Goal: Task Accomplishment & Management: Manage account settings

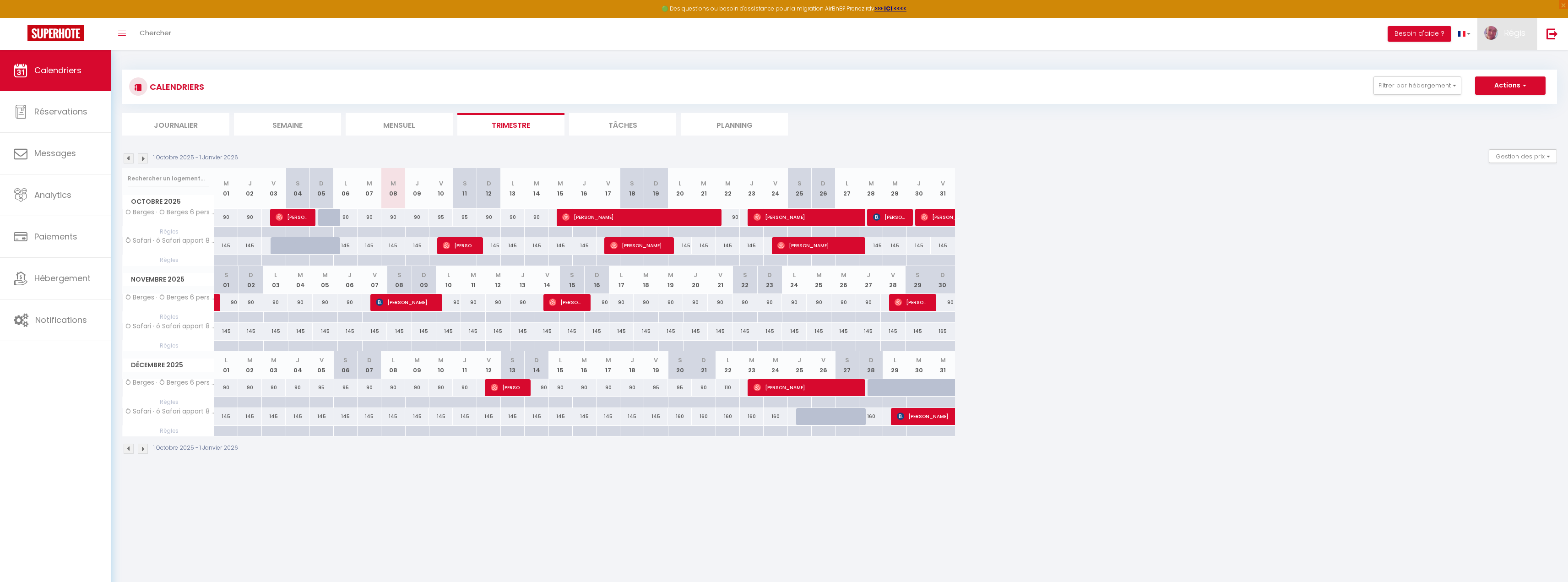
click at [1515, 39] on link "Régis" at bounding box center [1507, 34] width 59 height 32
click at [1552, 36] on img at bounding box center [1552, 34] width 12 height 12
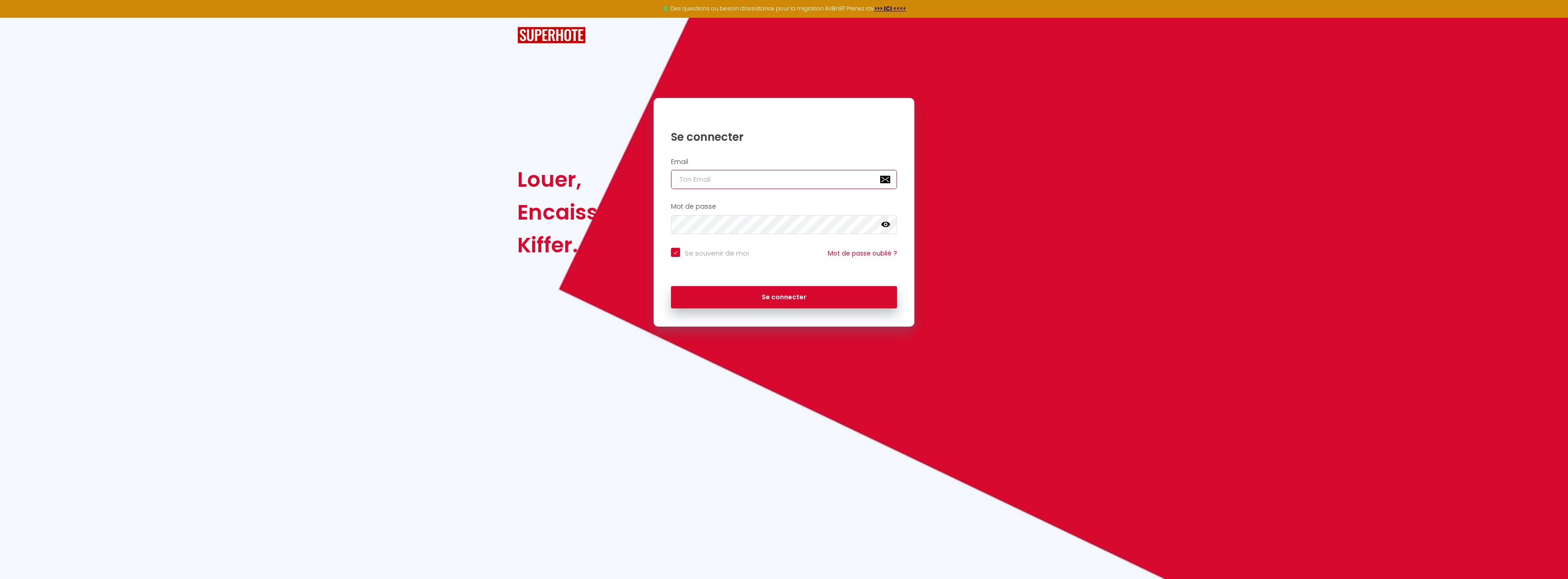
click at [701, 178] on input "email" at bounding box center [784, 179] width 226 height 19
type input "i"
checkbox input "true"
type input "in"
checkbox input "true"
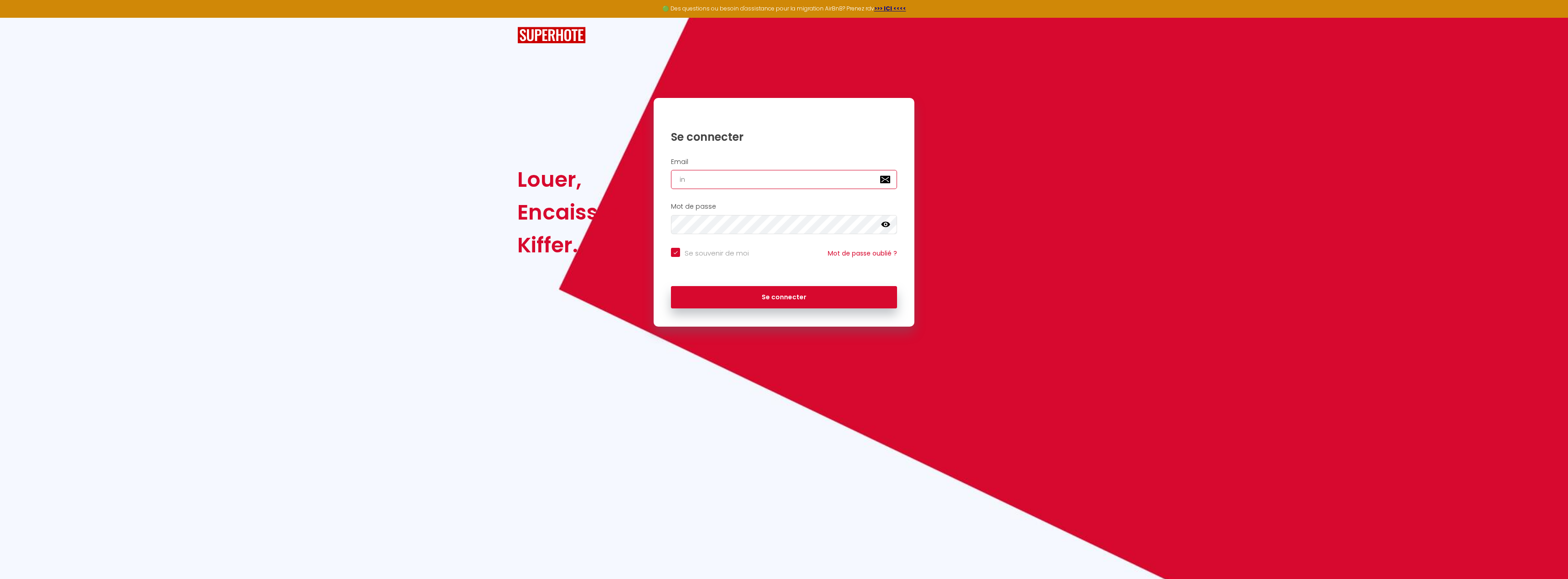
type input "inf"
checkbox input "true"
type input "info"
checkbox input "true"
type input "info@"
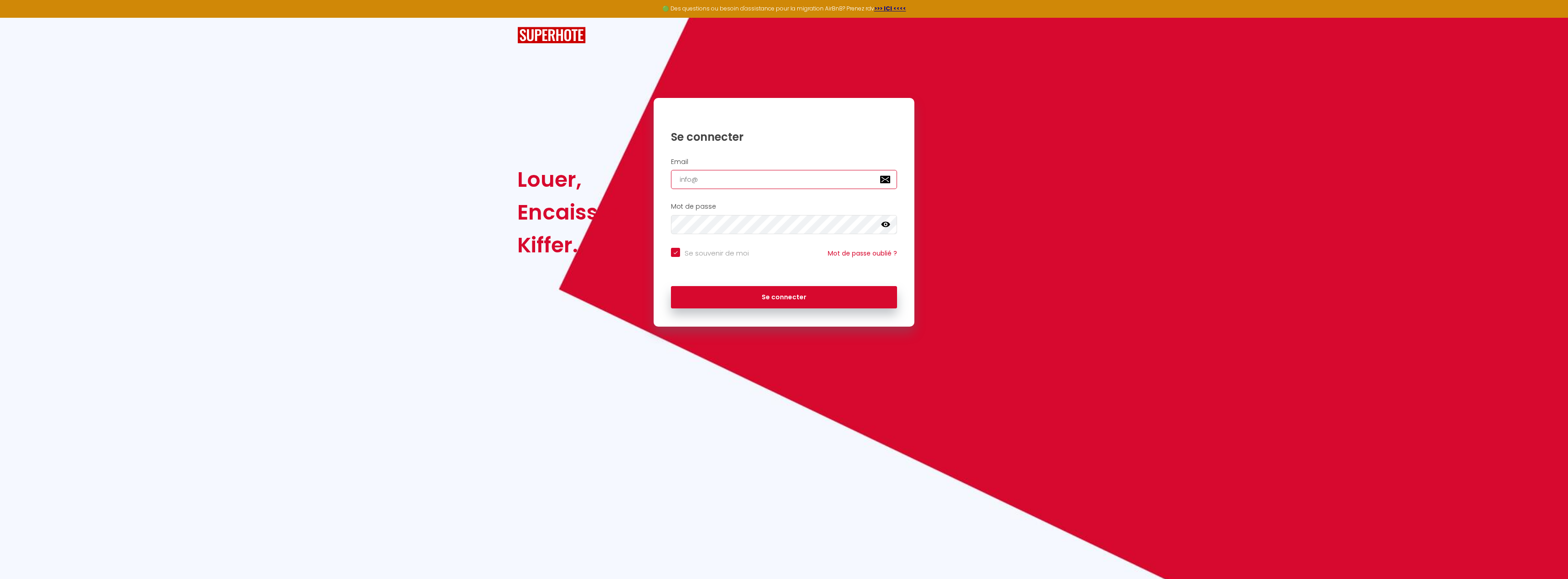
checkbox input "true"
type input "info@i"
checkbox input "true"
type input "info@in"
checkbox input "true"
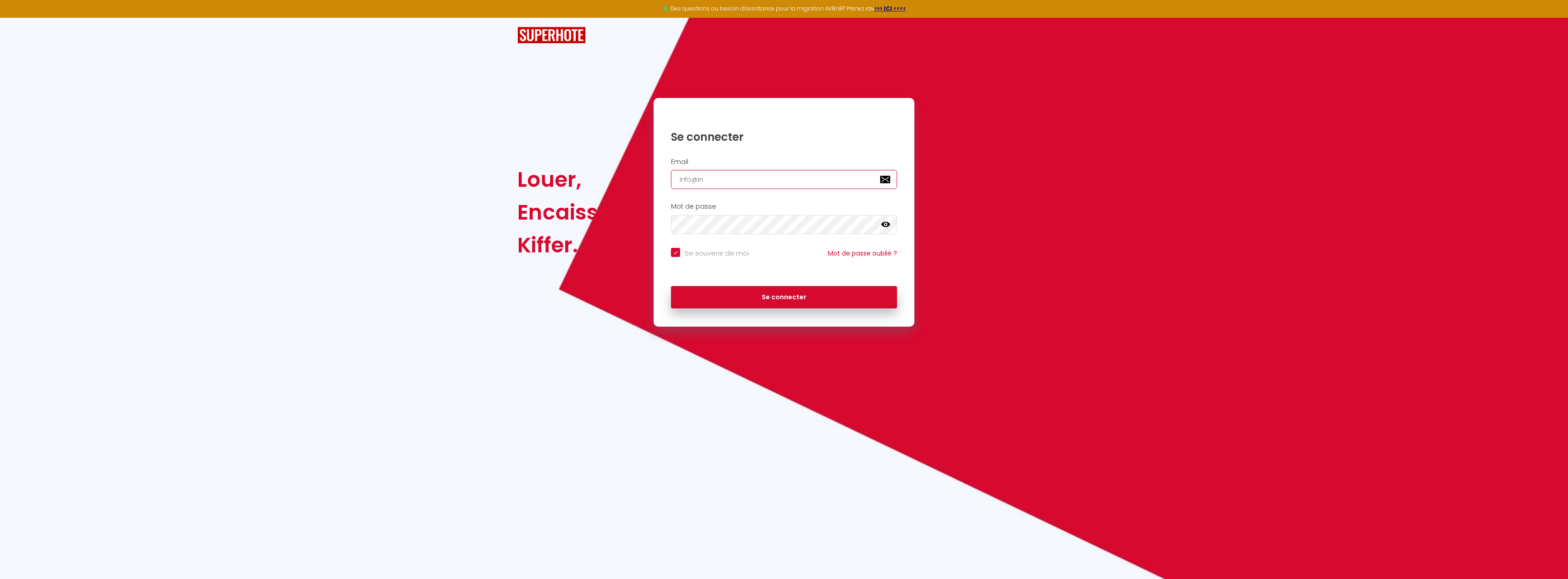
type input "info@inf"
checkbox input "true"
type input "info@info"
checkbox input "true"
type input "info@infot"
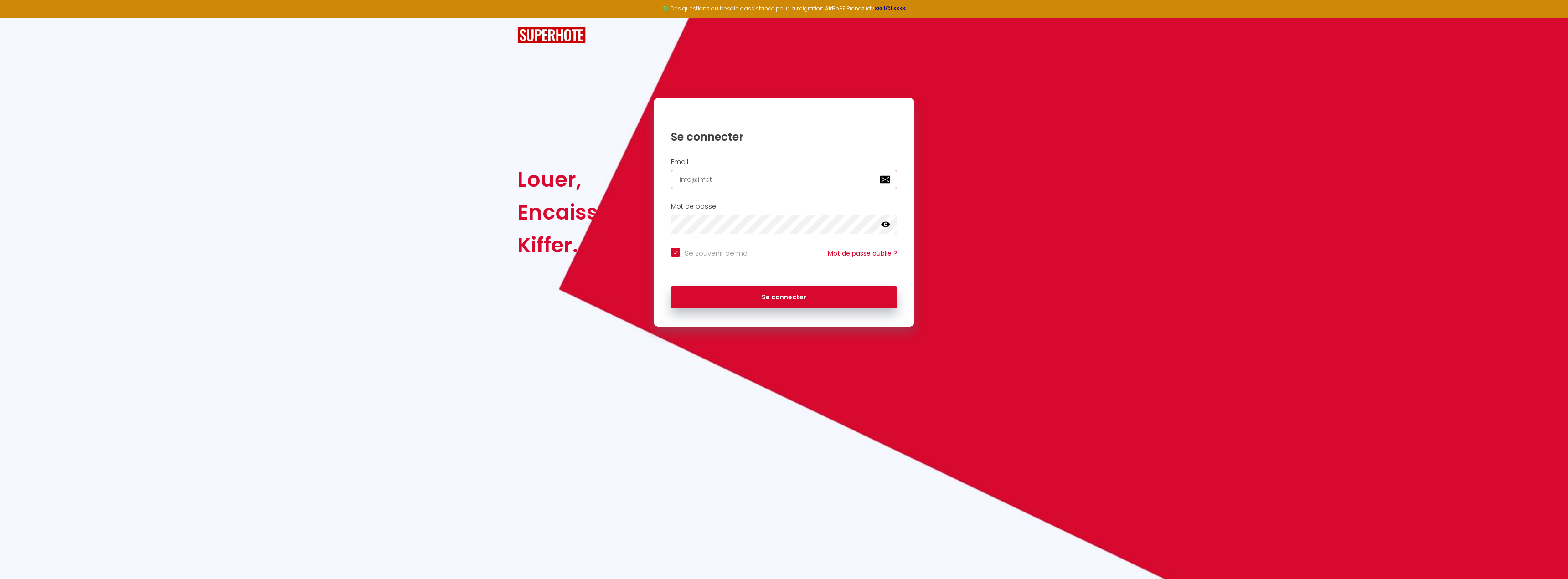
checkbox input "true"
type input "info@infote"
checkbox input "true"
type input "info@infotec"
checkbox input "true"
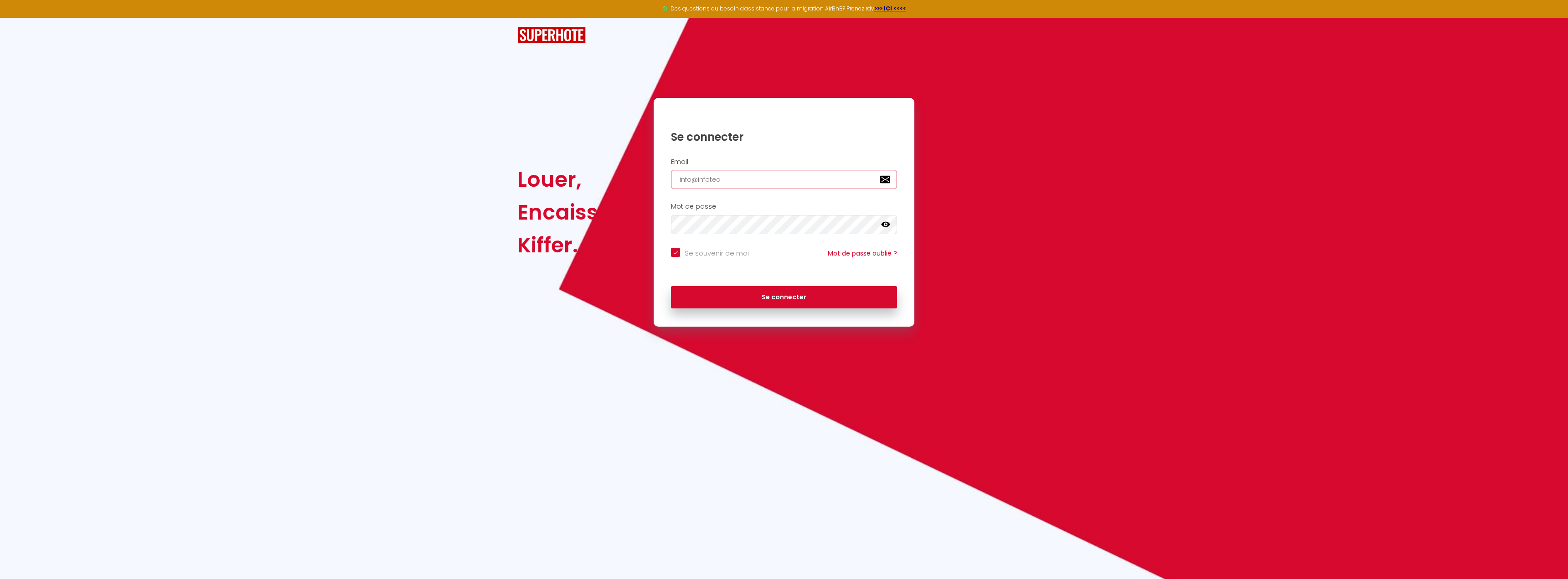
type input "info@infotech"
checkbox input "true"
type input "info@infotechs"
checkbox input "true"
type input "info@infotechse"
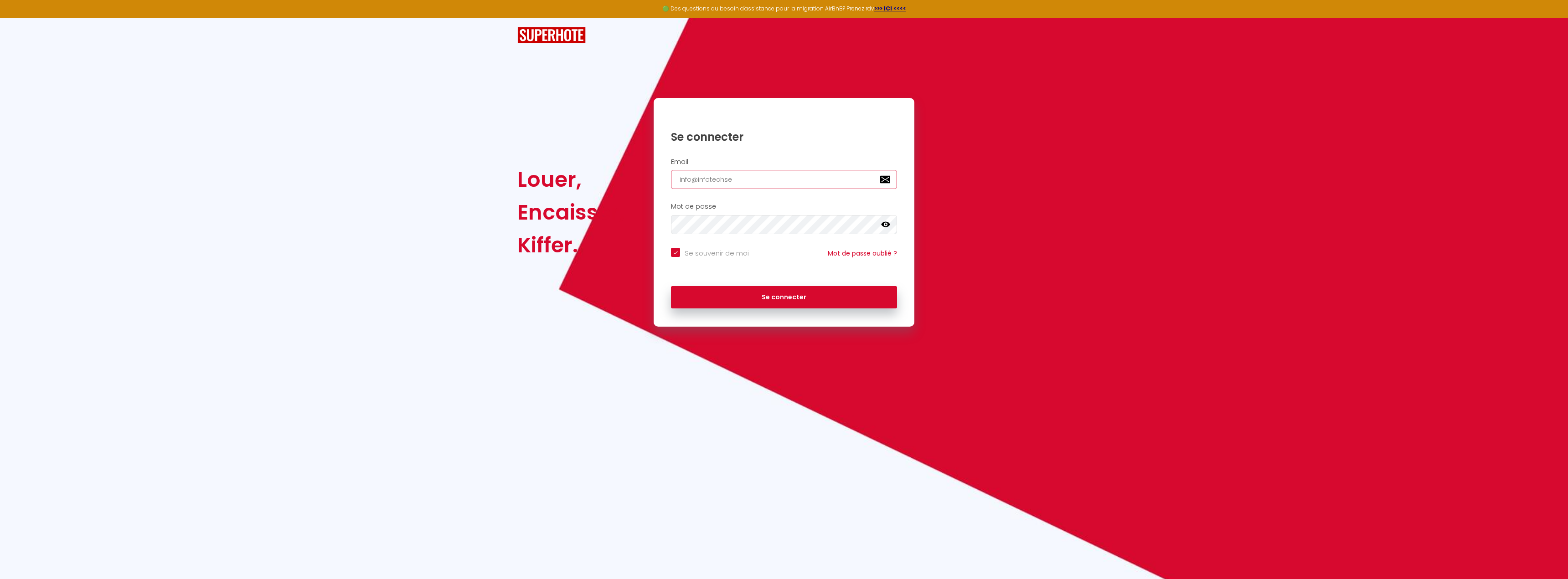
checkbox input "true"
type input "info@infotechser"
checkbox input "true"
type input "info@infotechserv"
checkbox input "true"
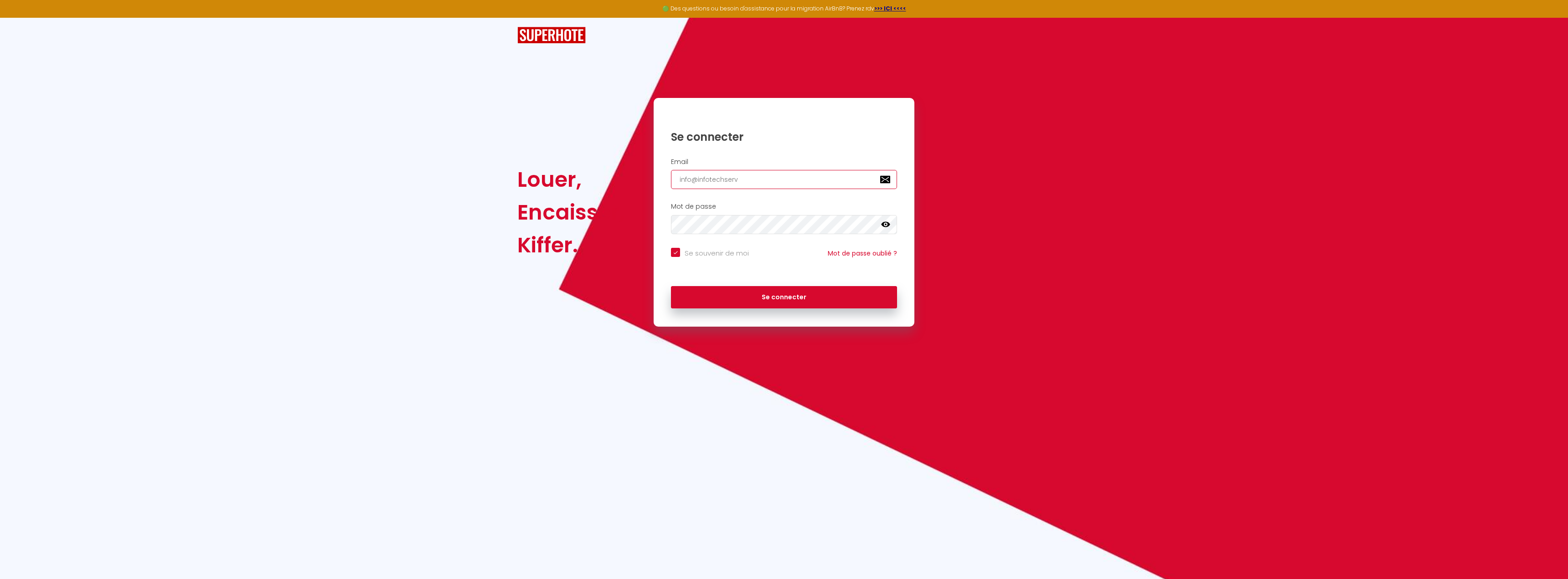
type input "info@infotechservi"
checkbox input "true"
type input "info@infotechservic"
checkbox input "true"
type input "info@infotechservice"
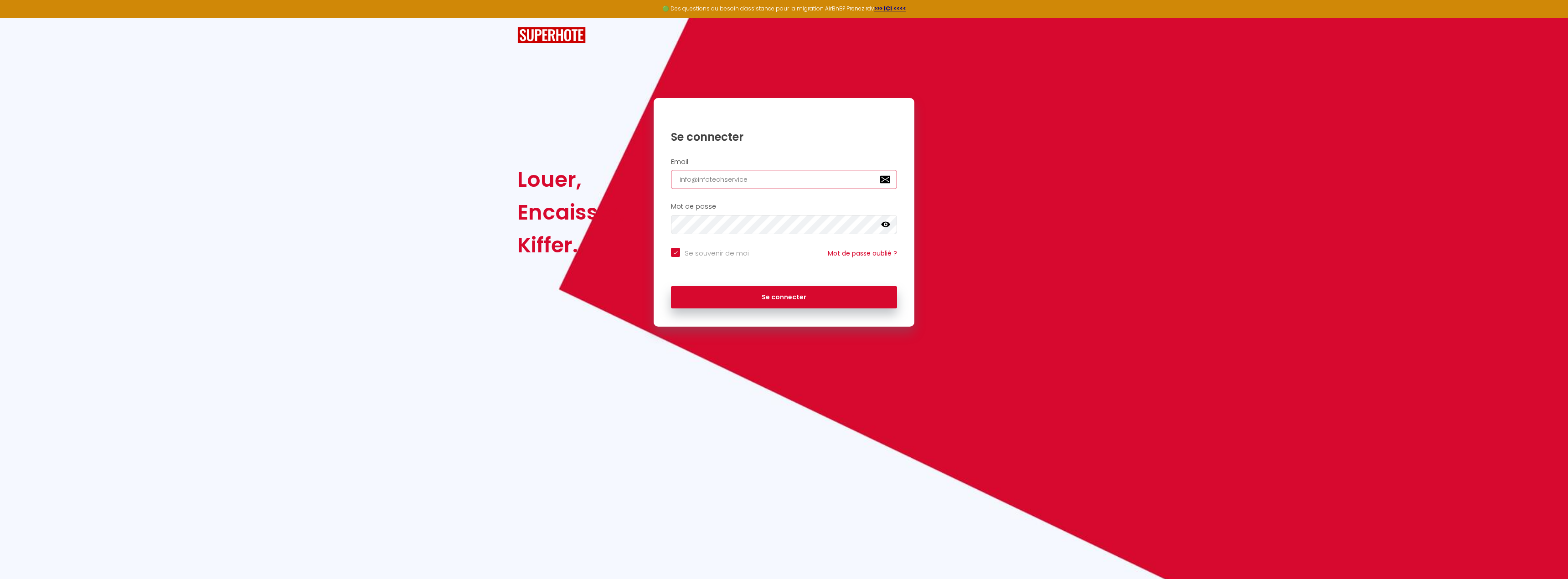
checkbox input "true"
type input "info@infotechservice."
checkbox input "true"
type input "info@infotechservice.f"
checkbox input "true"
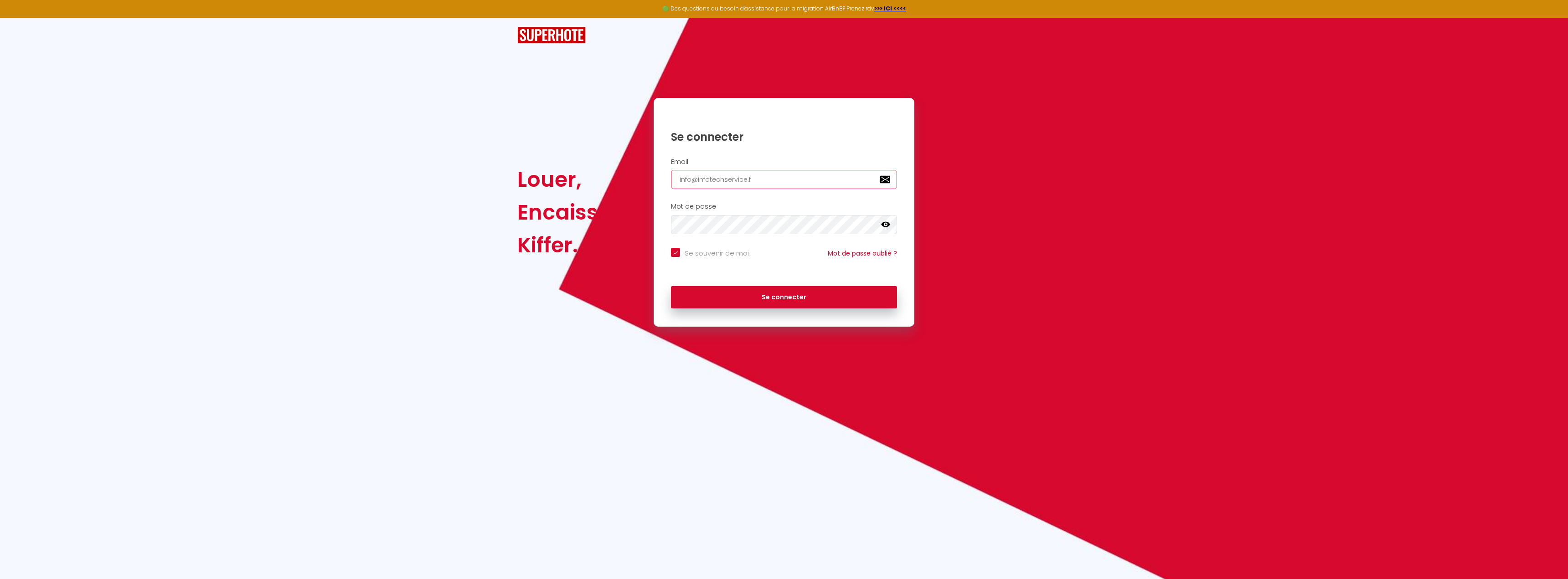
type input "[EMAIL_ADDRESS][DOMAIN_NAME]"
checkbox input "true"
type input "[EMAIL_ADDRESS][DOMAIN_NAME]"
click at [671, 286] on button "Se connecter" at bounding box center [784, 297] width 226 height 23
checkbox input "true"
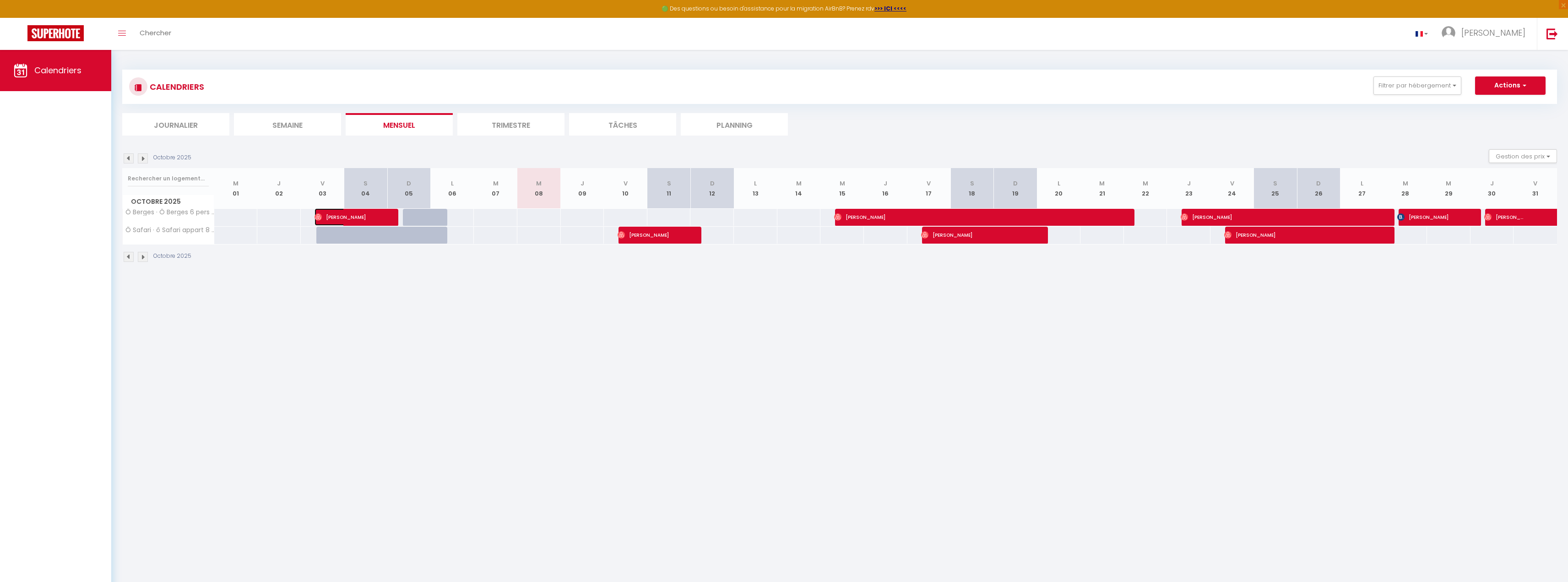
click at [372, 222] on span "[PERSON_NAME]" at bounding box center [344, 217] width 58 height 17
select select "OK"
select select "0"
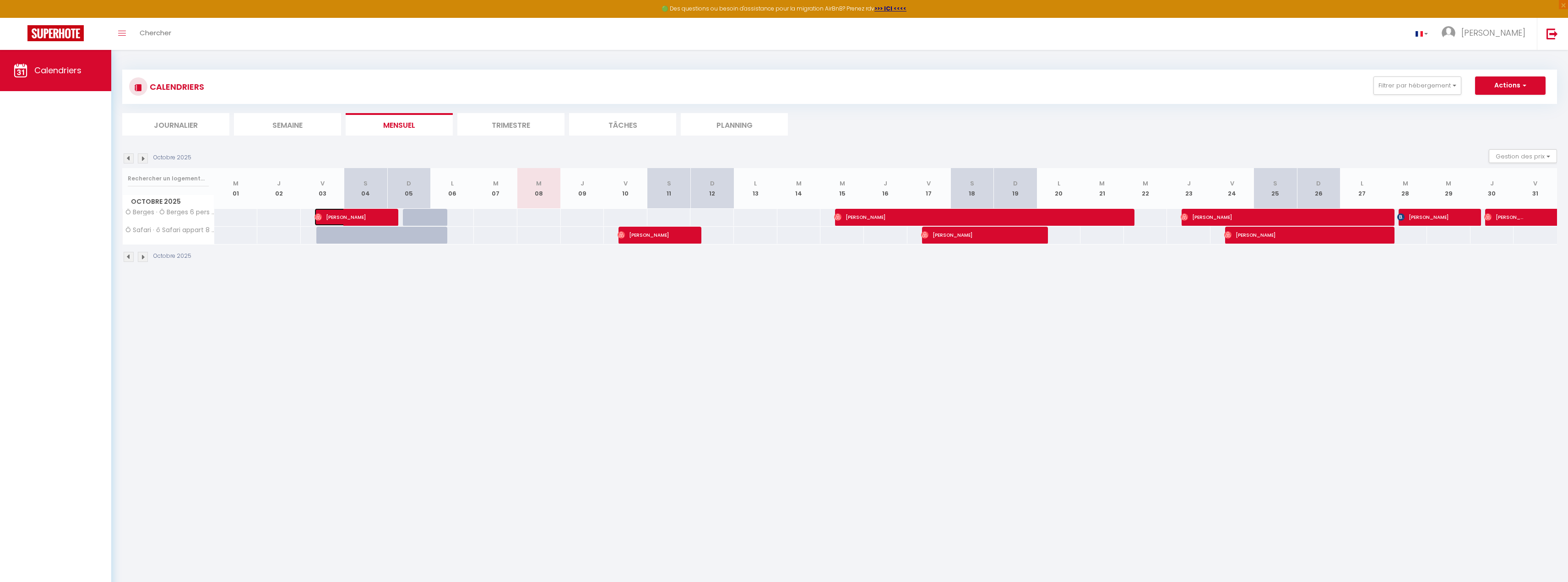
select select "1"
select select
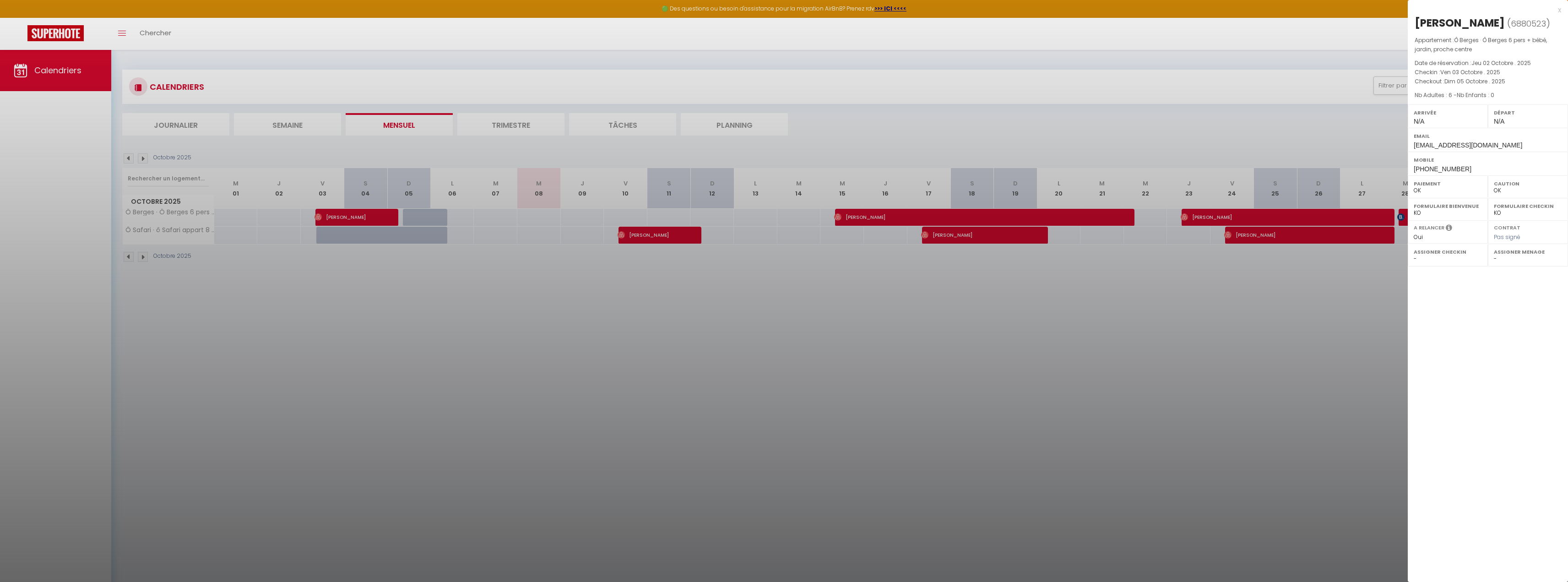
click at [1081, 295] on div at bounding box center [784, 291] width 1568 height 582
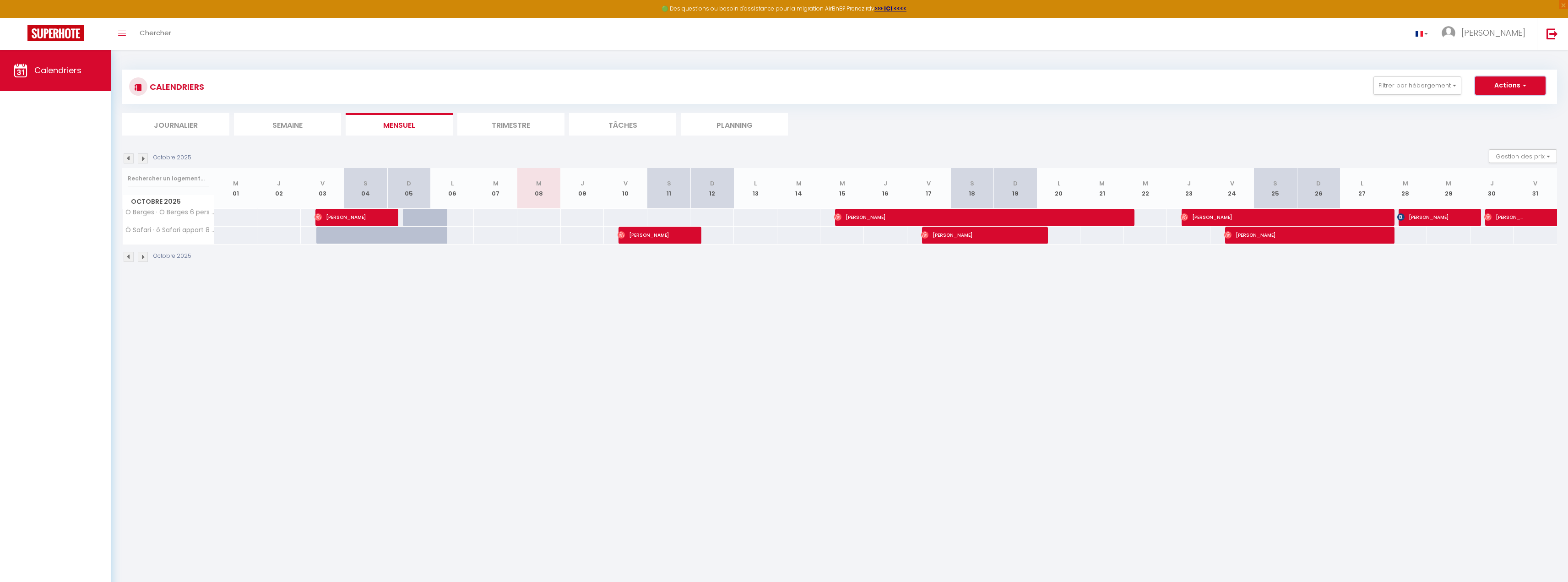
click at [1530, 85] on button "Actions" at bounding box center [1510, 85] width 70 height 18
click at [1511, 107] on link "Nouvelle réservation" at bounding box center [1501, 107] width 80 height 14
select select
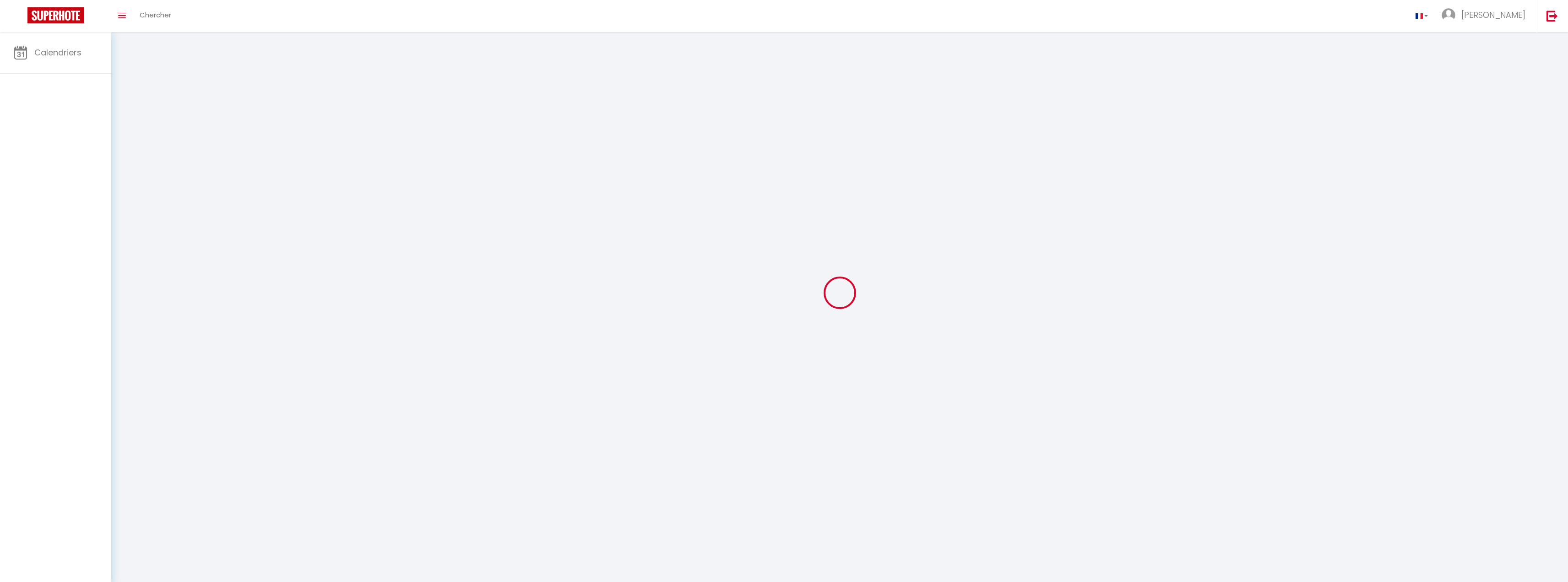
select select
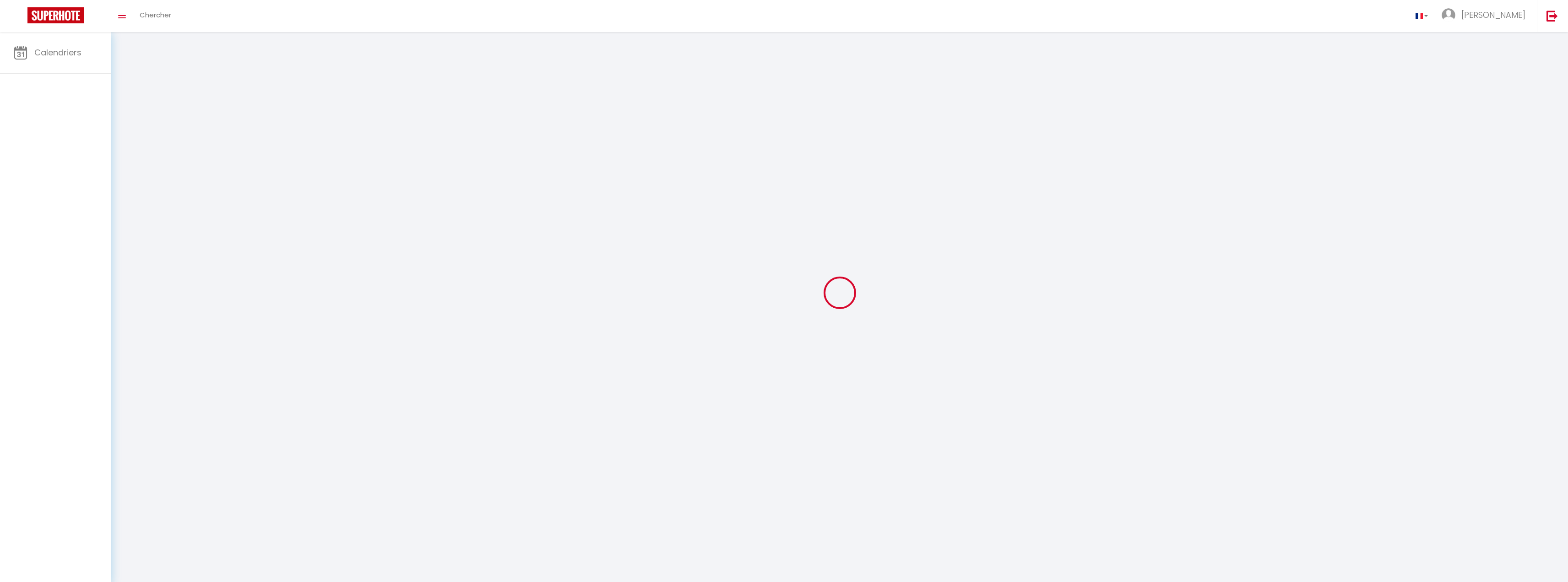
select select
checkbox input "false"
select select
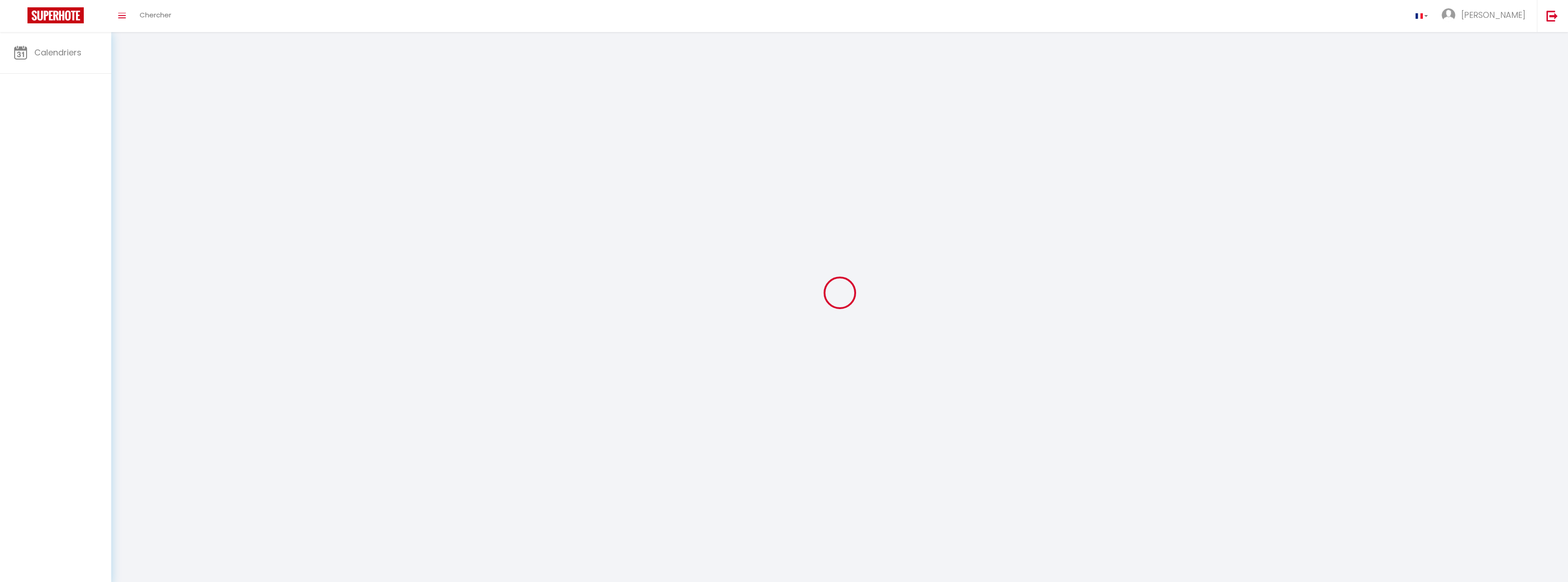
select select
checkbox input "false"
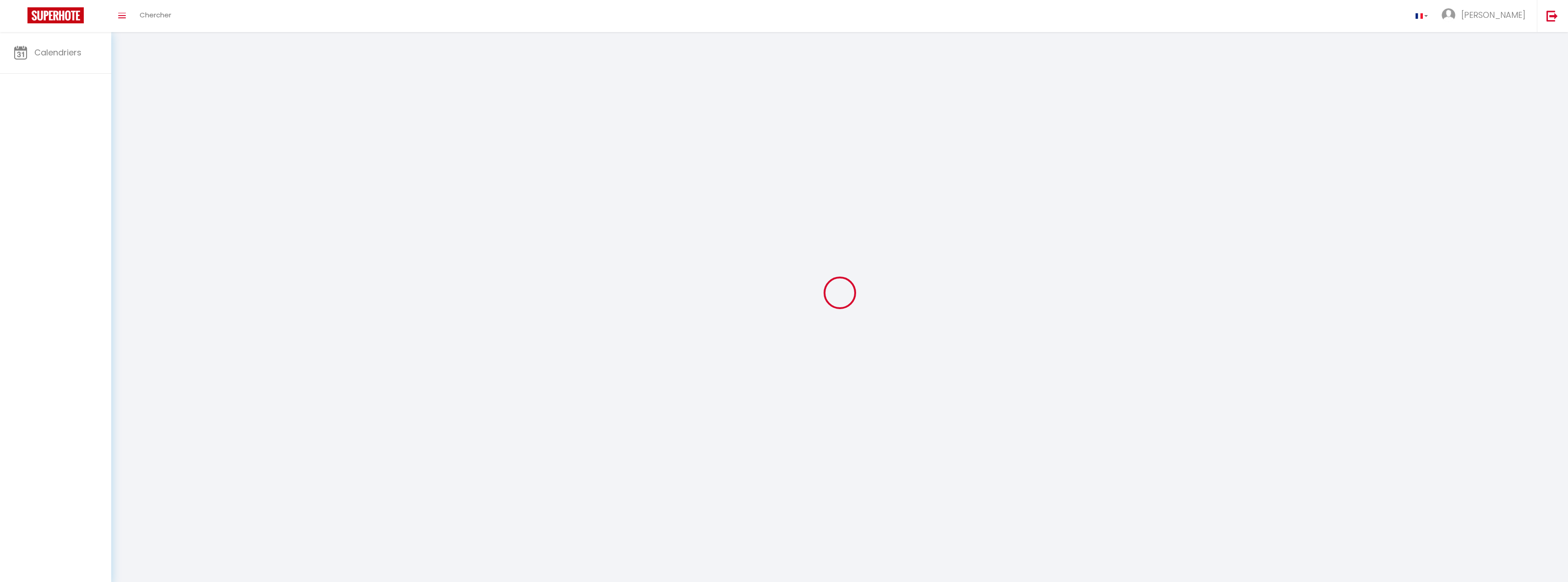
select select
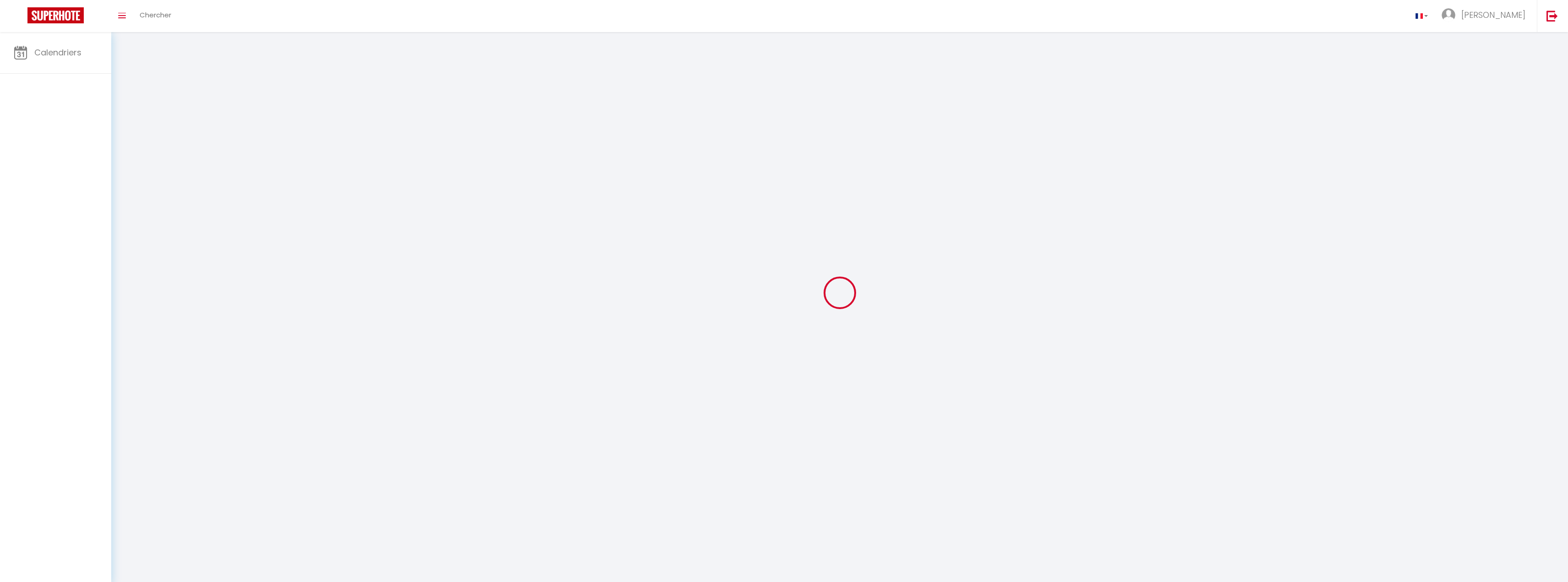
checkbox input "false"
select select
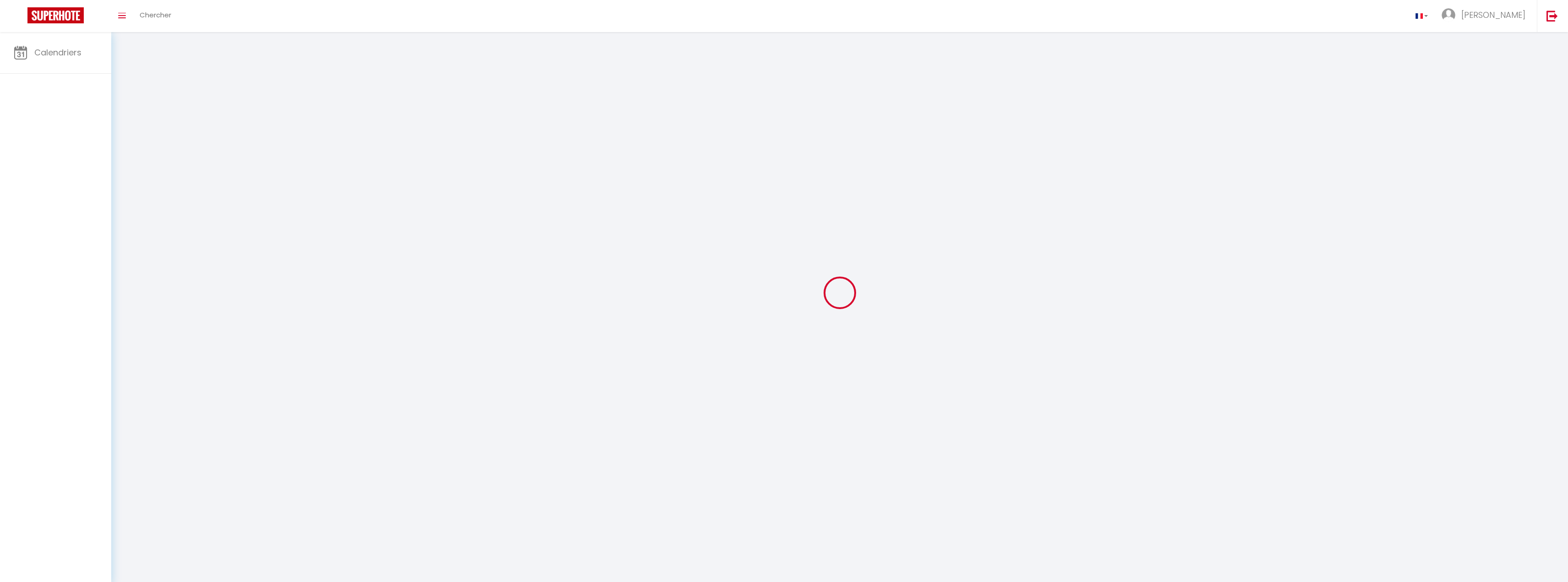
select select
checkbox input "false"
select select
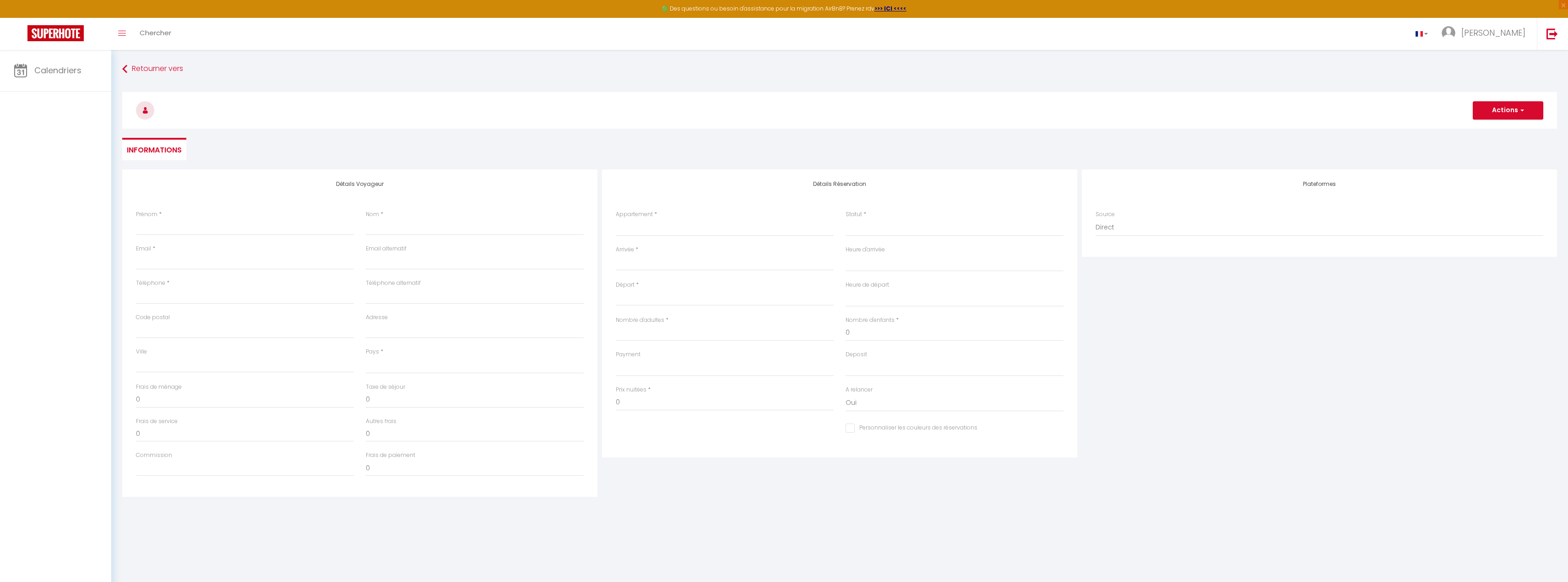
select select
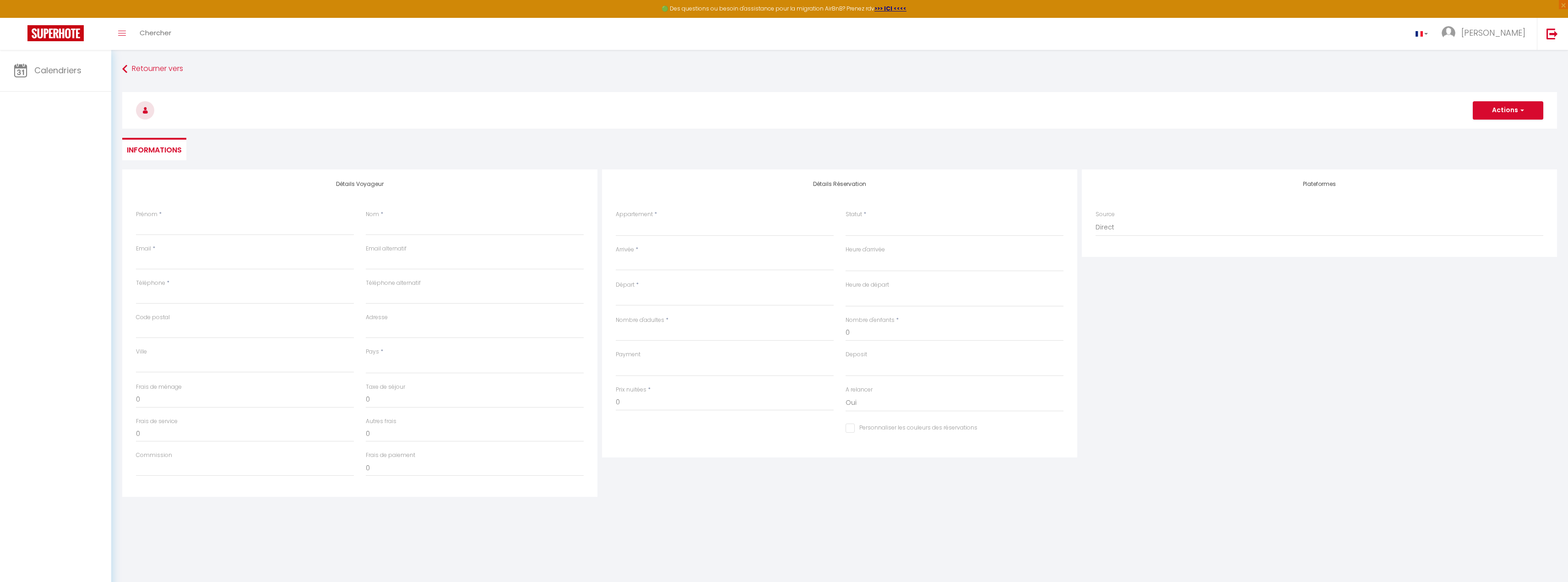
checkbox input "false"
select select
click at [122, 67] on div "Retourner vers Actions Enregistrer Actions Enregistrer [PERSON_NAME] et éditer …" at bounding box center [840, 115] width 1447 height 109
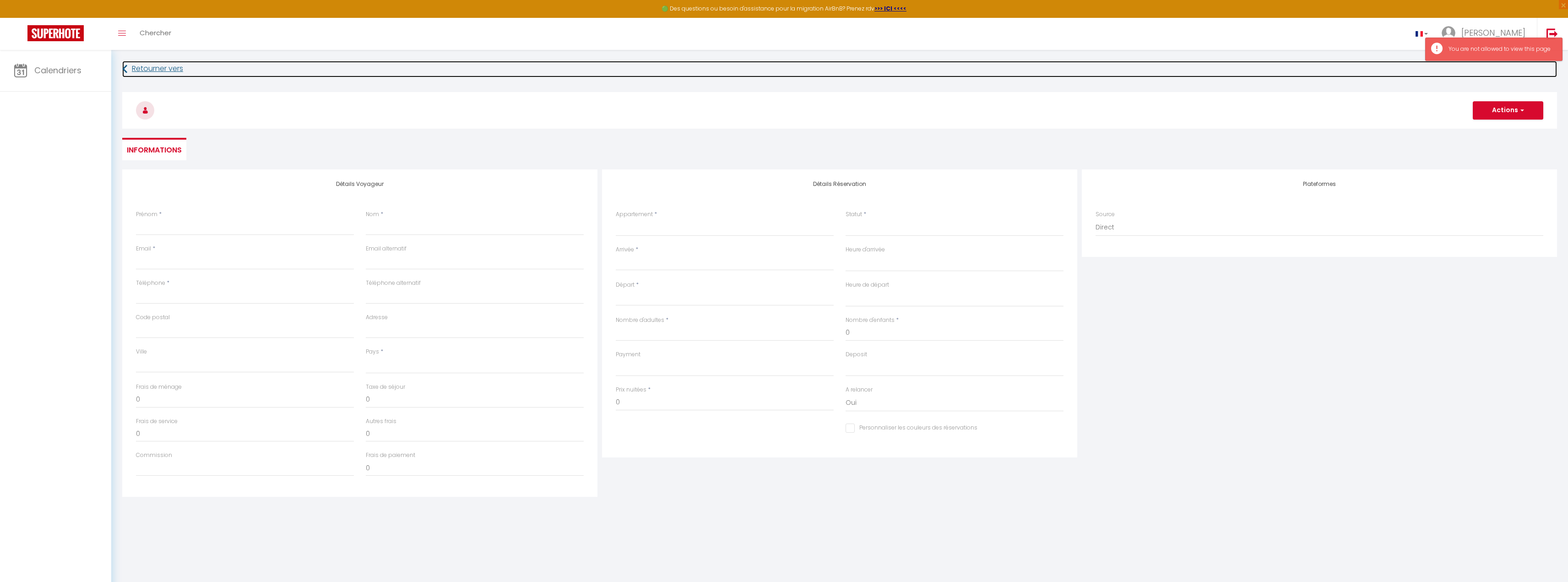
click at [128, 69] on link "Retourner vers" at bounding box center [839, 69] width 1435 height 16
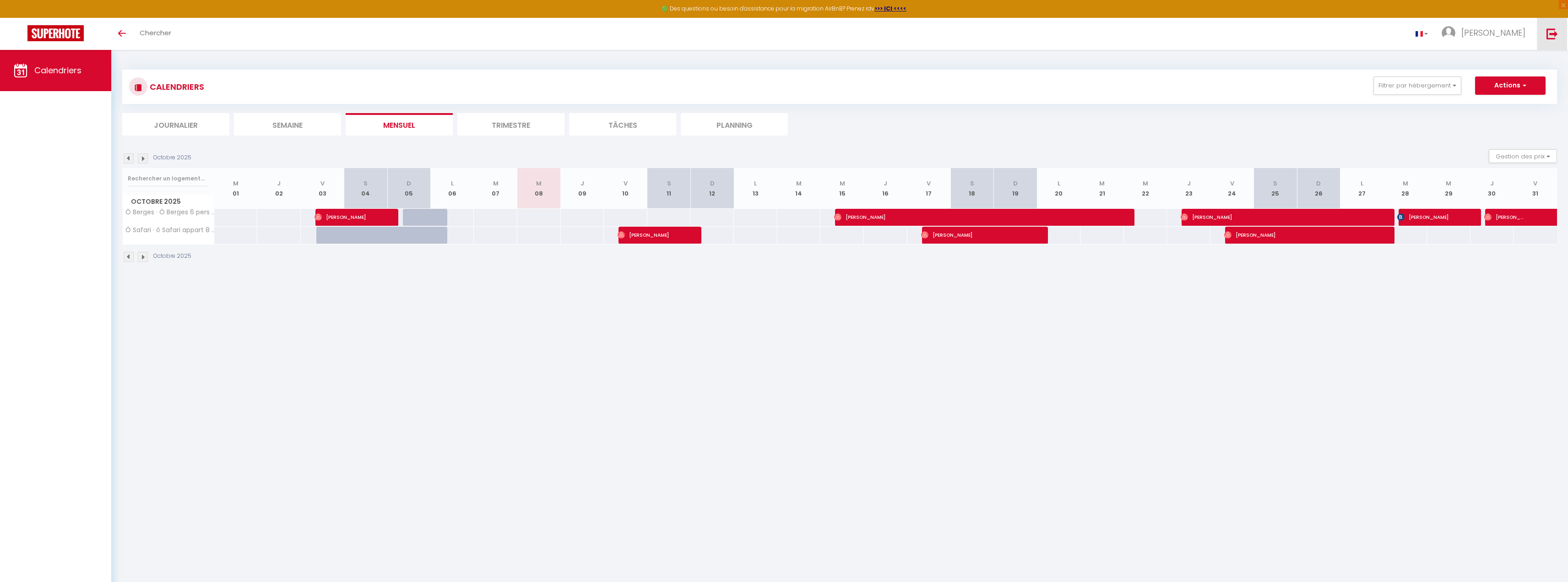
click at [1558, 36] on img at bounding box center [1552, 34] width 12 height 12
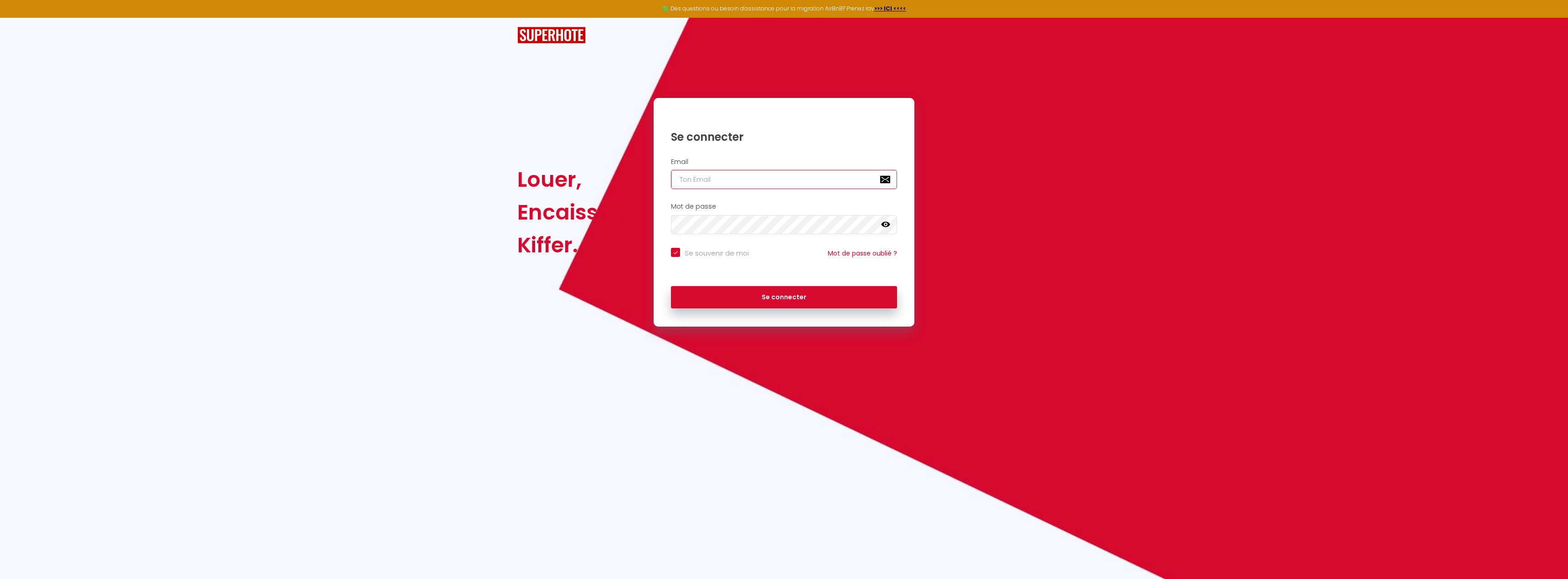
click at [719, 175] on input "email" at bounding box center [784, 179] width 226 height 19
type input "i"
checkbox input "true"
type input "in"
checkbox input "true"
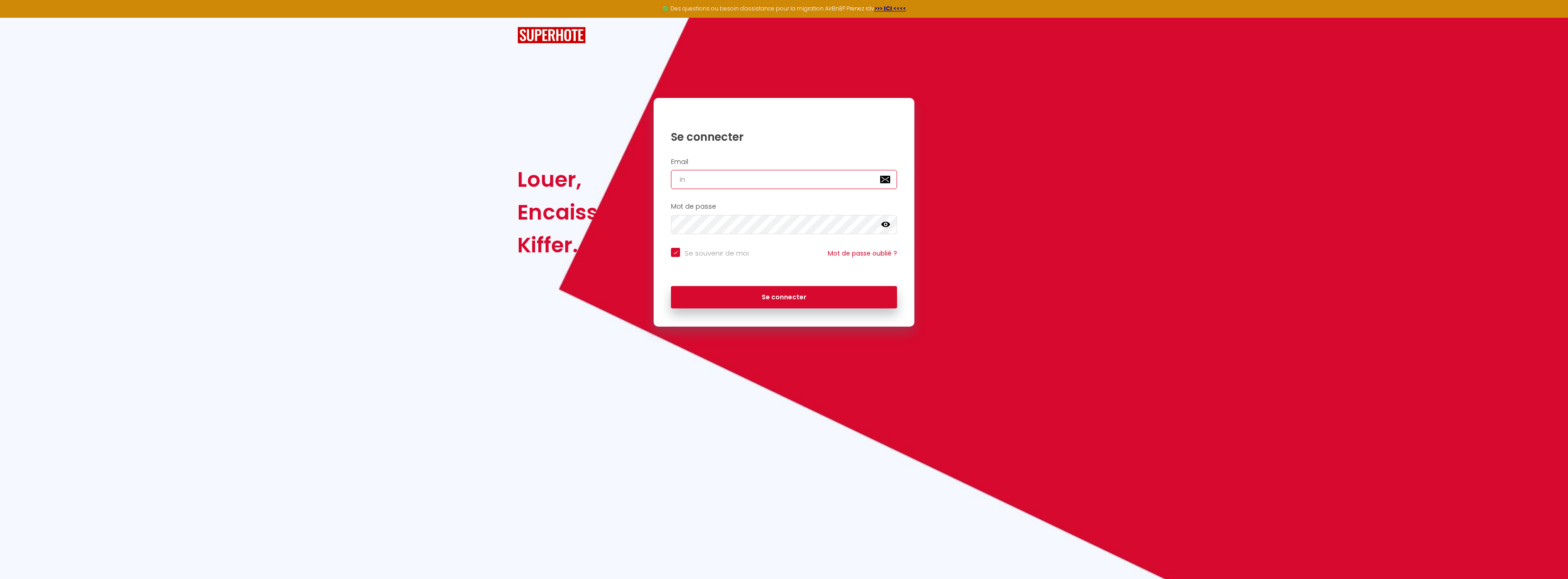
type input "inf"
checkbox input "true"
type input "info"
checkbox input "true"
type input "info@"
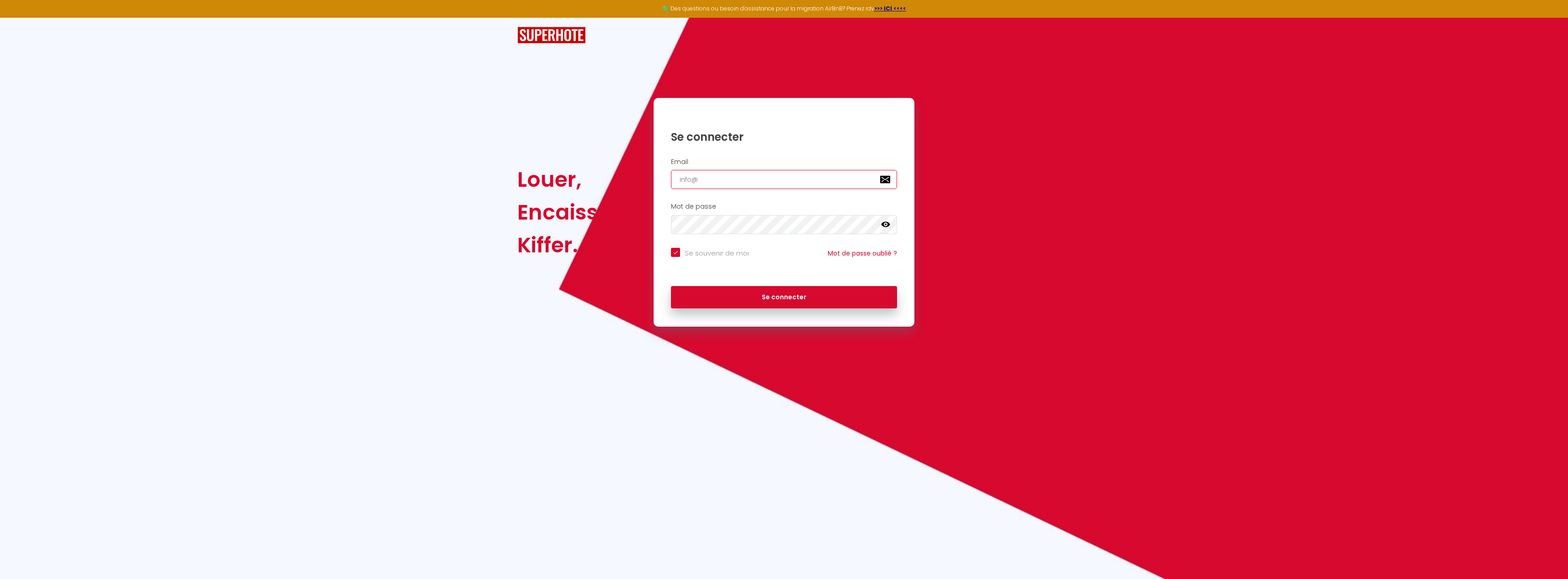
checkbox input "true"
type input "info@i"
checkbox input "true"
type input "info@in"
checkbox input "true"
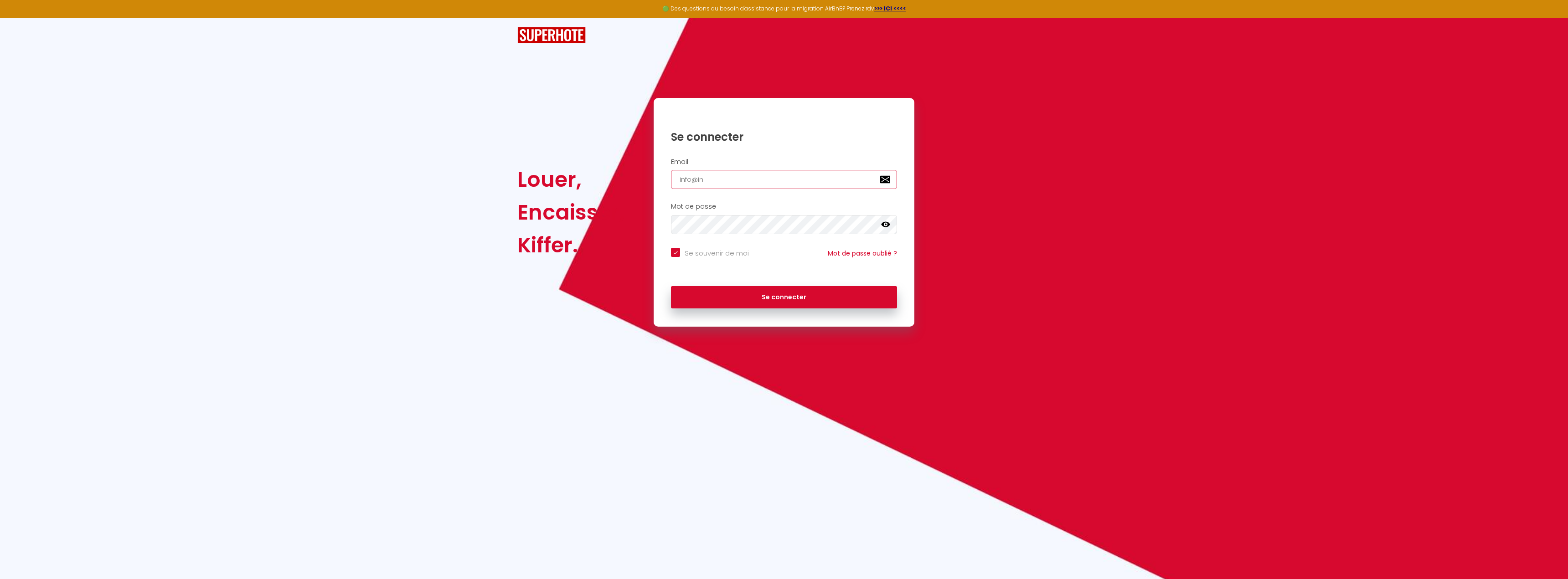
type input "info@inf"
checkbox input "true"
type input "info@info"
checkbox input "true"
type input "info@infot"
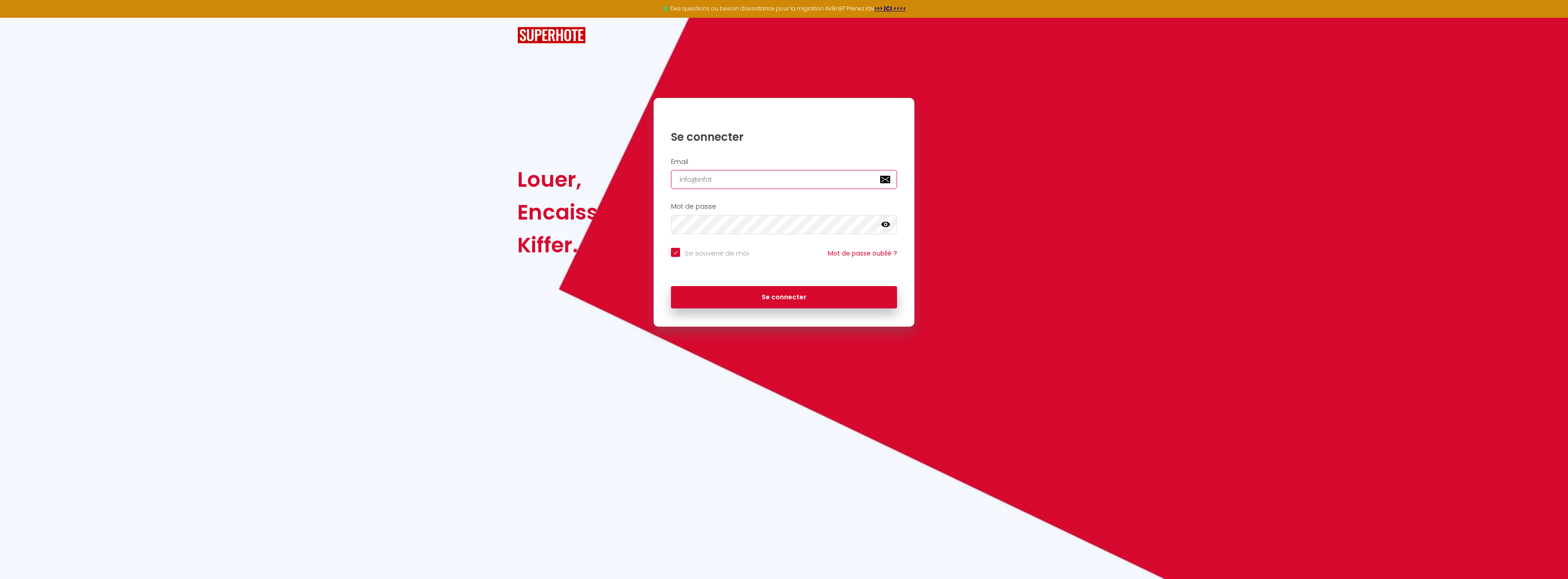
checkbox input "true"
type input "info@infote"
checkbox input "true"
type input "info@infotec"
checkbox input "true"
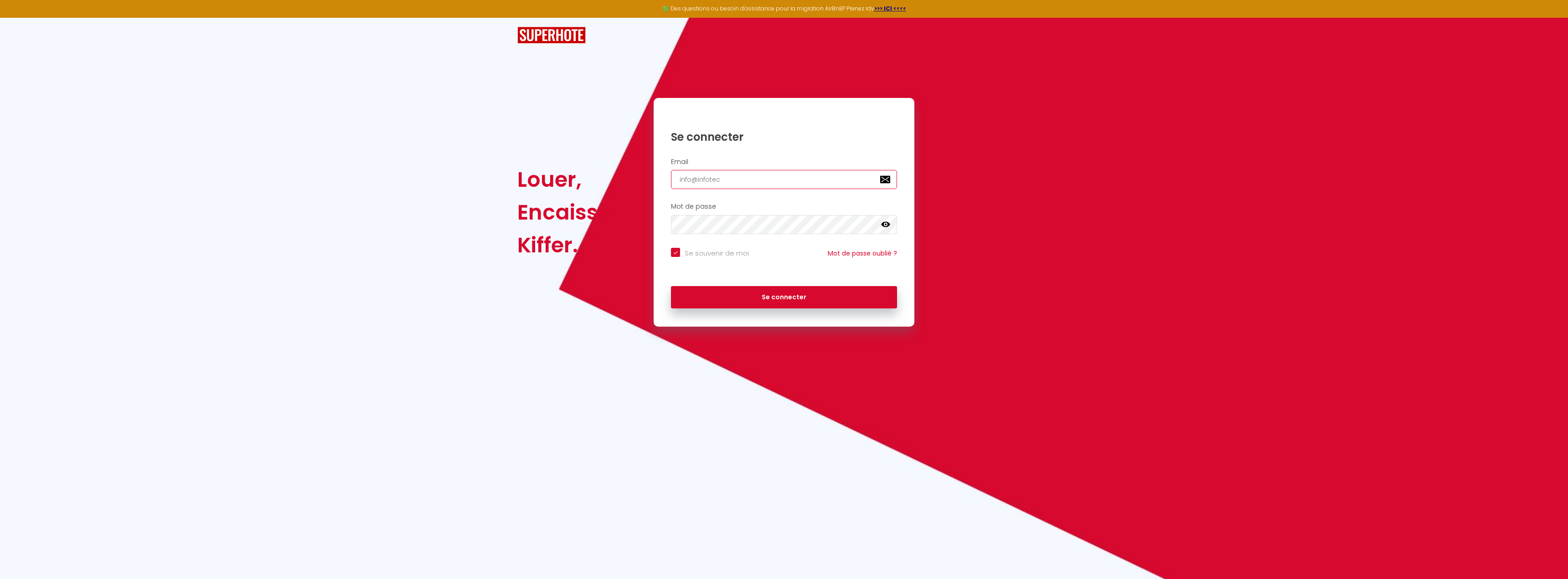
type input "info@infotech"
checkbox input "true"
type input "info@infotechs"
checkbox input "true"
type input "info@infotechse"
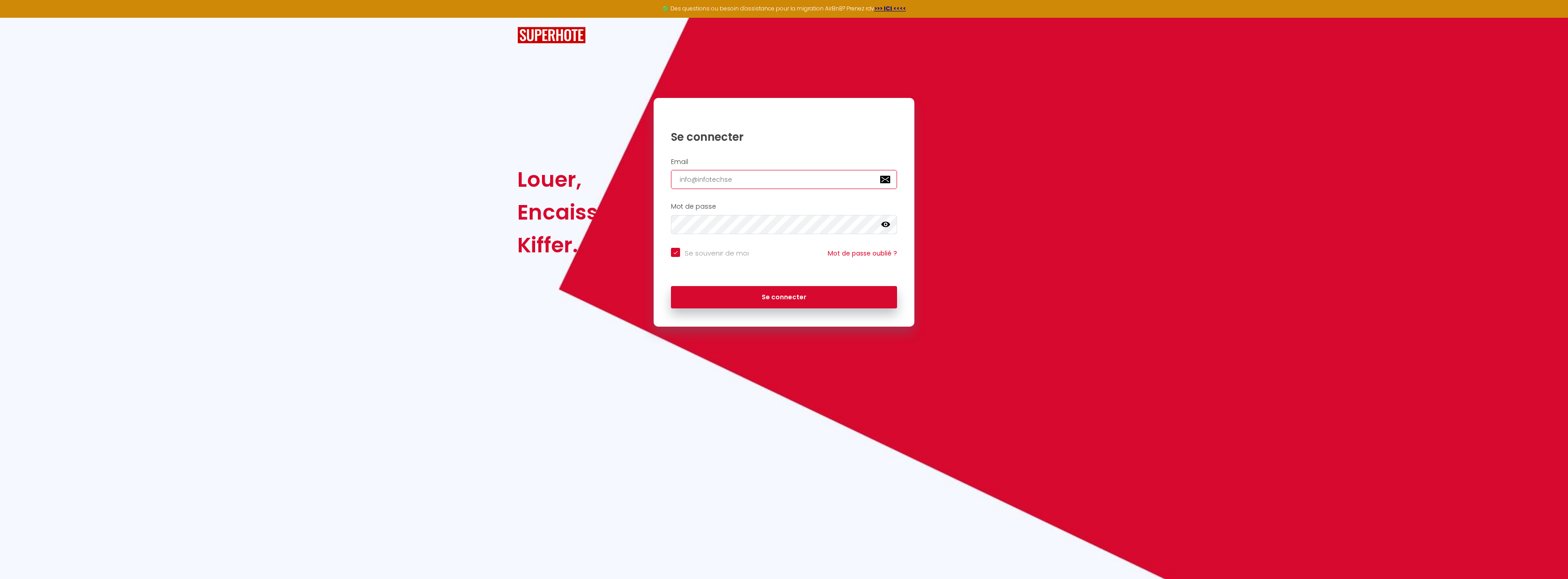
checkbox input "true"
type input "info@infotechser"
checkbox input "true"
type input "info@infotechserv"
checkbox input "true"
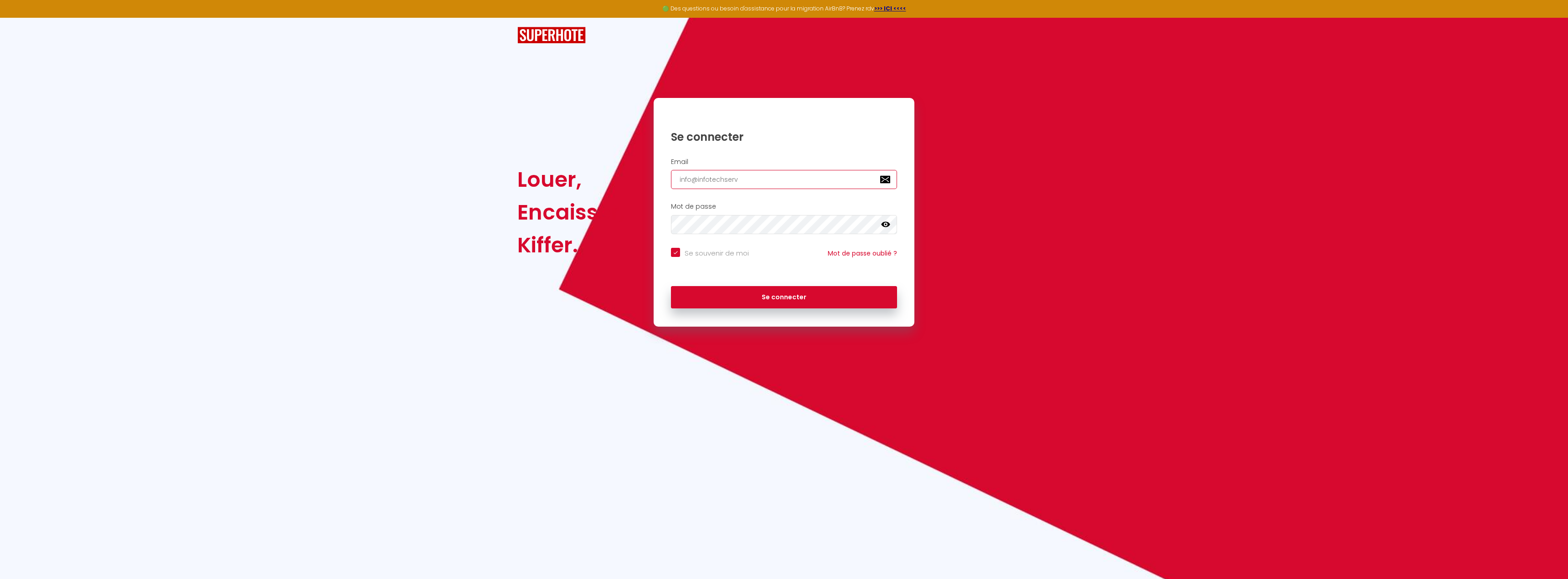
type input "info@infotechservi"
checkbox input "true"
type input "info@infotechservic"
checkbox input "true"
type input "info@infotechservice"
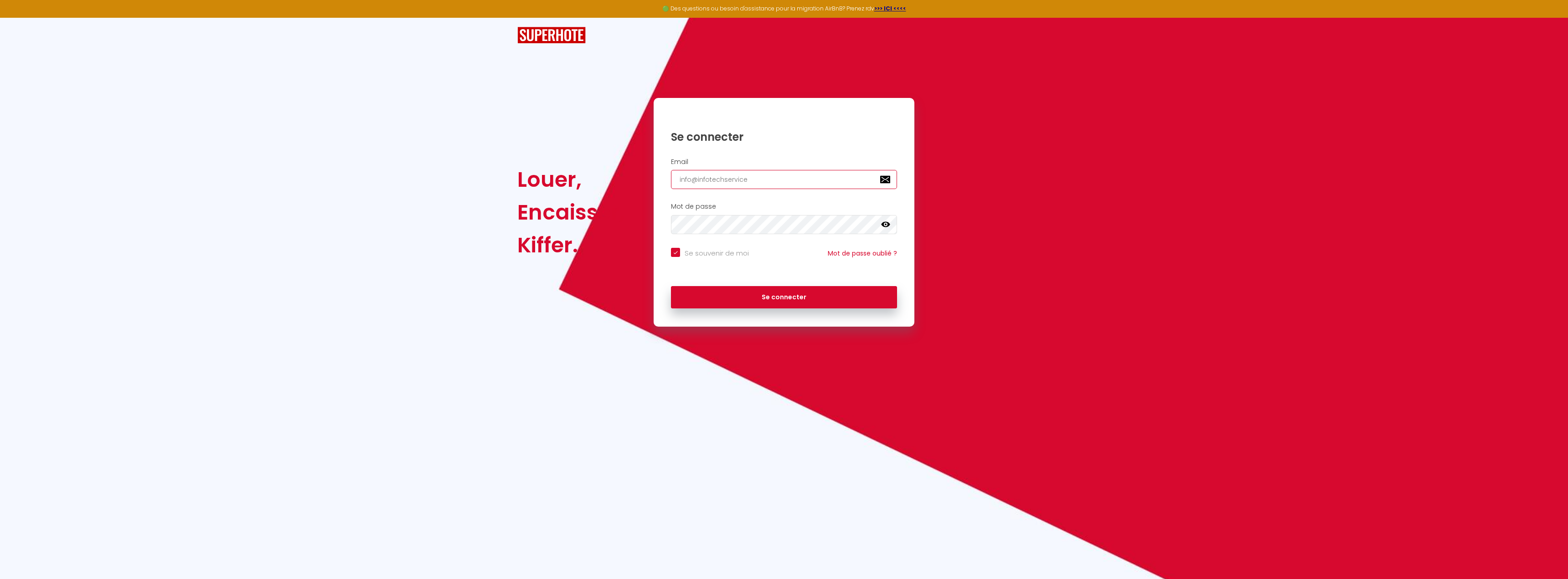
checkbox input "true"
type input "info@infotechservice."
checkbox input "true"
type input "info@infotechservice.f"
checkbox input "true"
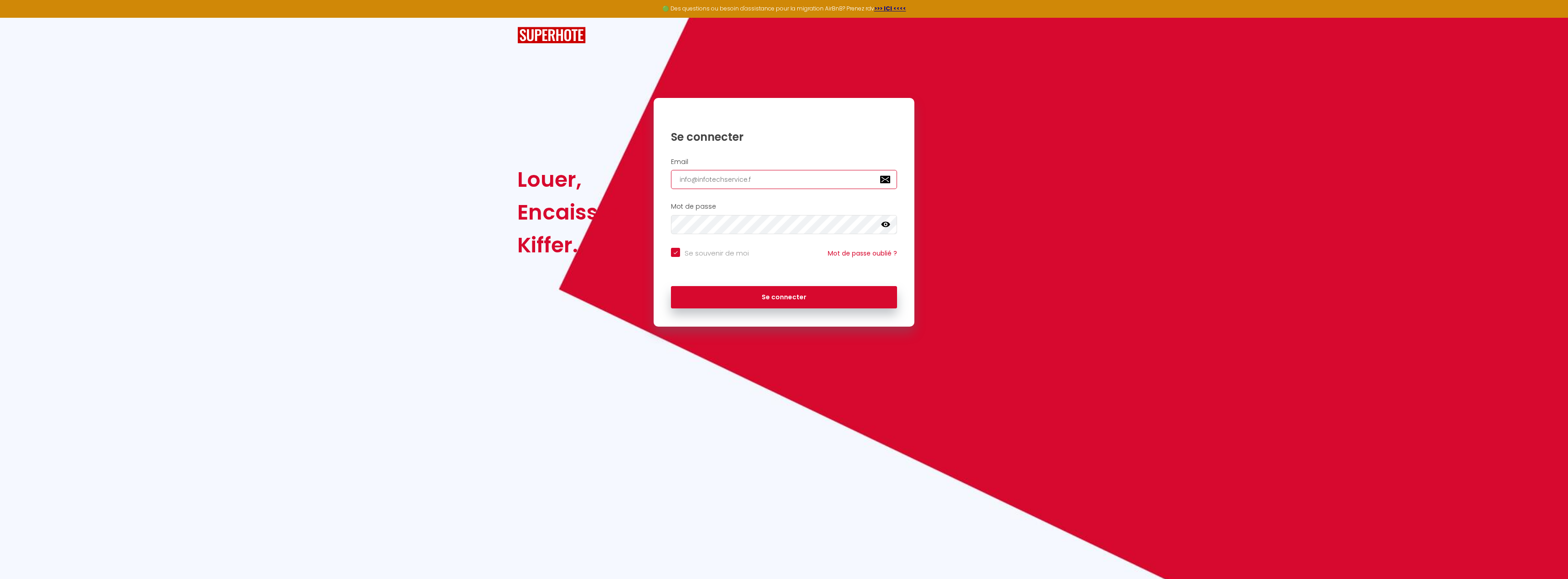
type input "[EMAIL_ADDRESS][DOMAIN_NAME]"
checkbox input "true"
type input "[EMAIL_ADDRESS][DOMAIN_NAME]"
click at [671, 286] on button "Se connecter" at bounding box center [784, 297] width 226 height 23
checkbox input "true"
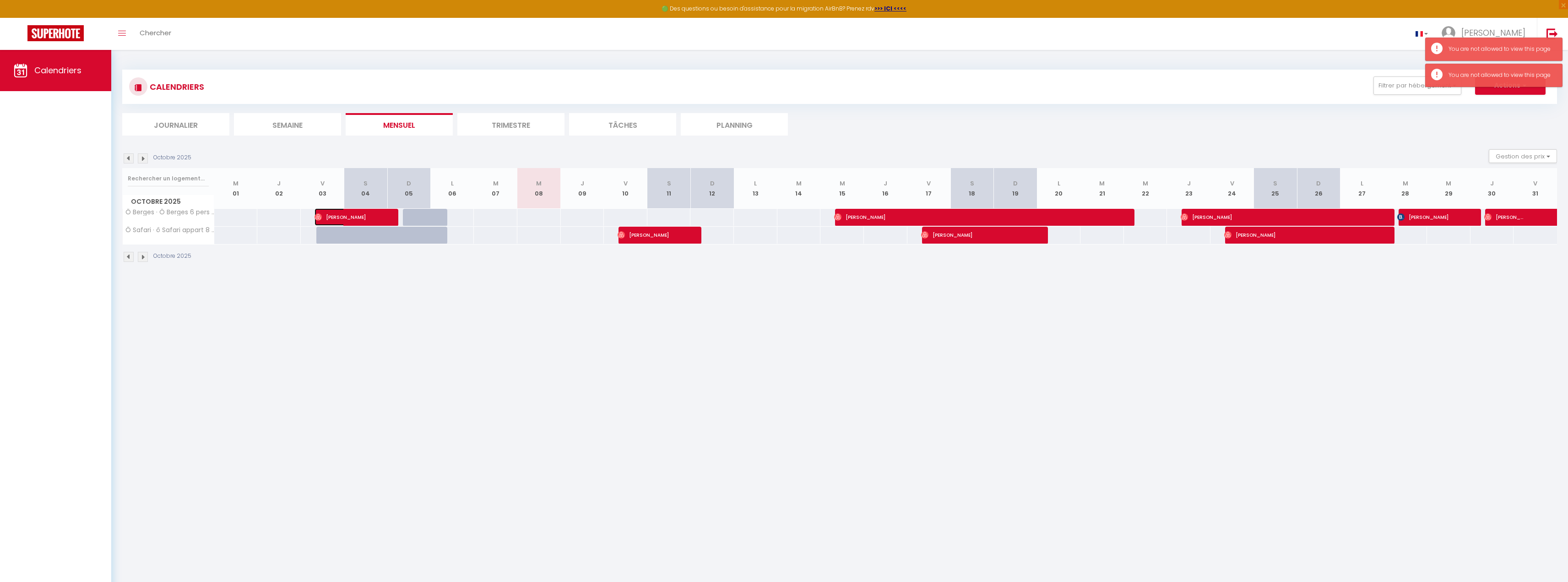
click at [371, 219] on span "[PERSON_NAME]" at bounding box center [344, 217] width 58 height 17
select select "OK"
select select "0"
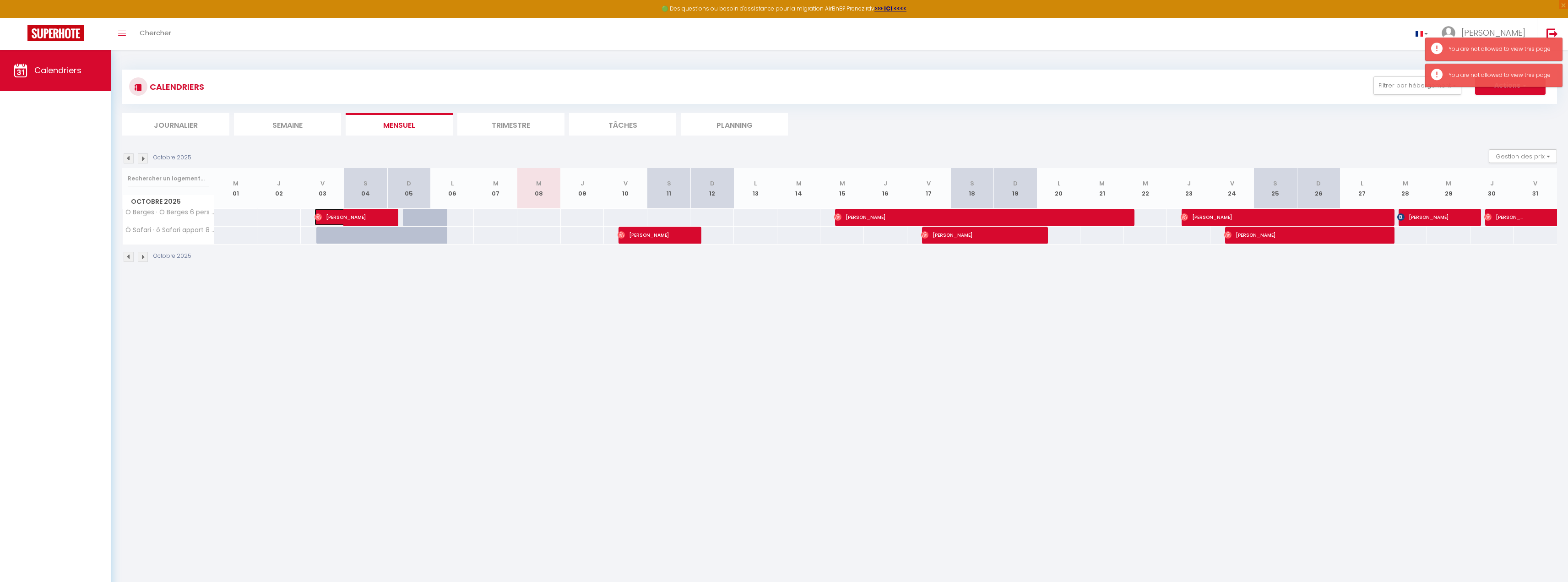
select select "1"
select select
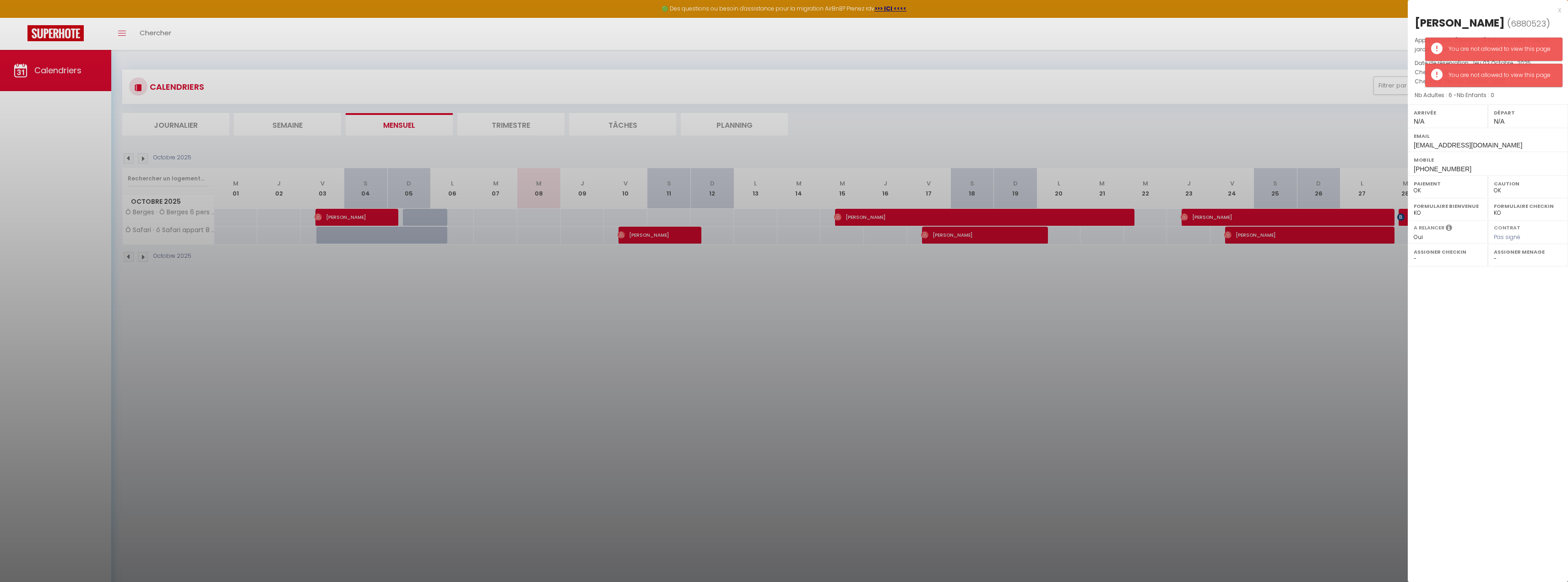
click at [371, 219] on div at bounding box center [784, 291] width 1568 height 582
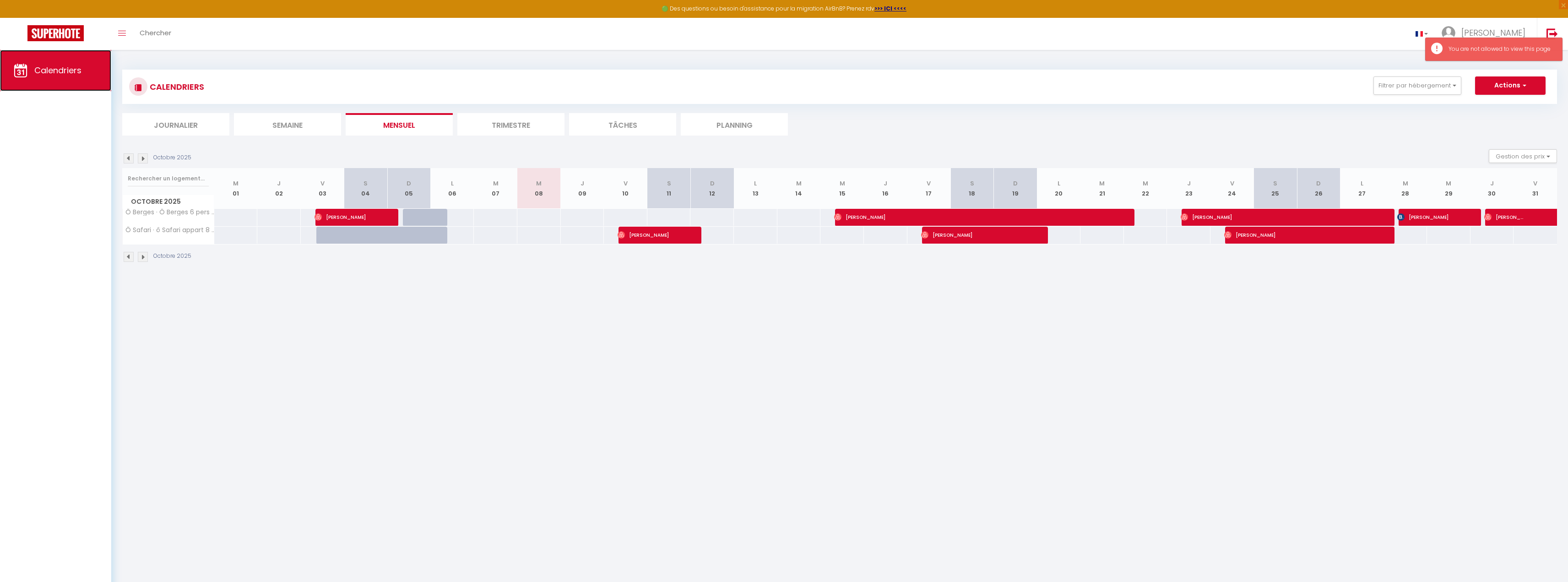
click at [40, 67] on span "Calendriers" at bounding box center [58, 70] width 47 height 12
click at [355, 313] on body "🟢 Des questions ou besoin d'assistance pour la migration AirBnB? Prenez rdv >>>…" at bounding box center [784, 341] width 1568 height 582
click at [306, 132] on li "Semaine" at bounding box center [287, 124] width 107 height 23
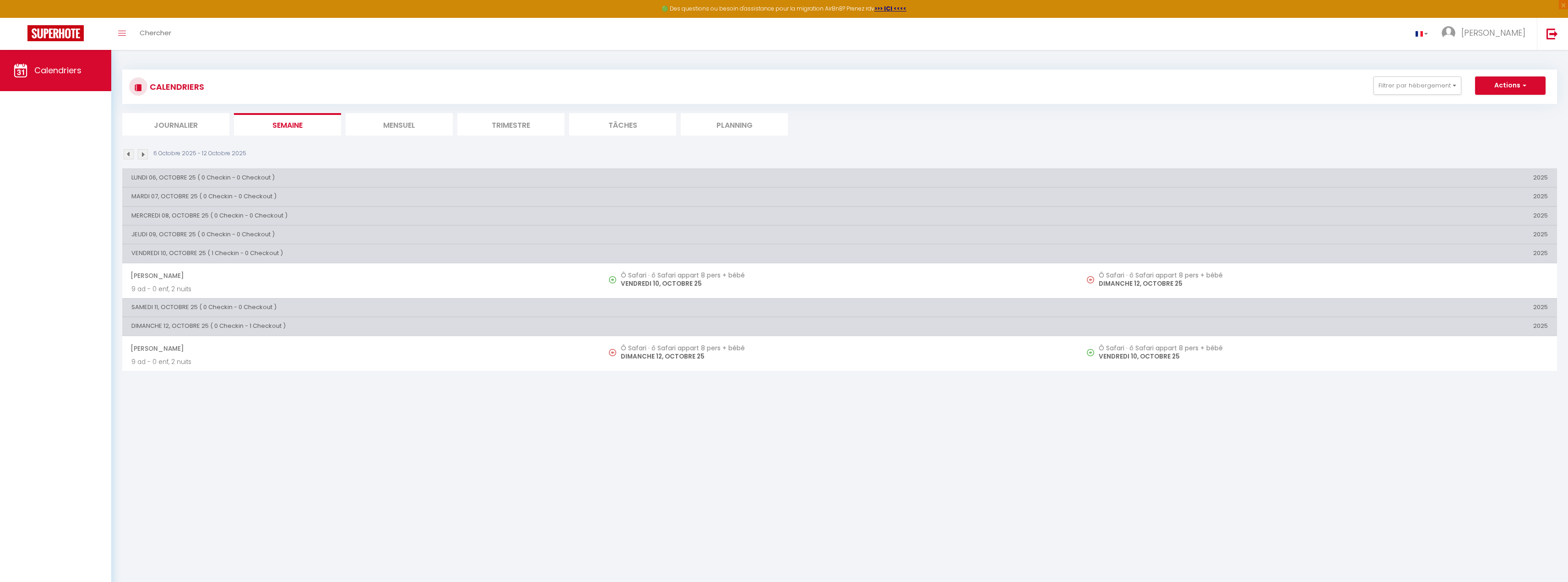
click at [499, 124] on li "Trimestre" at bounding box center [510, 124] width 107 height 23
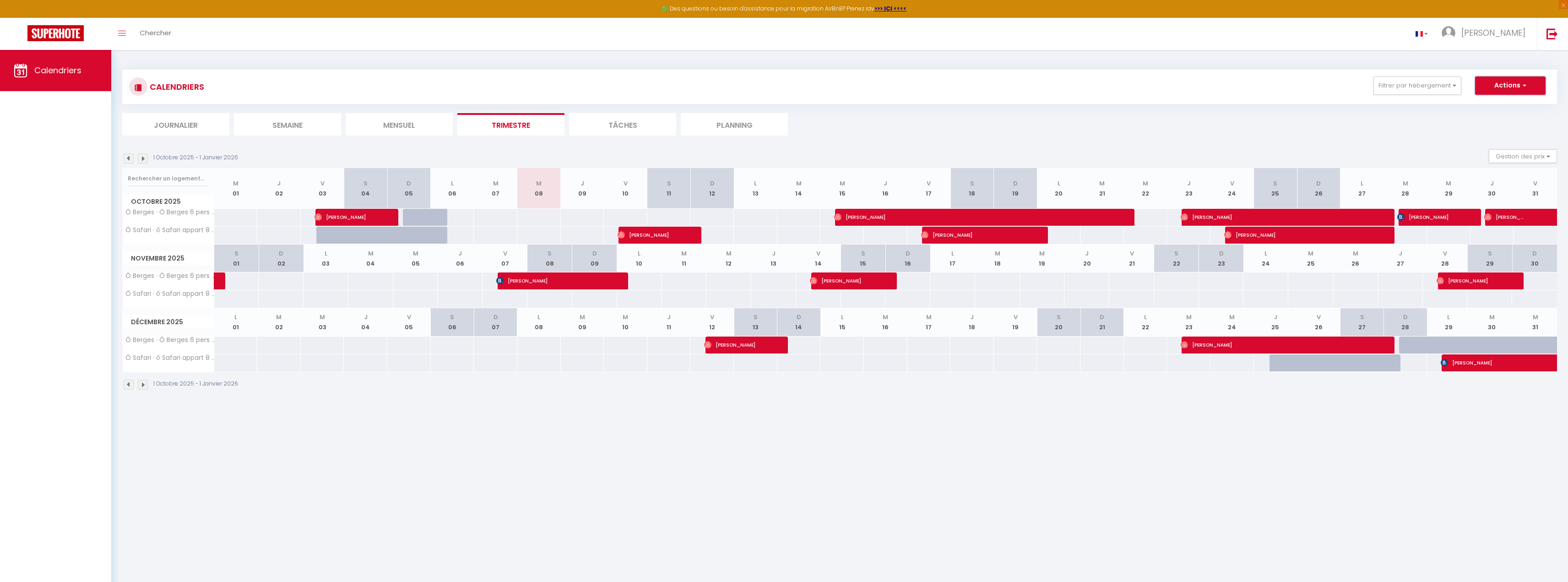
click at [1511, 88] on button "Actions" at bounding box center [1510, 85] width 70 height 18
click at [1505, 107] on link "Nouvelle réservation" at bounding box center [1501, 107] width 80 height 14
select select
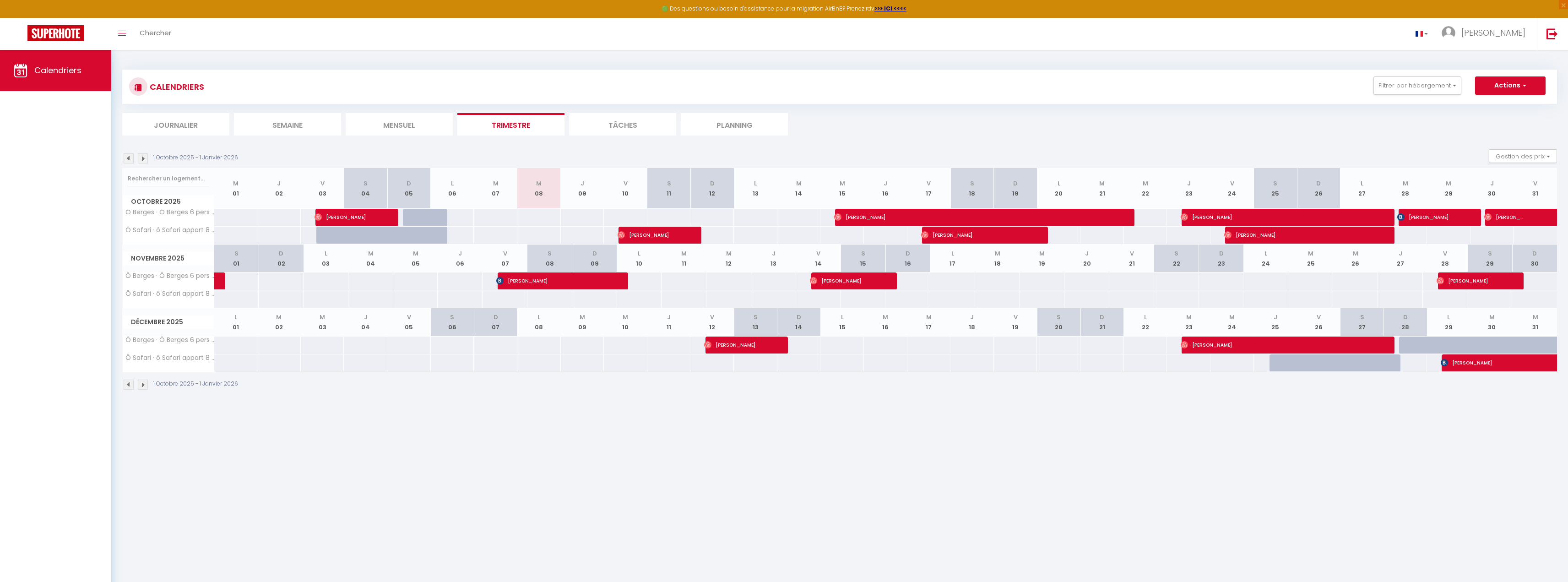
select select
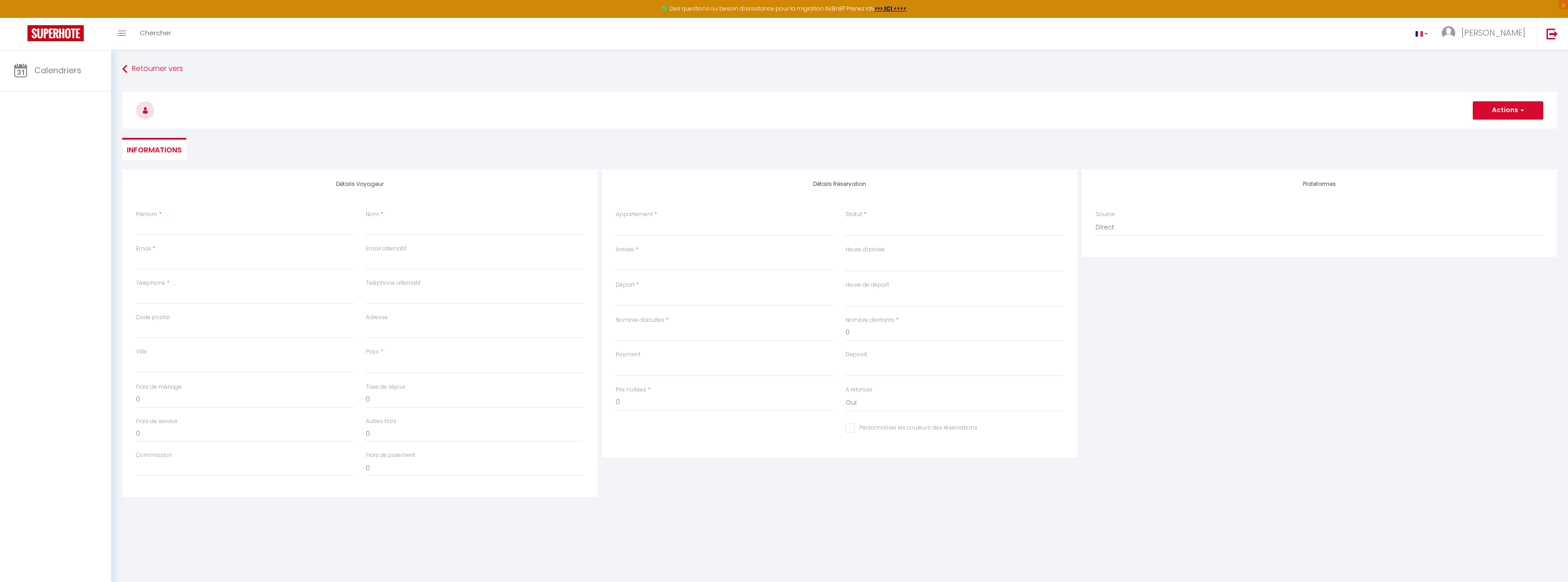
select select
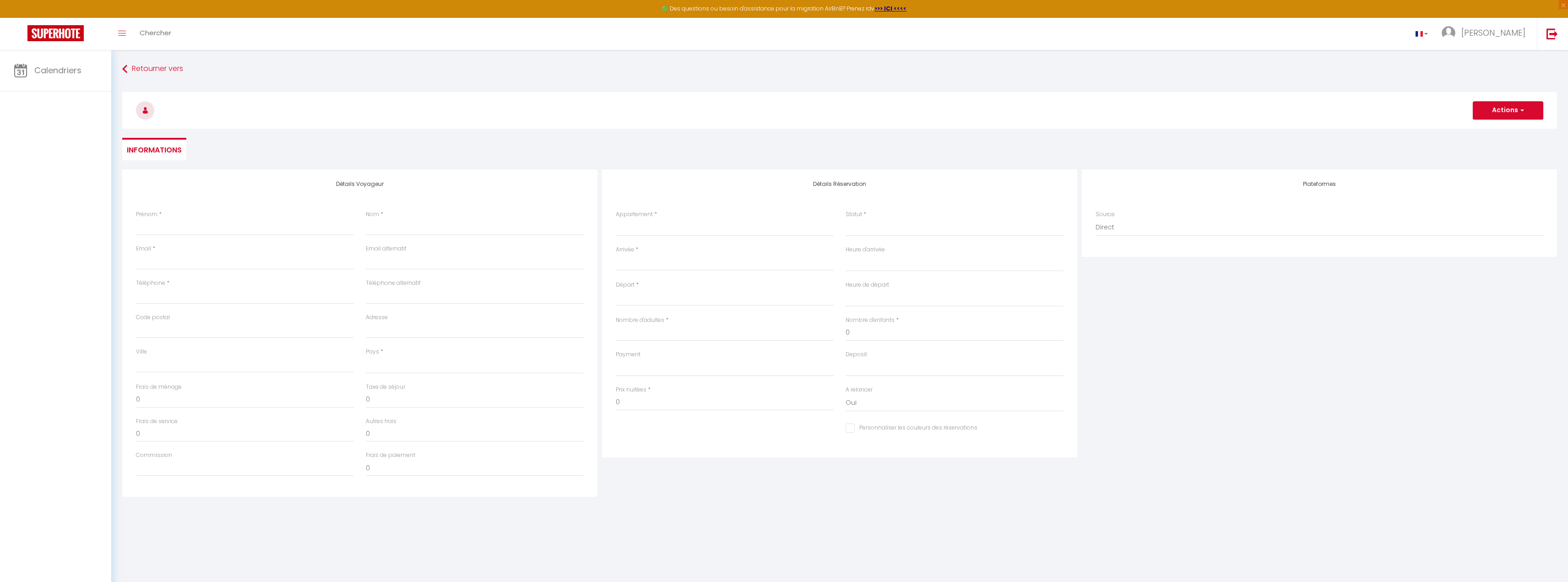
select select
checkbox input "false"
select select
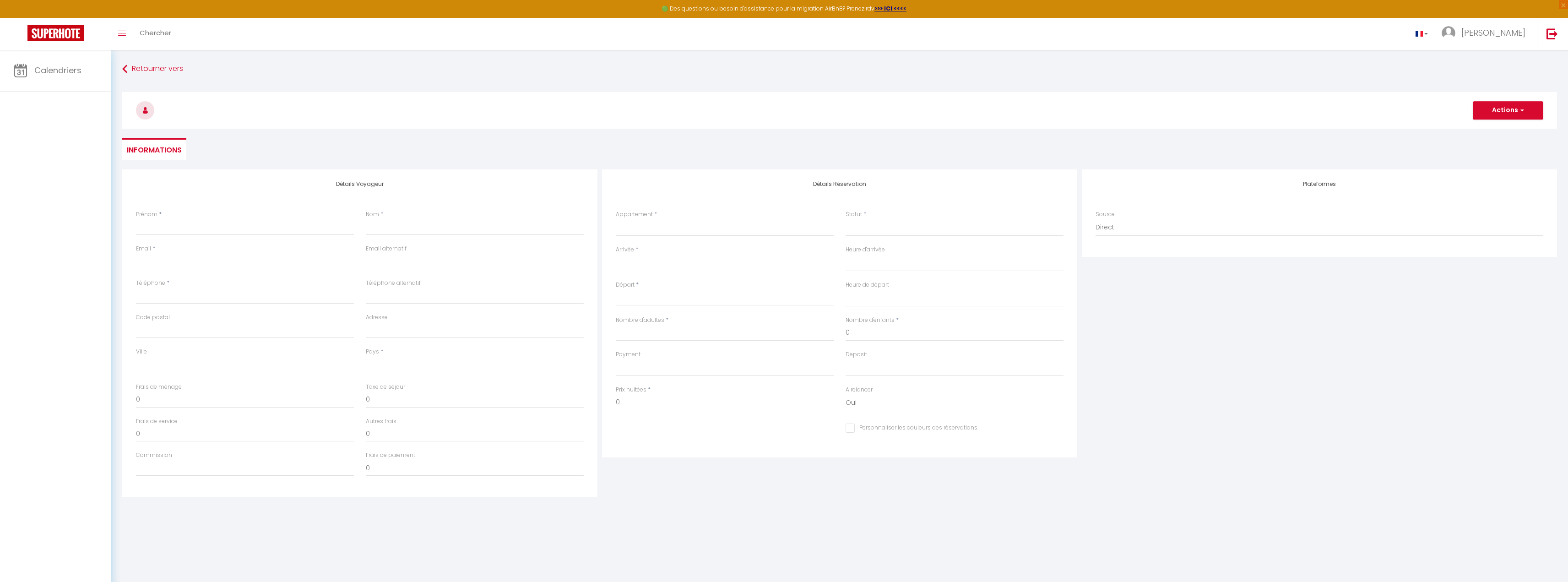
select select
checkbox input "false"
select select
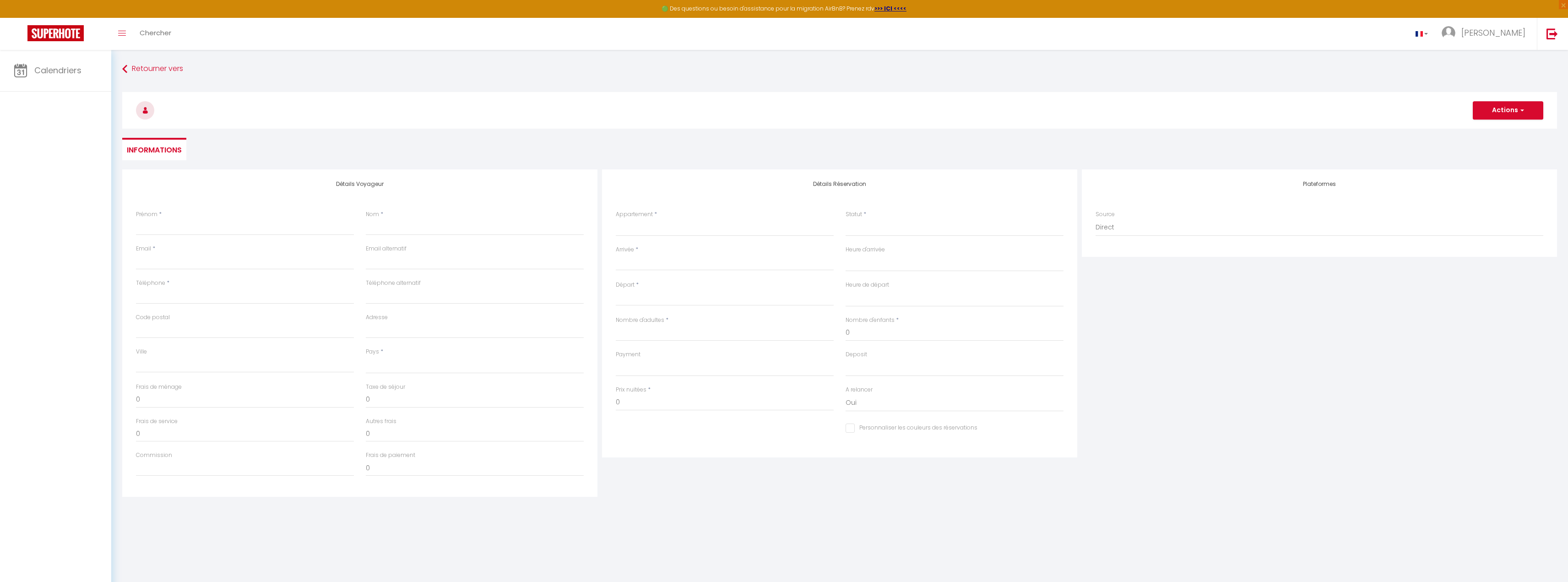
select select
click at [1524, 111] on button "Actions" at bounding box center [1508, 110] width 70 height 18
click at [1486, 130] on link "Enregistrer" at bounding box center [1498, 130] width 72 height 12
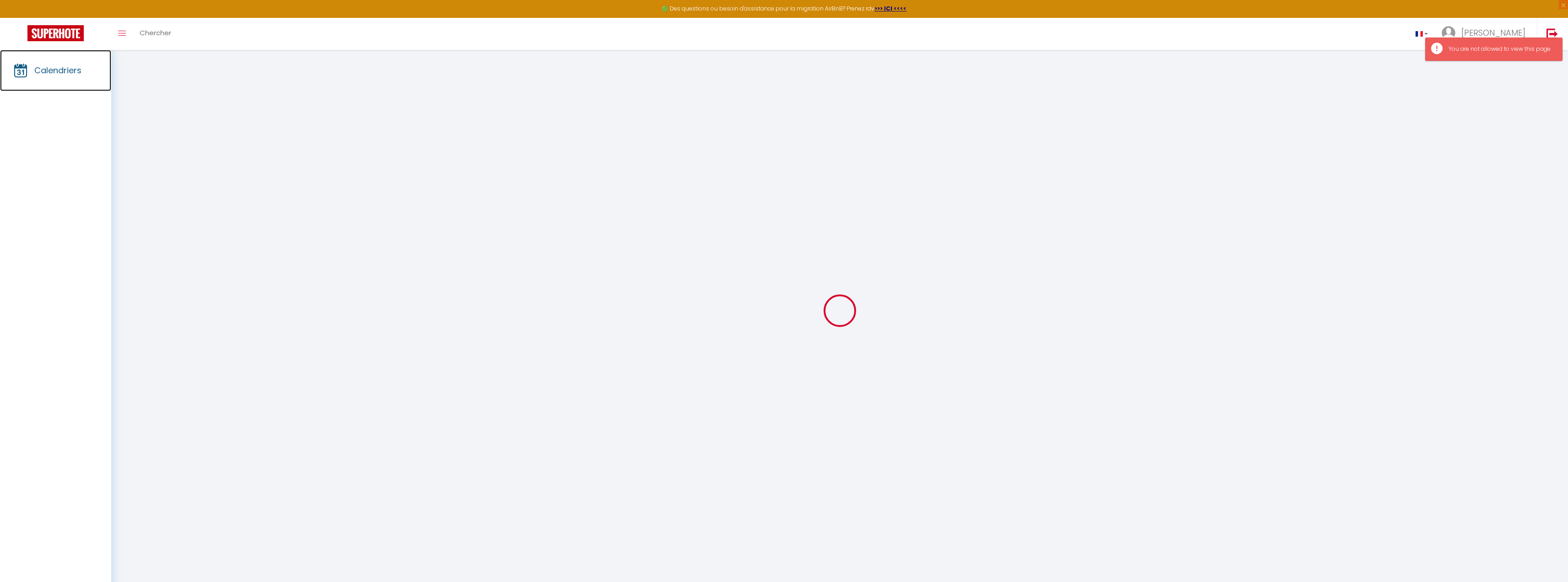
click at [74, 77] on link "Calendriers" at bounding box center [56, 70] width 111 height 42
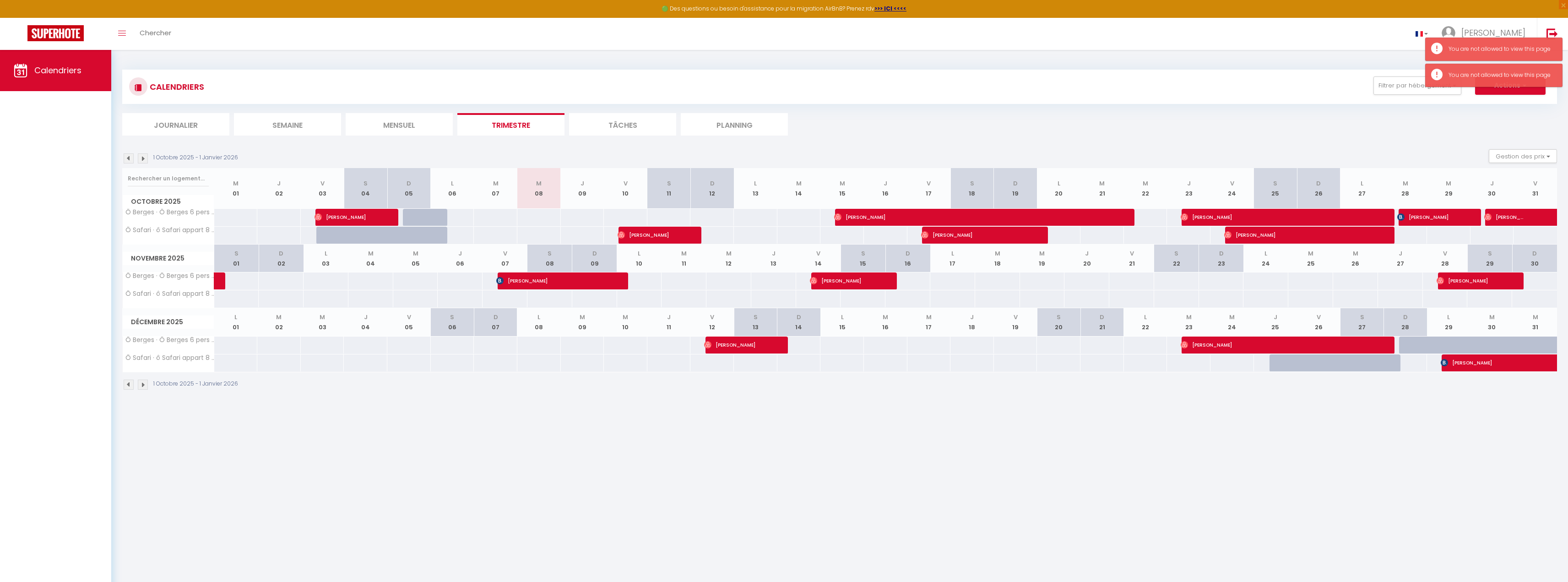
click at [655, 133] on li "Tâches" at bounding box center [622, 124] width 107 height 23
select select
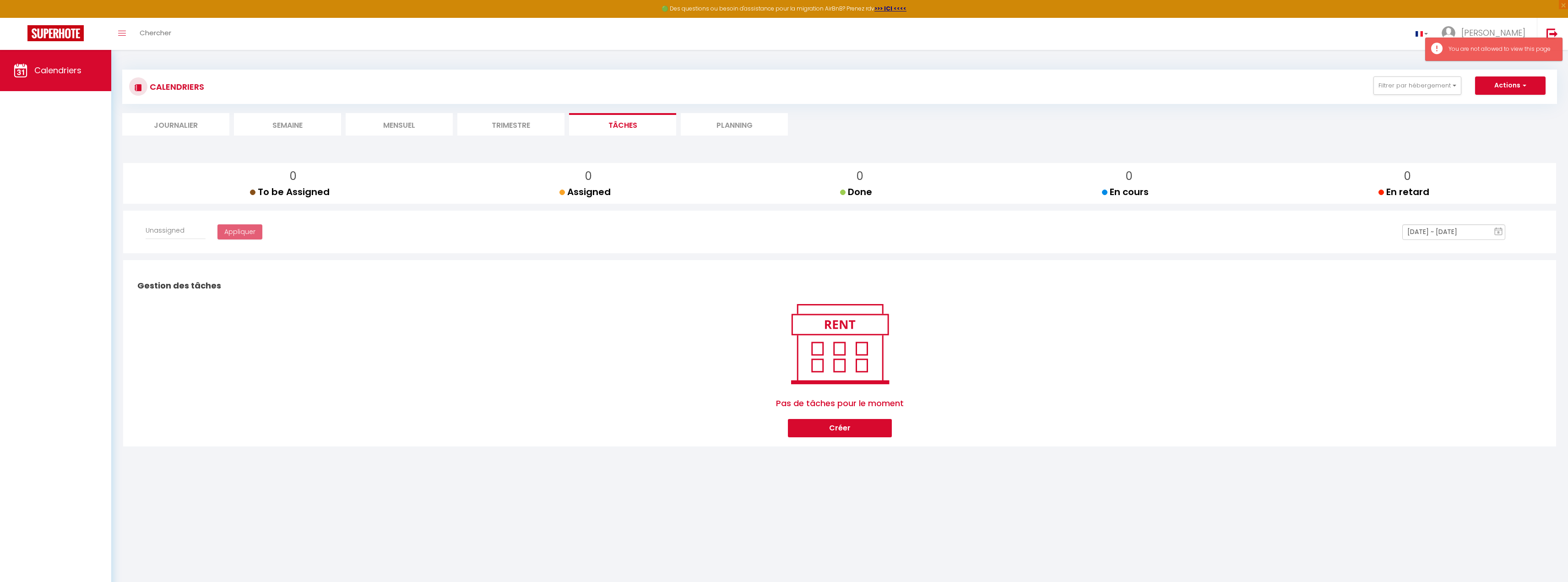
click at [719, 122] on li "Planning" at bounding box center [734, 124] width 107 height 23
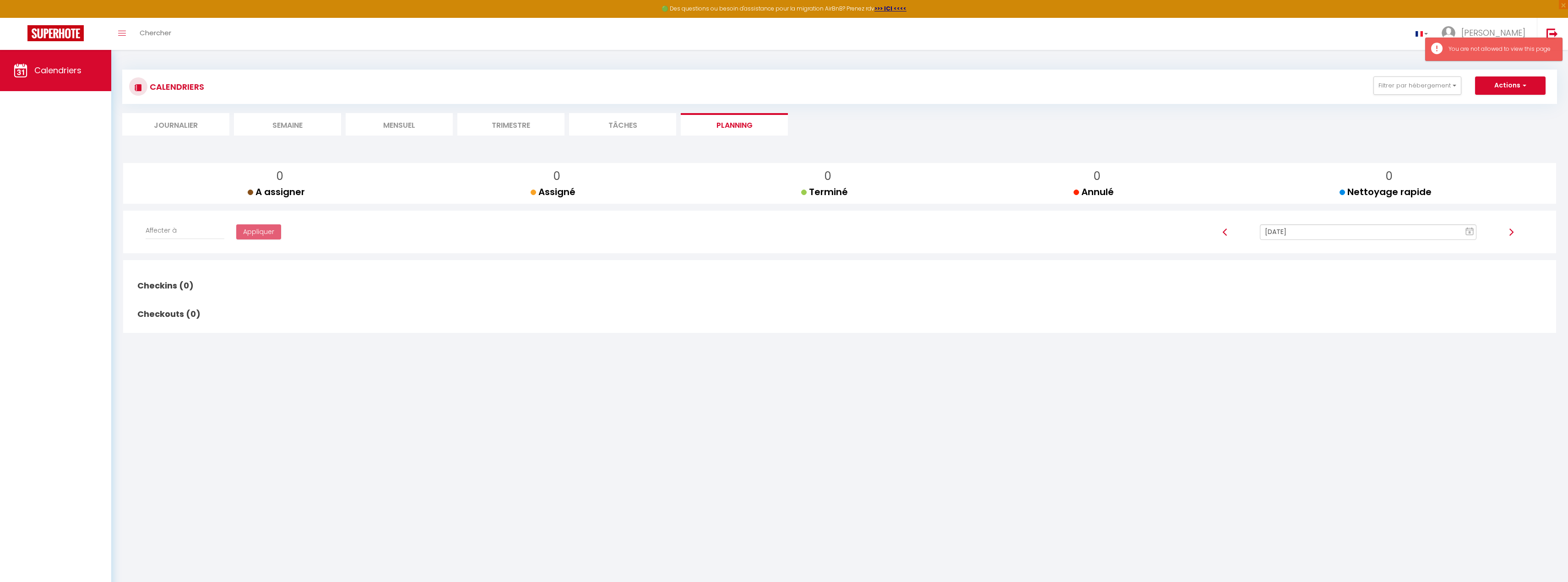
click at [395, 122] on li "Mensuel" at bounding box center [399, 124] width 107 height 23
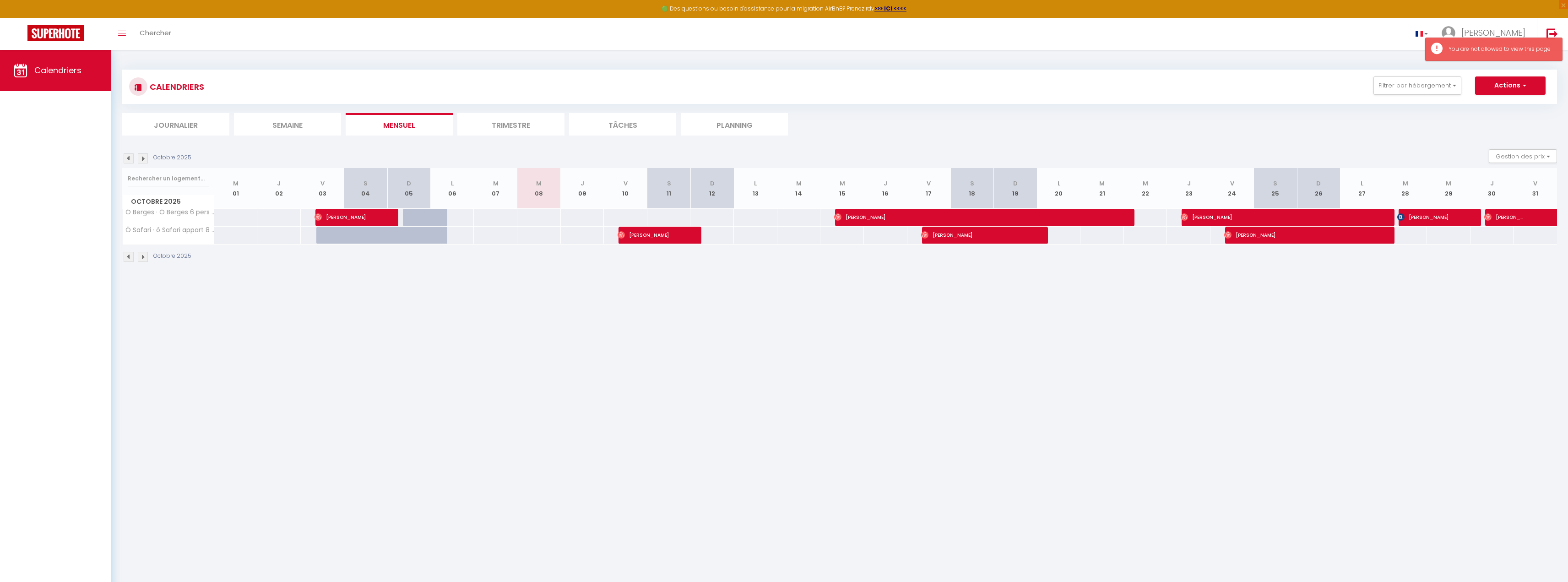
click at [259, 129] on li "Semaine" at bounding box center [287, 124] width 107 height 23
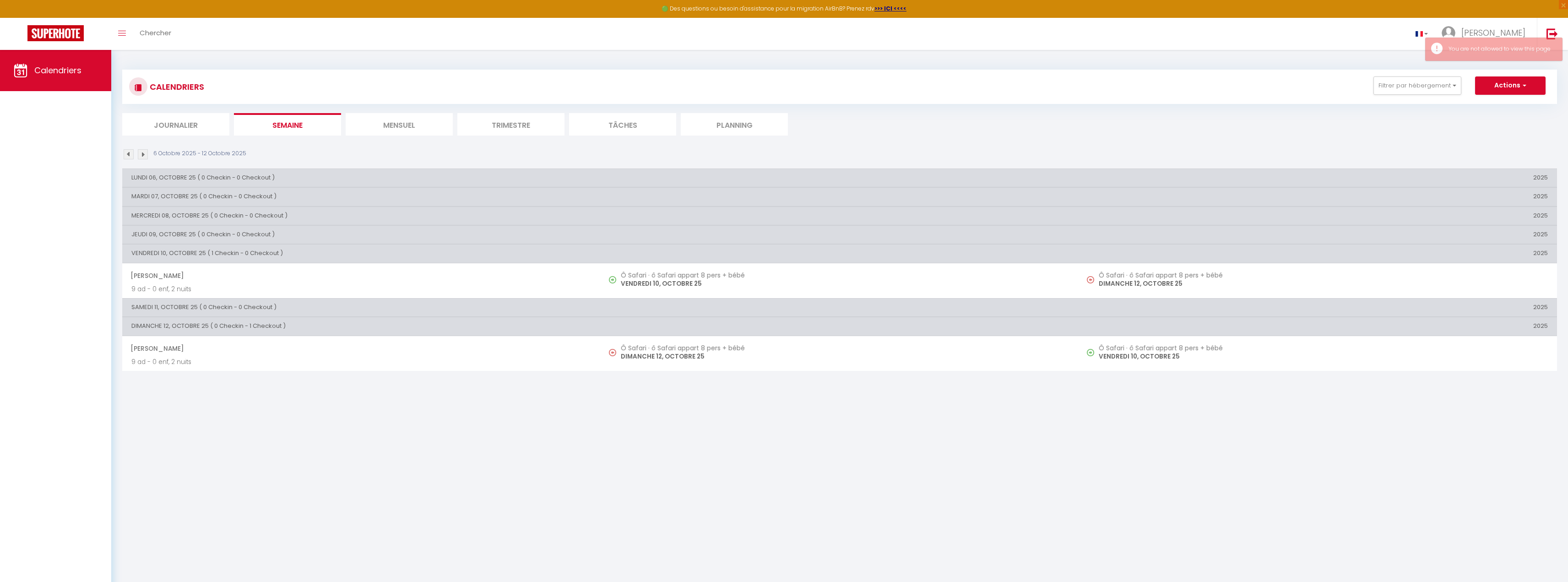
click at [207, 122] on li "Journalier" at bounding box center [175, 124] width 107 height 23
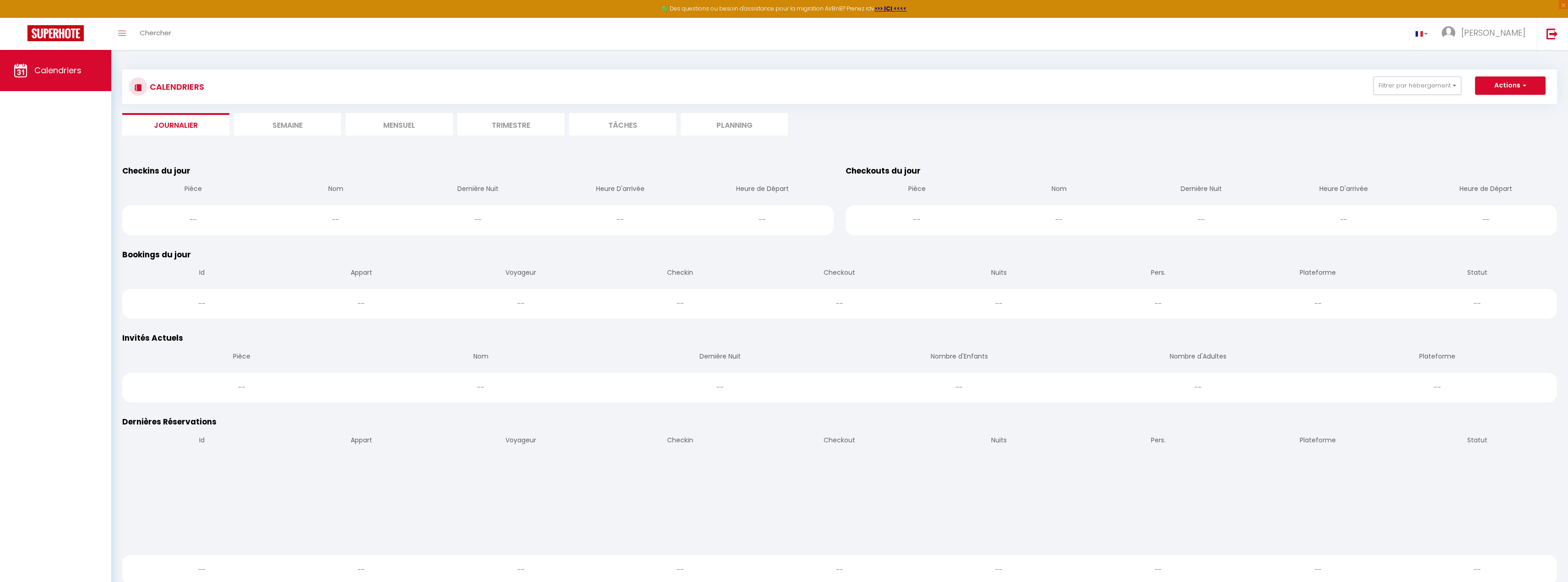
click at [255, 120] on li "Semaine" at bounding box center [287, 124] width 107 height 23
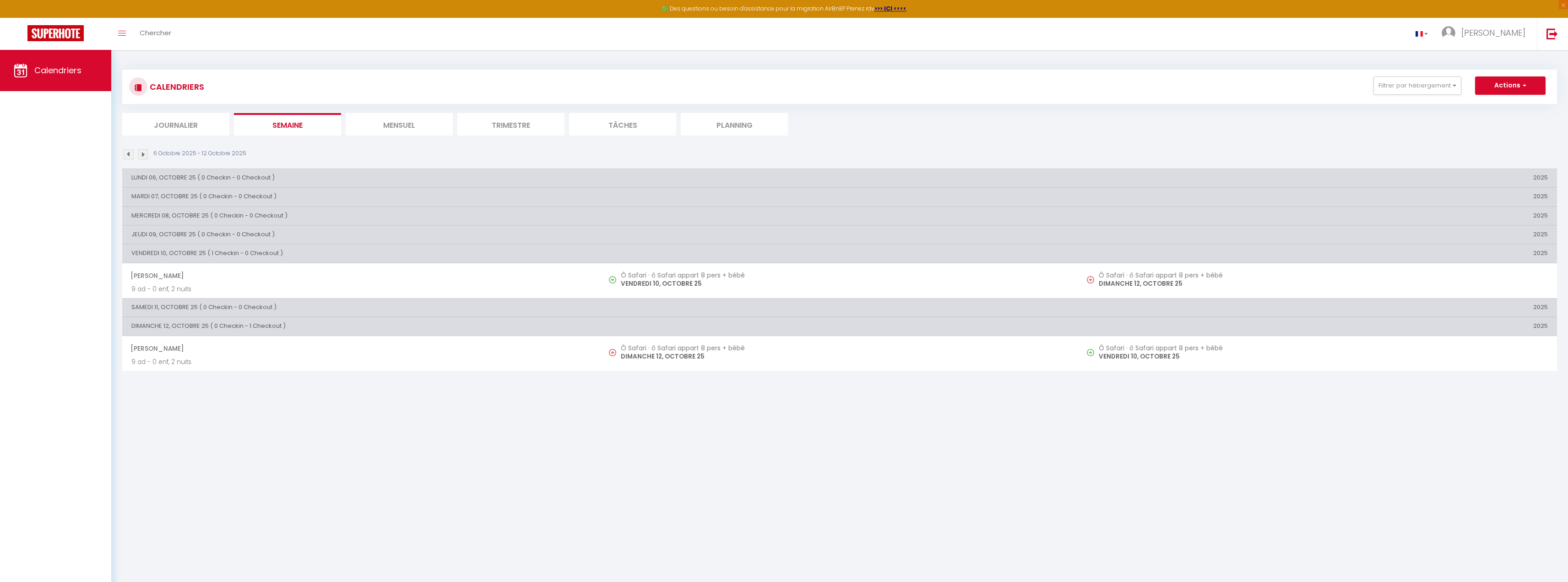
click at [184, 131] on li "Journalier" at bounding box center [175, 124] width 107 height 23
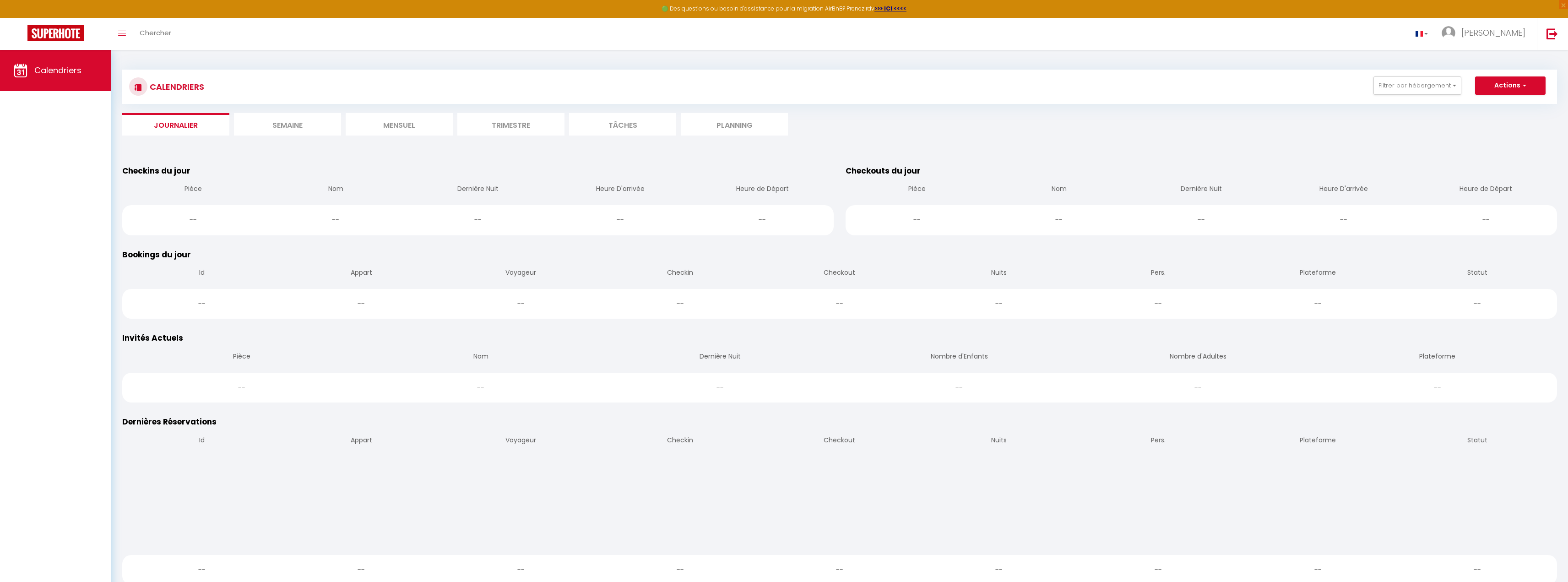
click at [314, 128] on li "Semaine" at bounding box center [287, 124] width 107 height 23
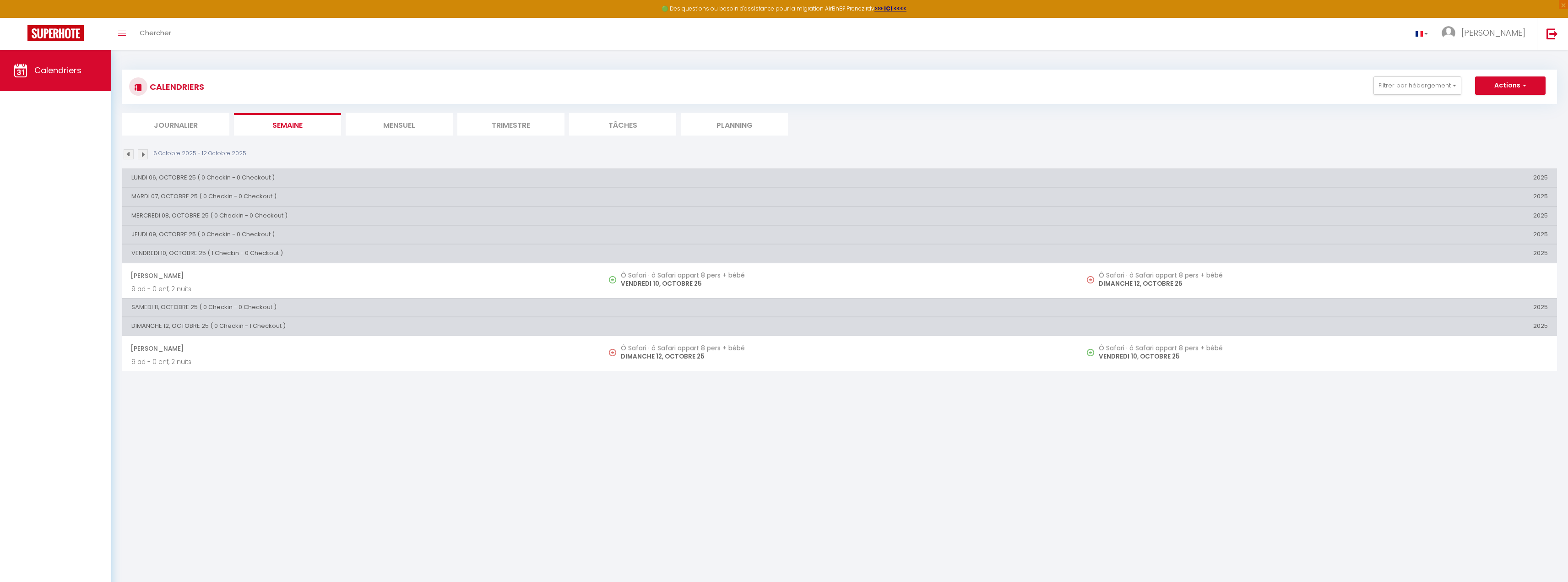
click at [395, 128] on li "Mensuel" at bounding box center [399, 124] width 107 height 23
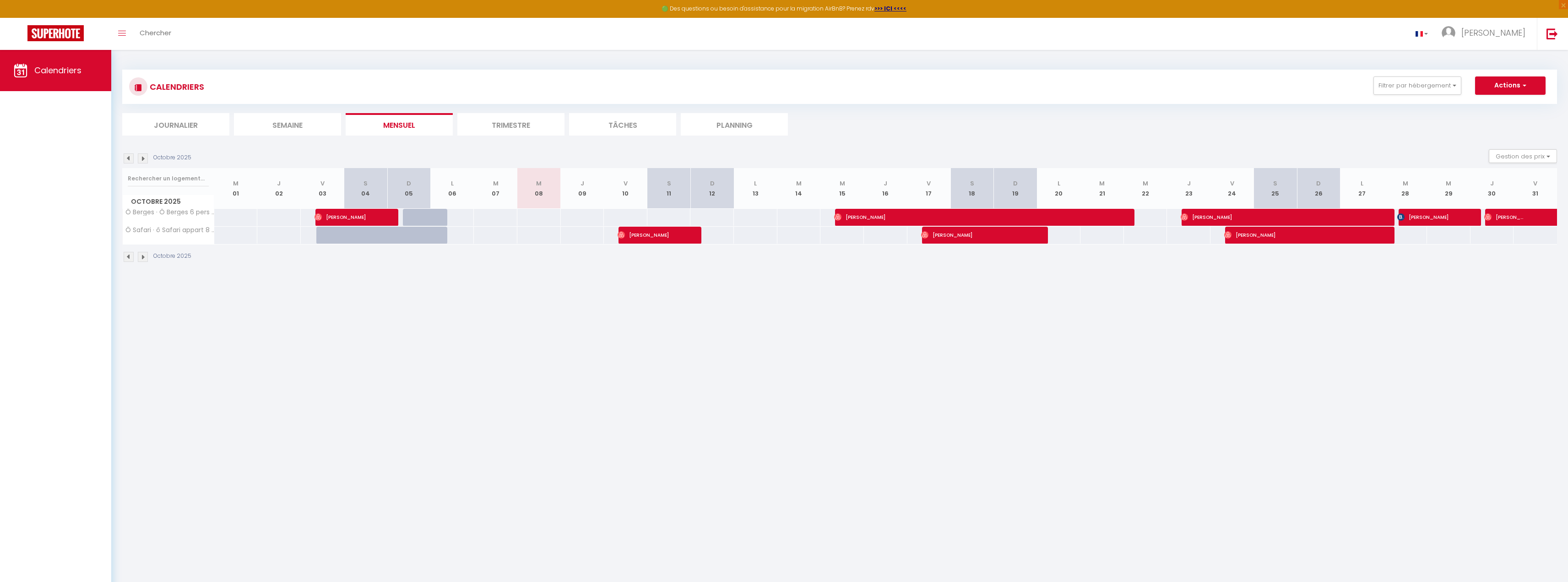
click at [482, 124] on li "Trimestre" at bounding box center [510, 124] width 107 height 23
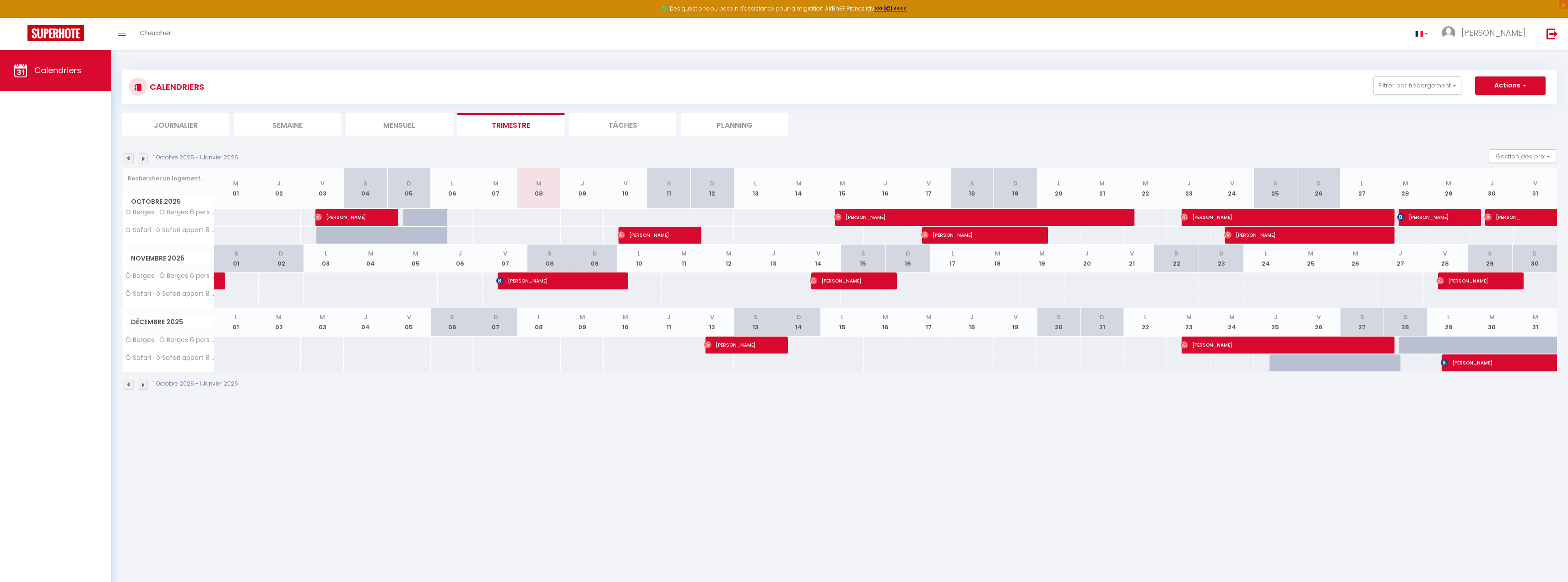
click at [587, 125] on li "Tâches" at bounding box center [622, 124] width 107 height 23
select select
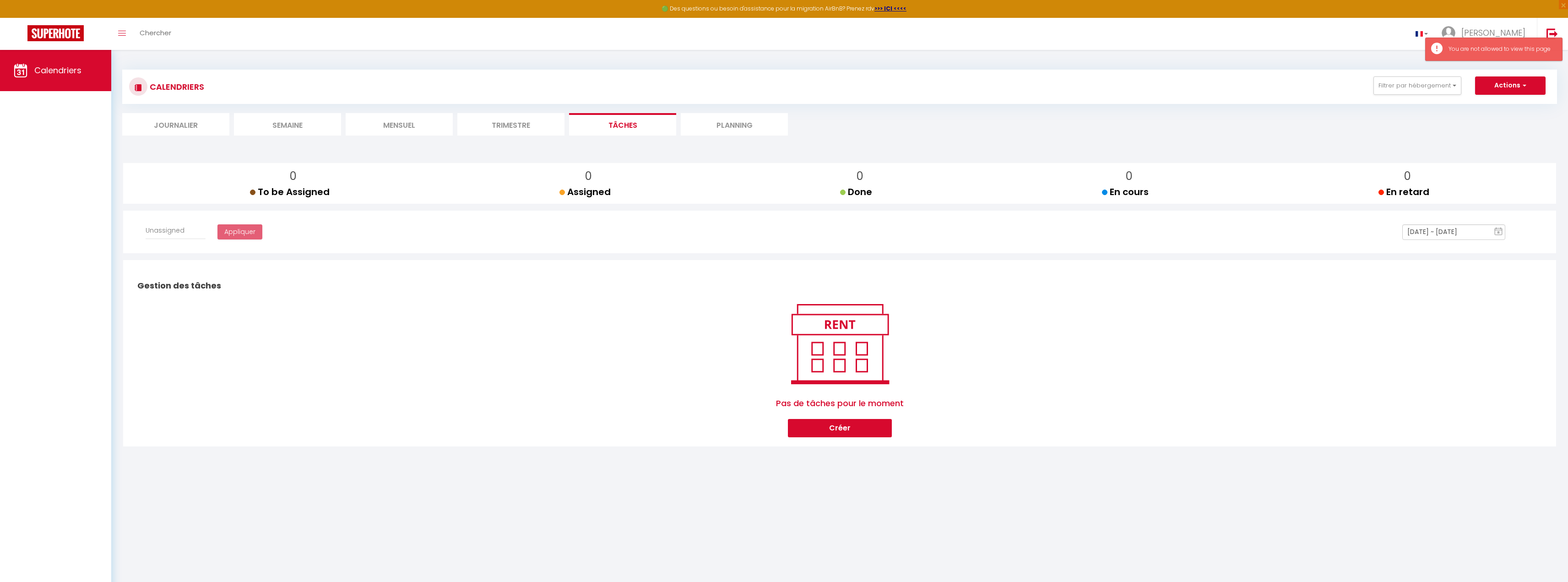
click at [701, 128] on li "Planning" at bounding box center [734, 124] width 107 height 23
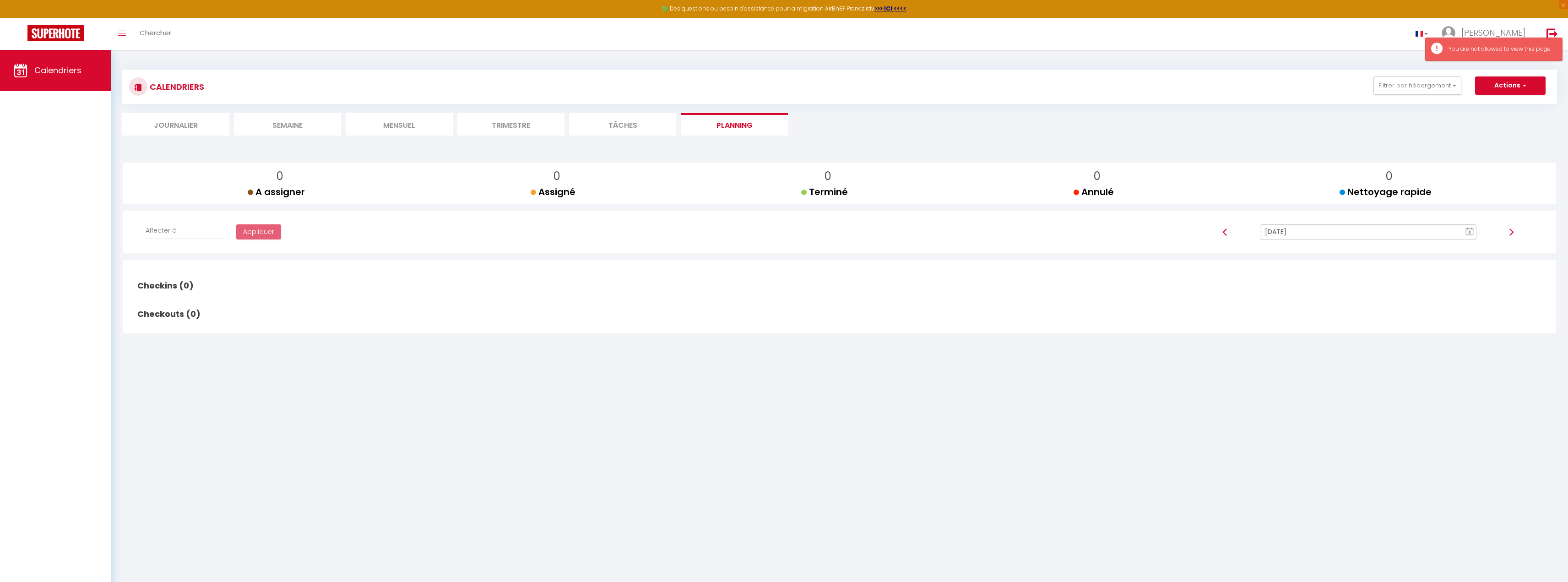
click at [535, 128] on li "Trimestre" at bounding box center [510, 124] width 107 height 23
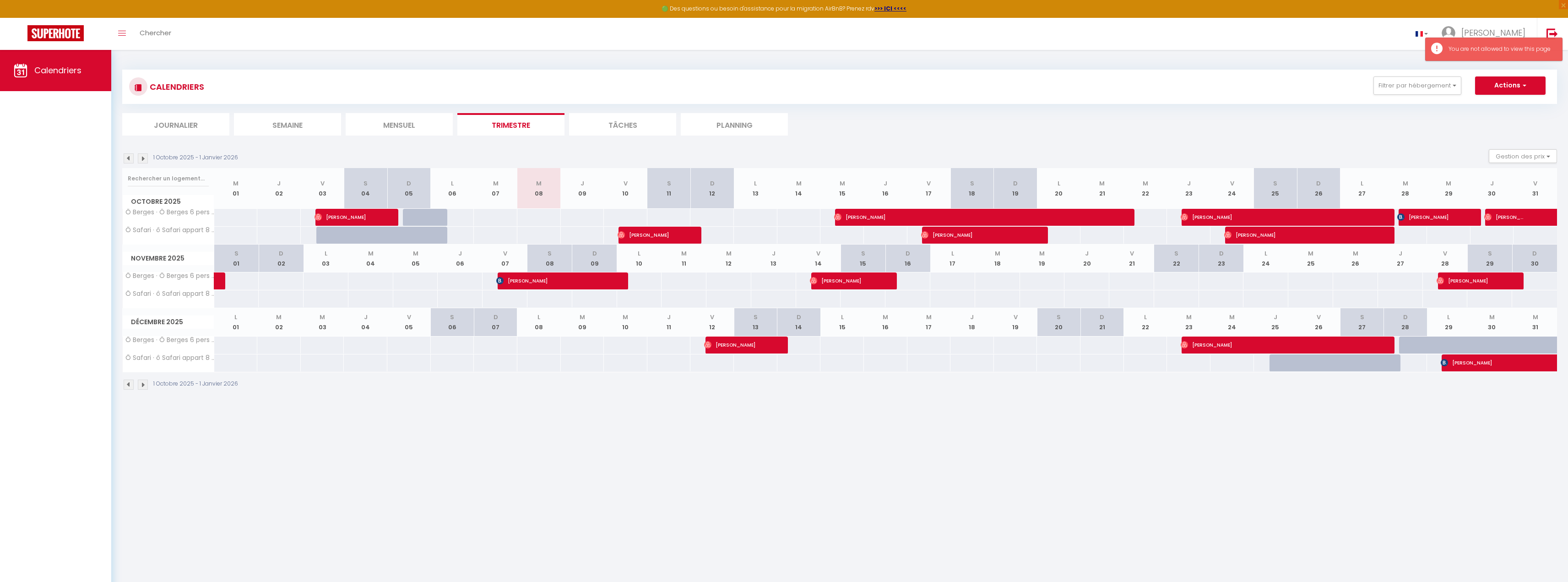
click at [615, 126] on li "Tâches" at bounding box center [622, 124] width 107 height 23
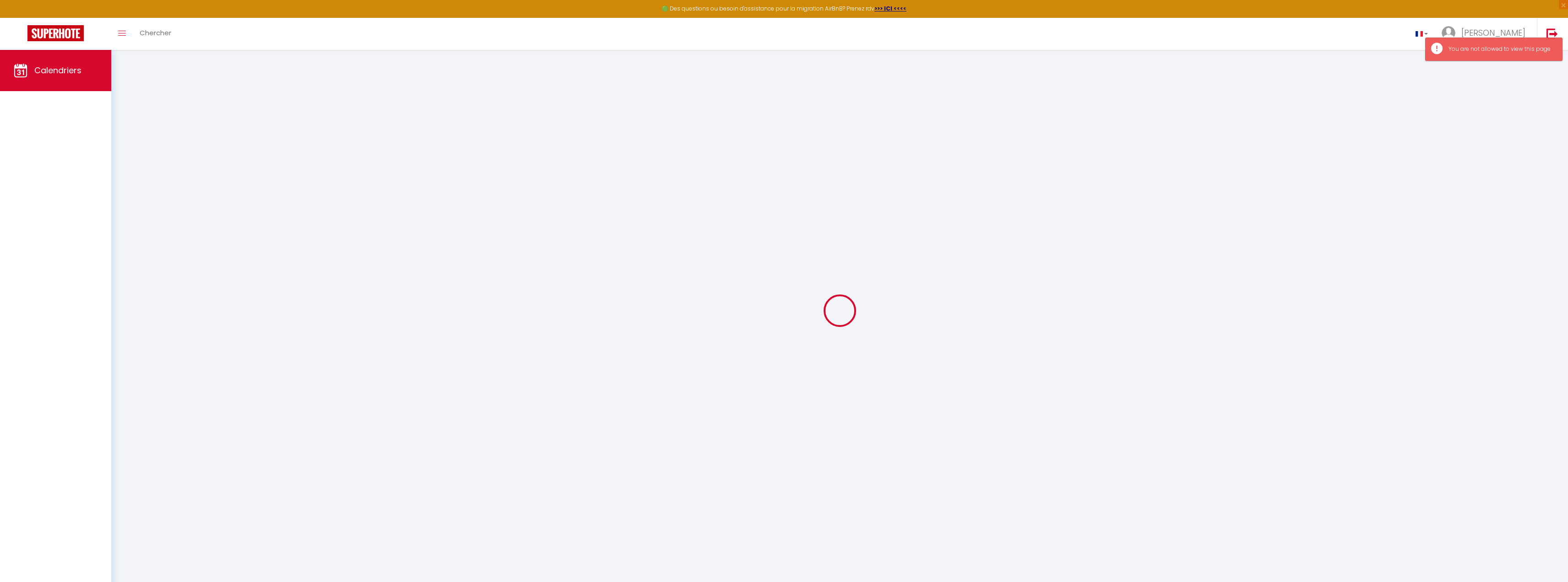
select select
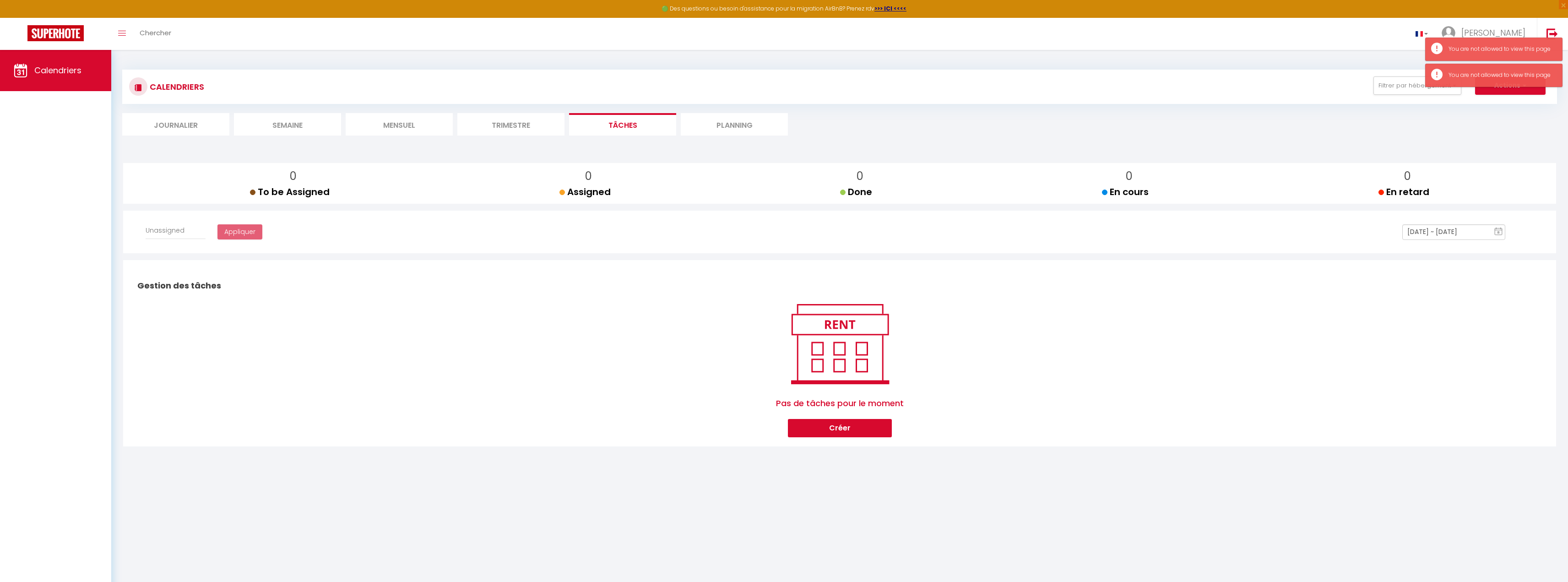
click at [733, 126] on li "Planning" at bounding box center [734, 124] width 107 height 23
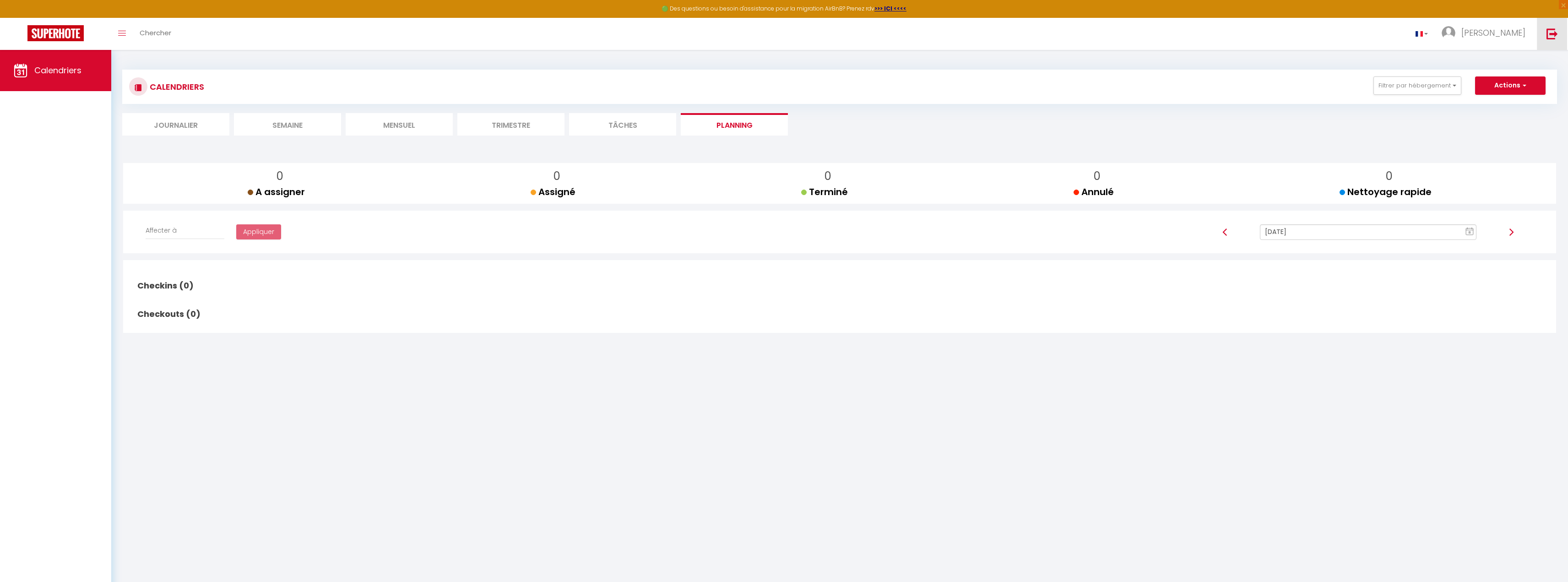
click at [1552, 33] on img at bounding box center [1552, 34] width 12 height 12
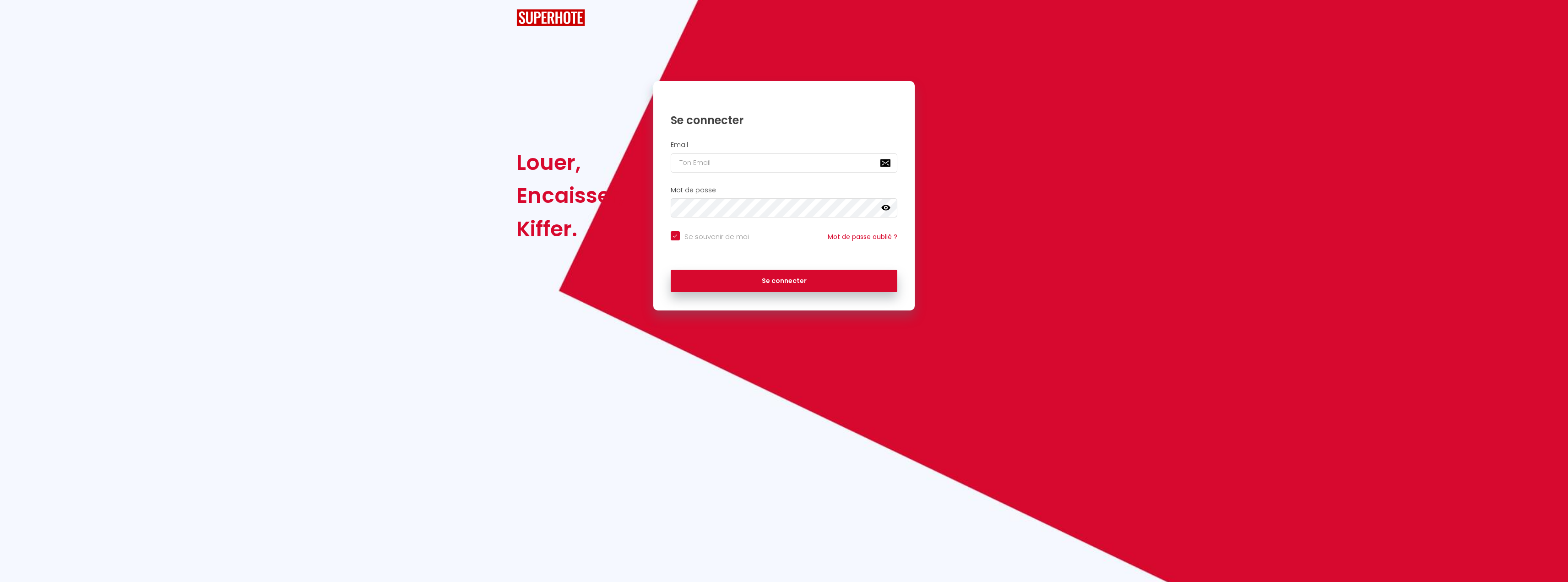
checkbox input "true"
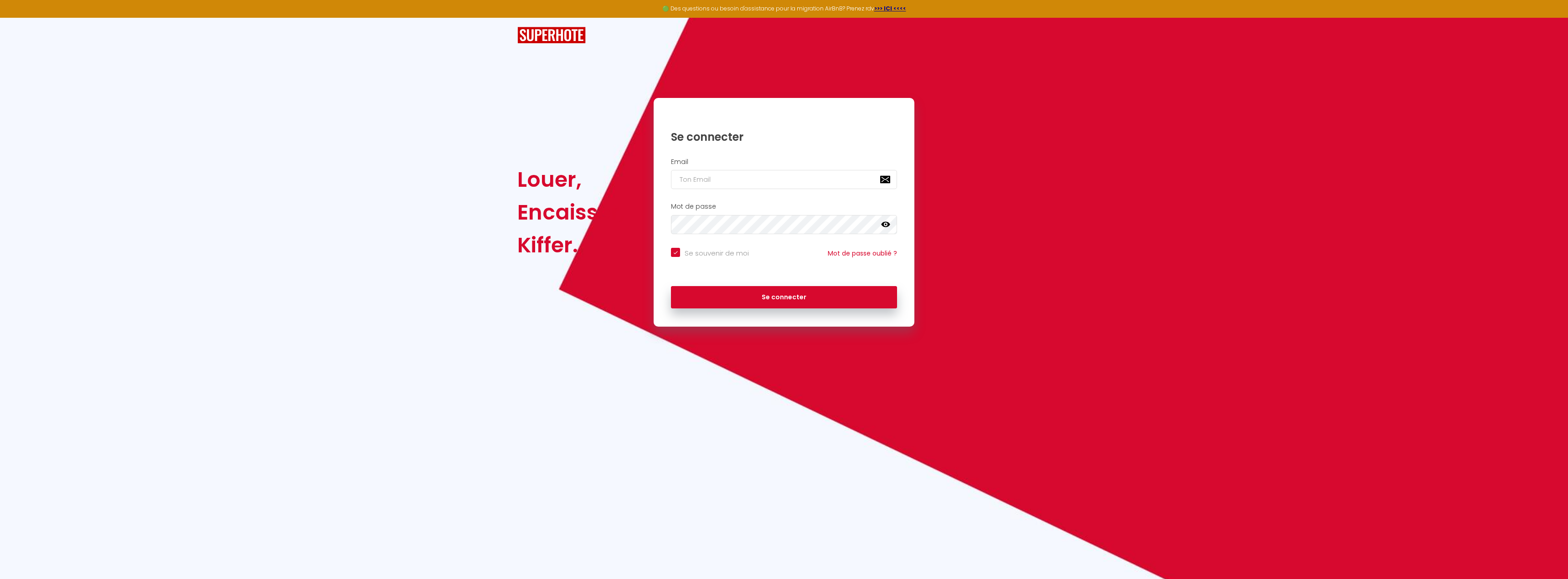
click at [727, 164] on h2 "Email" at bounding box center [784, 162] width 226 height 8
click at [729, 178] on input "email" at bounding box center [784, 179] width 226 height 19
type input "[EMAIL_ADDRESS][DOMAIN_NAME]"
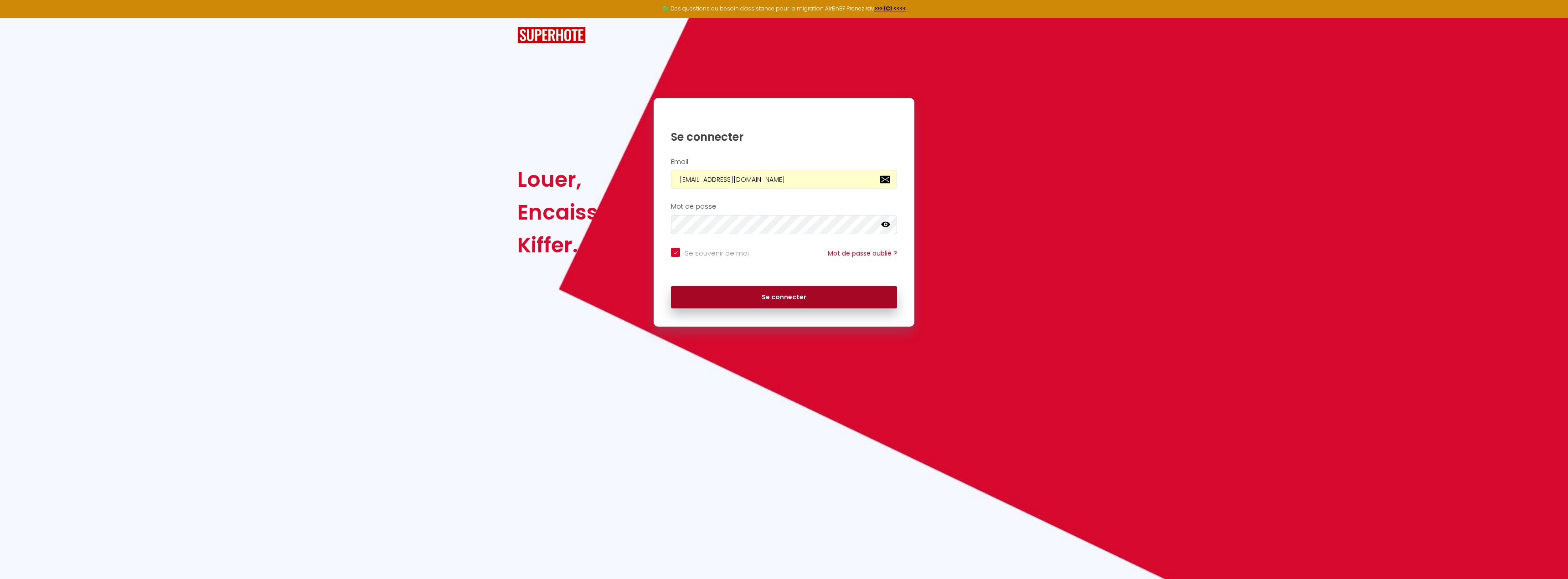
click at [779, 291] on button "Se connecter" at bounding box center [784, 297] width 226 height 23
checkbox input "true"
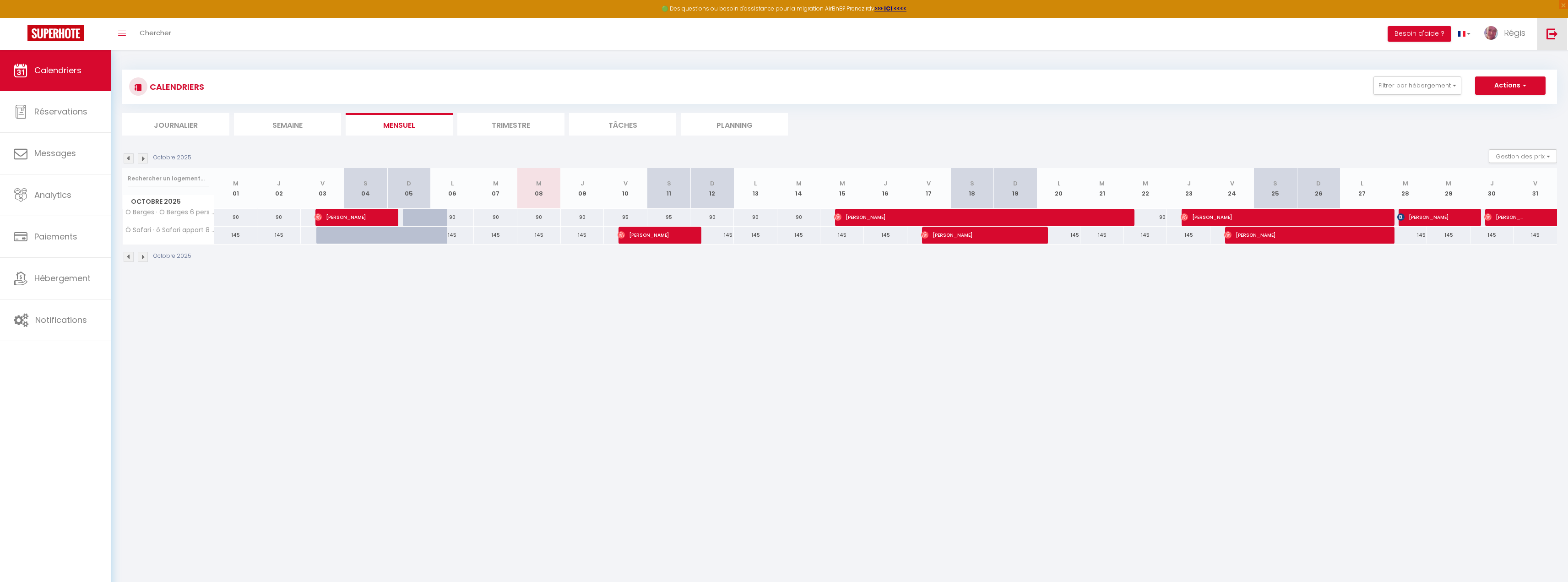
click at [1540, 31] on link at bounding box center [1552, 34] width 31 height 32
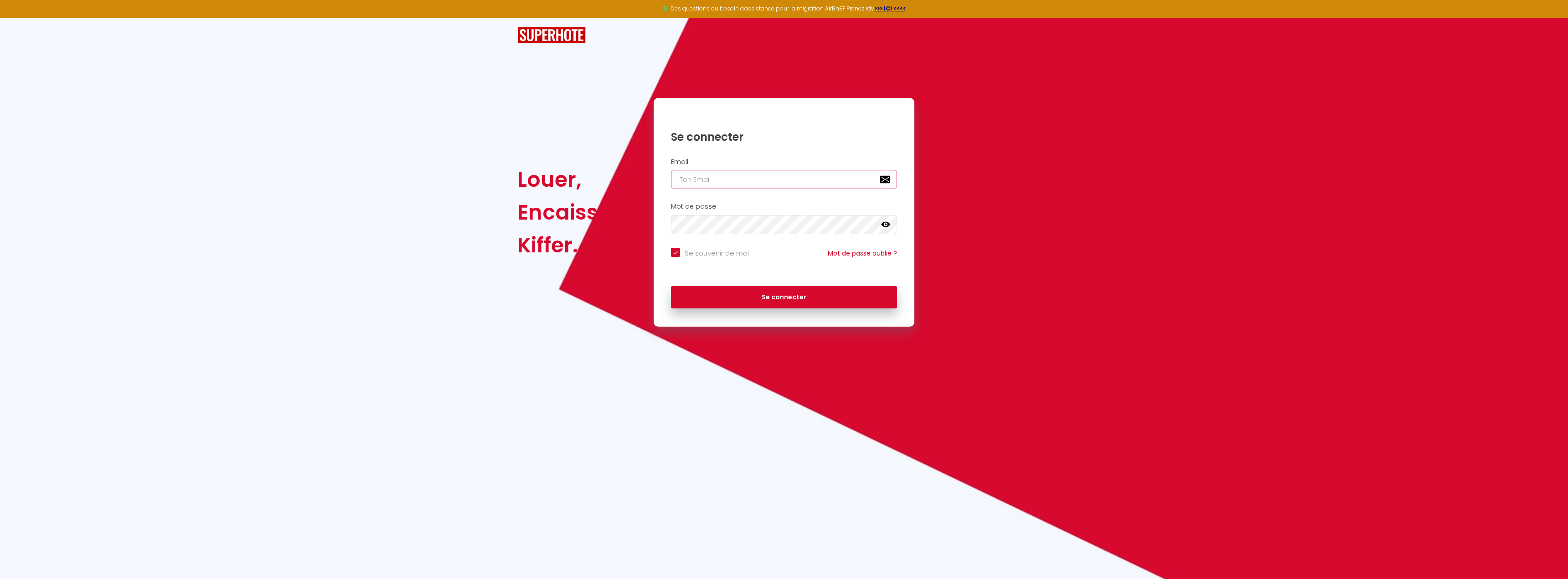
click at [743, 181] on input "email" at bounding box center [784, 179] width 226 height 19
click at [722, 182] on input "email" at bounding box center [784, 179] width 226 height 19
type input "loftwimille@gmail.com"
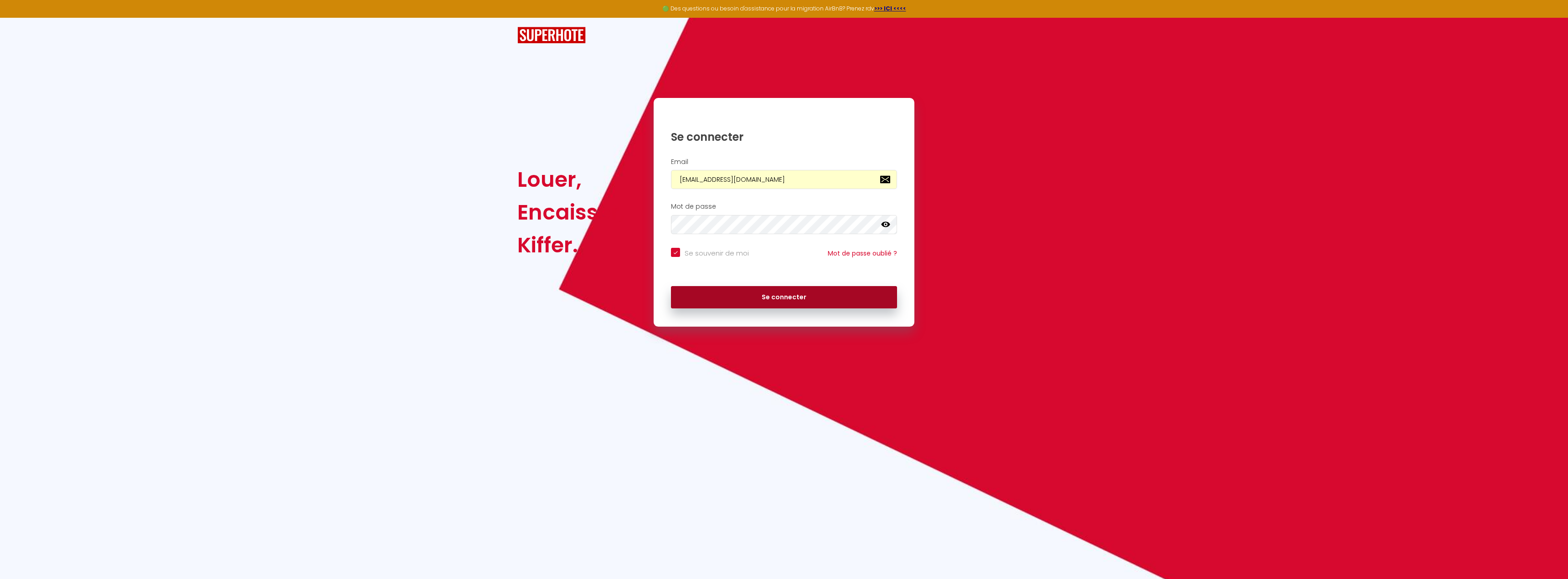
click at [780, 298] on button "Se connecter" at bounding box center [784, 297] width 226 height 23
checkbox input "true"
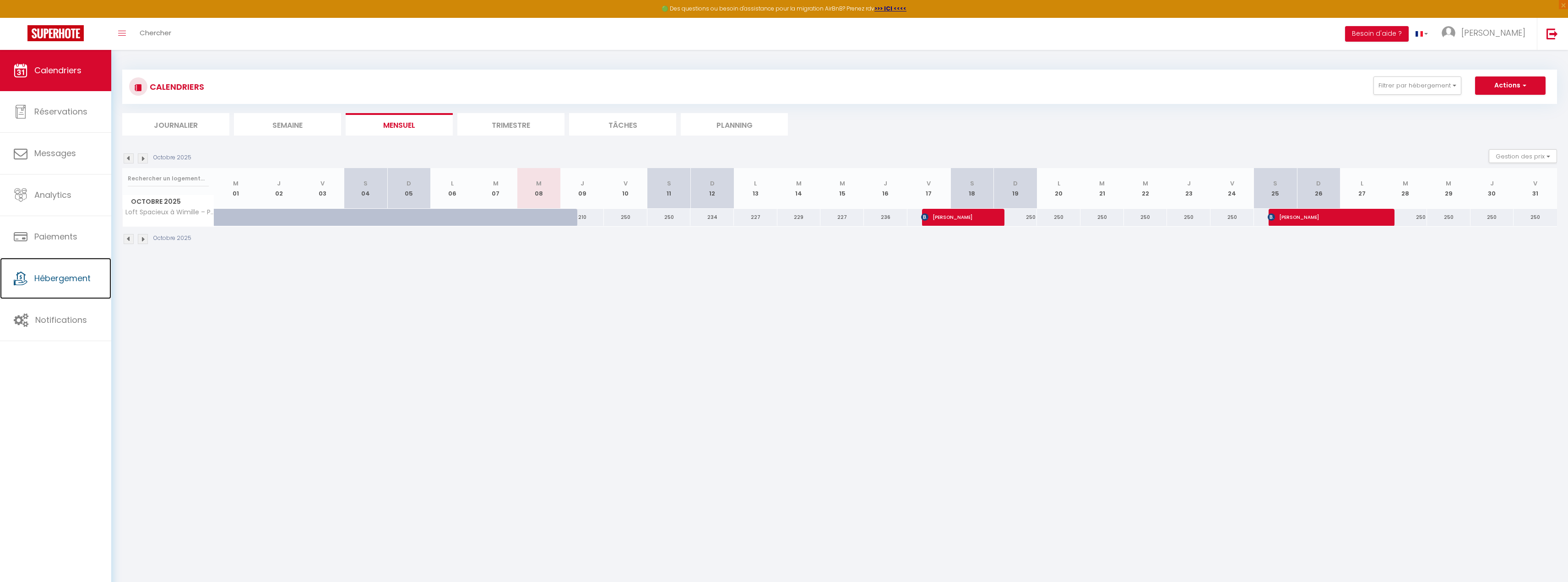
click at [65, 266] on link "Hébergement" at bounding box center [56, 278] width 111 height 42
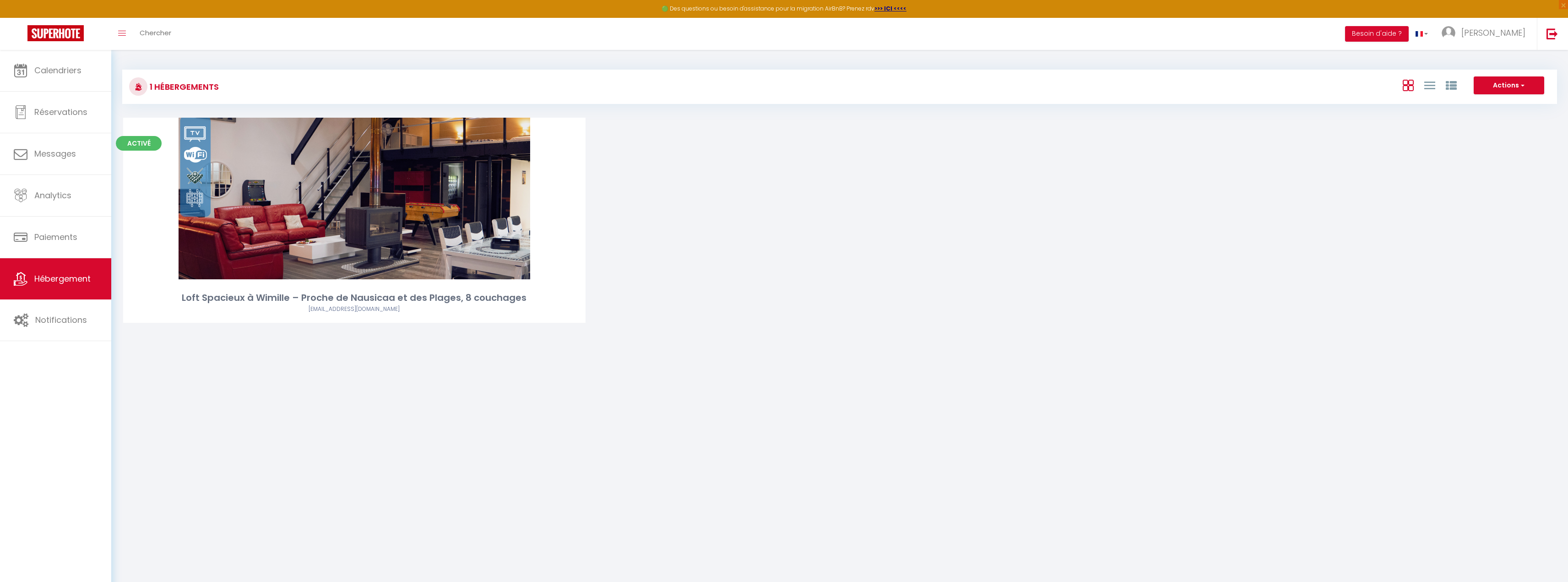
click at [318, 223] on div "Editer" at bounding box center [354, 198] width 463 height 161
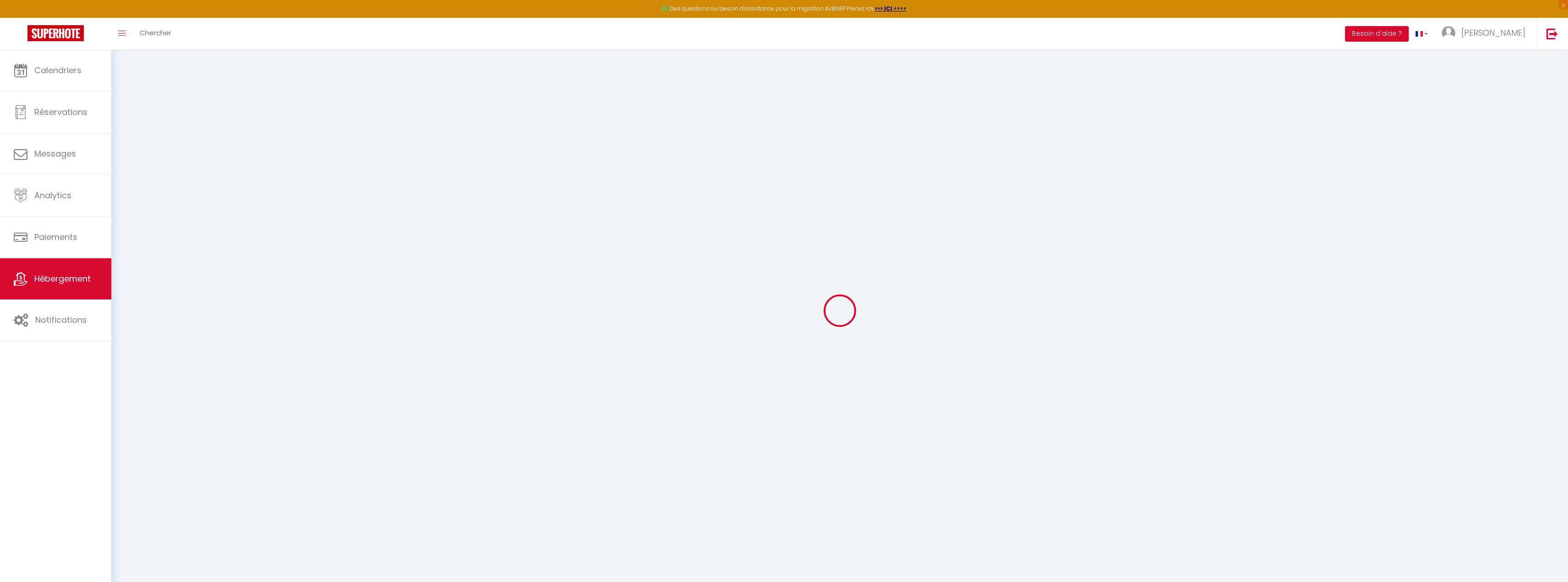
select select
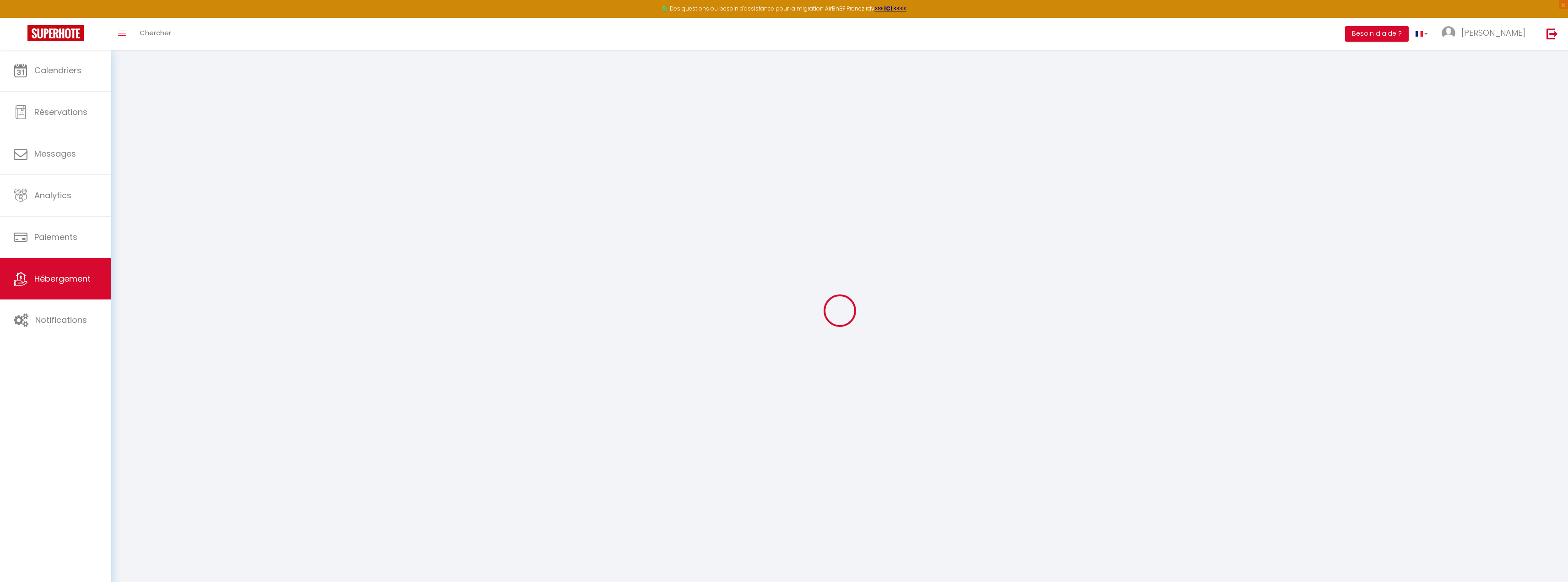
select select
checkbox input "false"
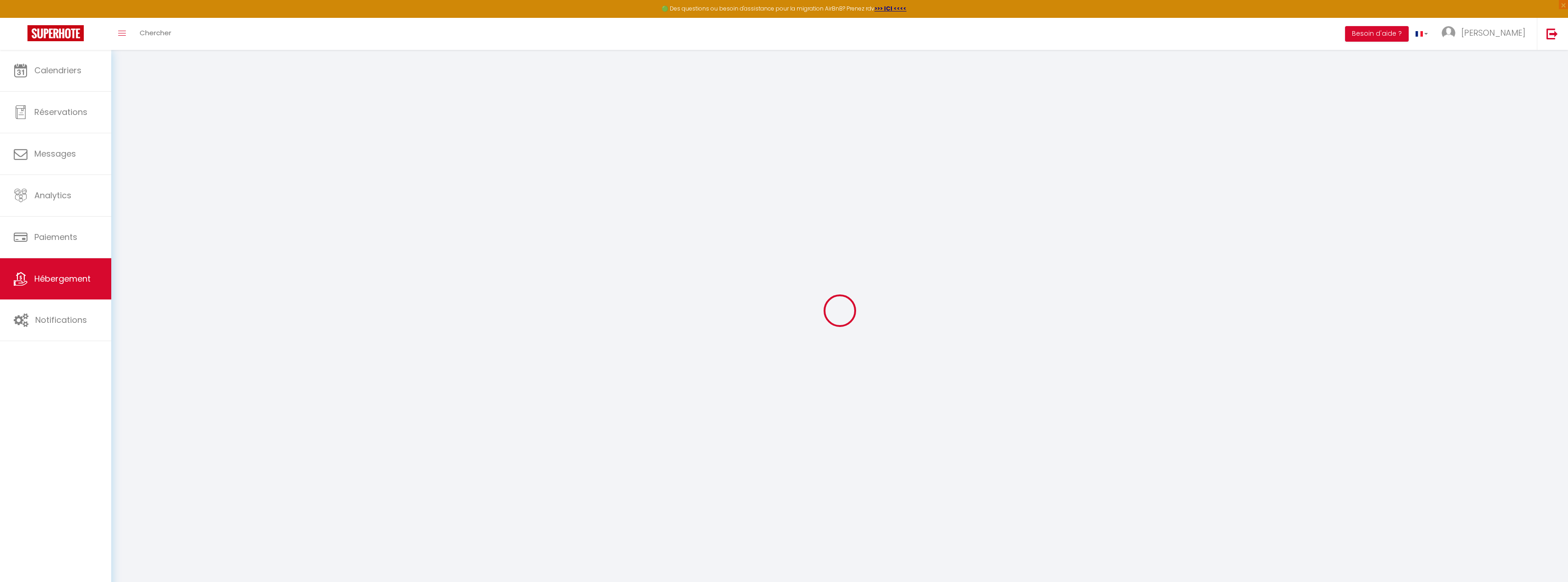
select select
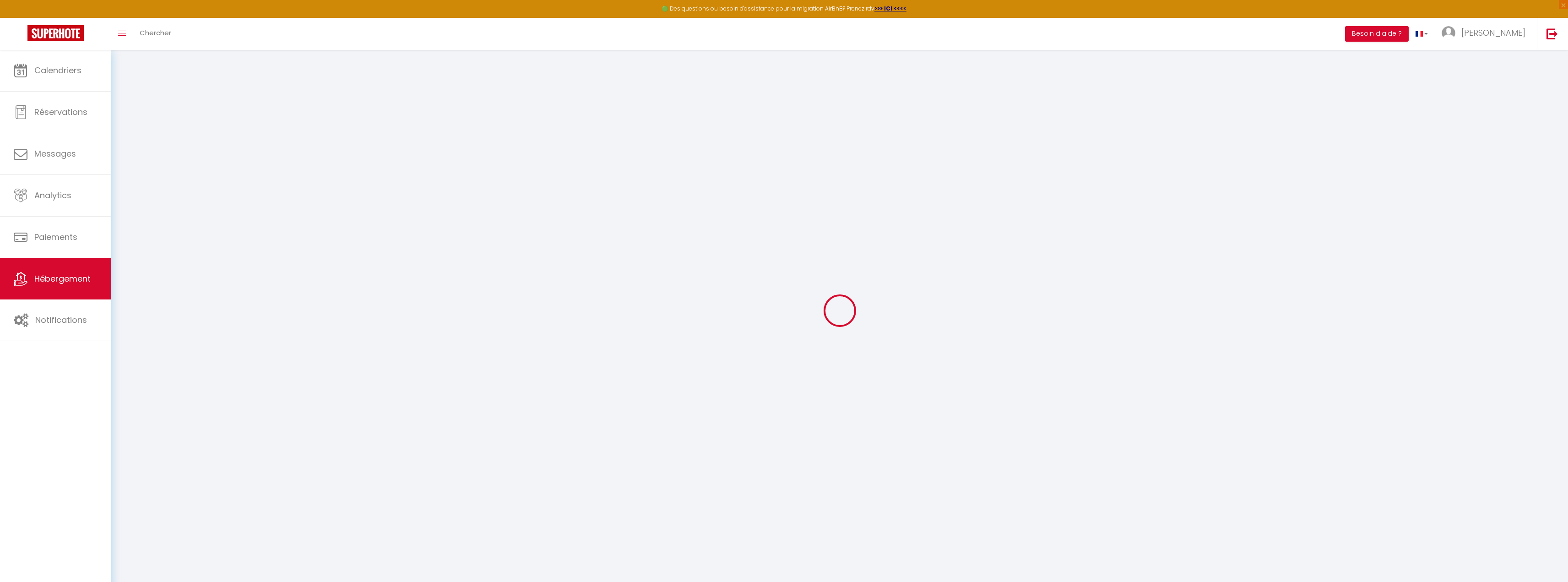
select select
checkbox input "false"
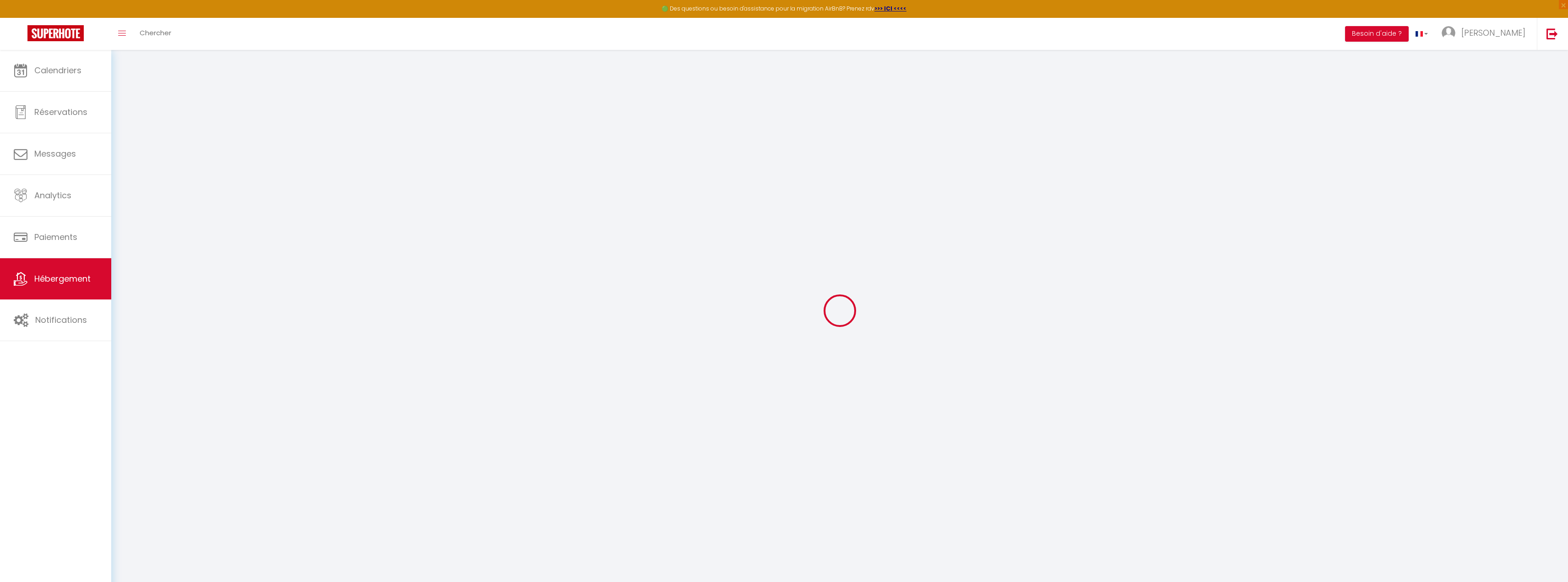
checkbox input "false"
select select
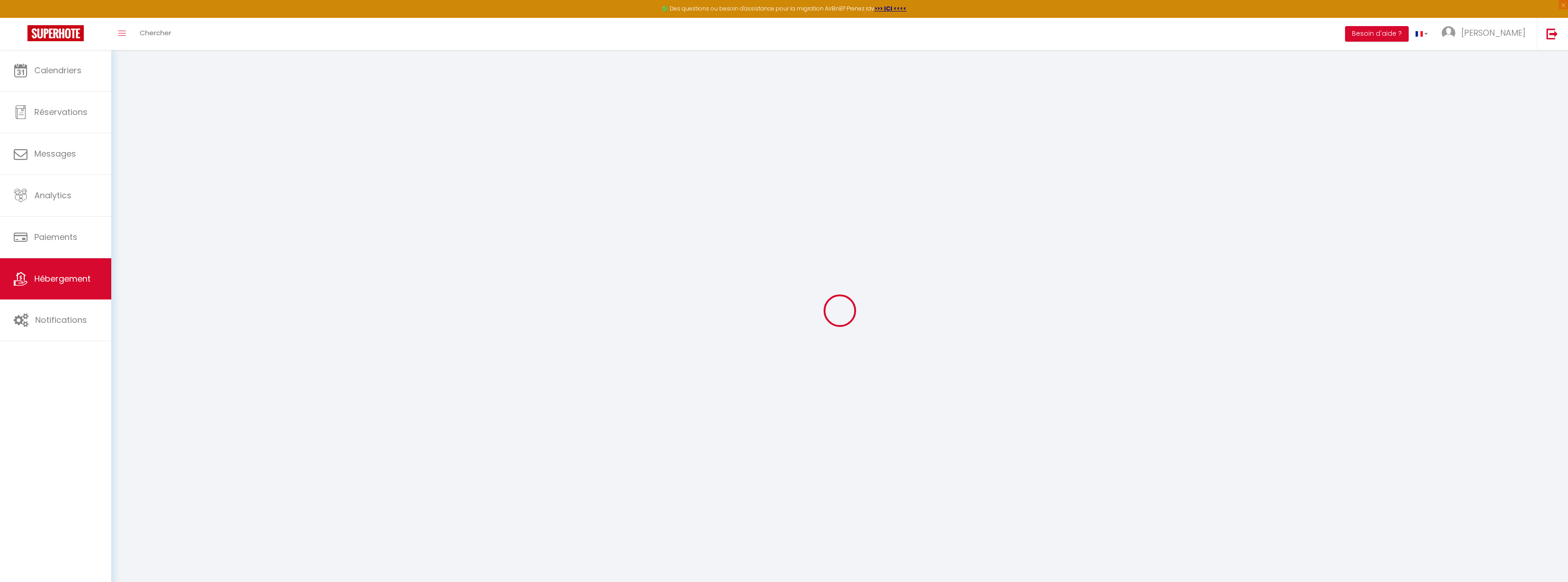
select select
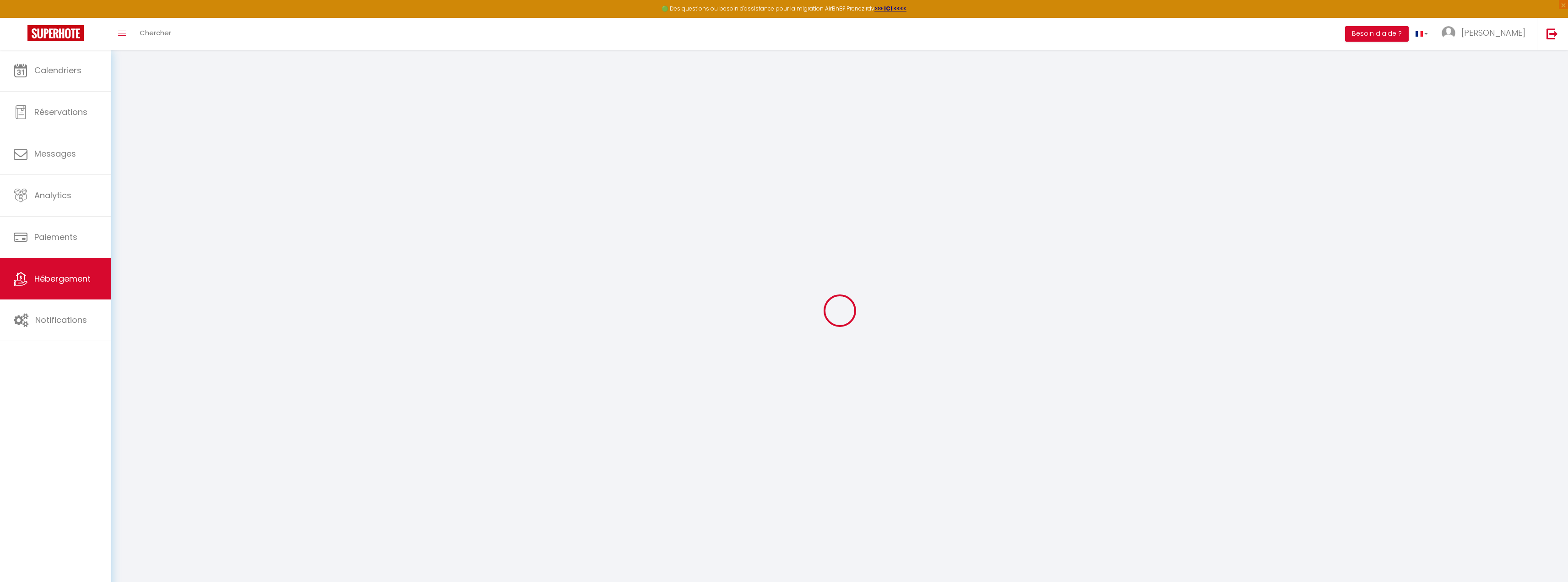
checkbox input "false"
select select
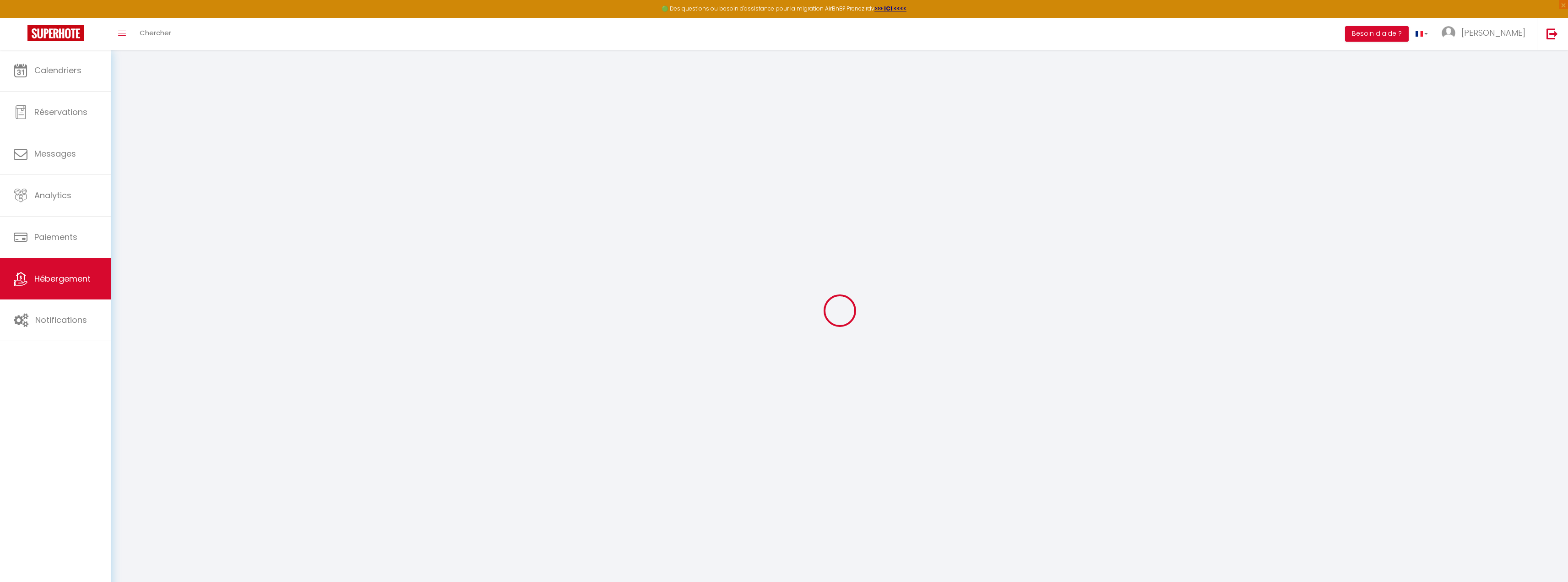
select select
type input "Loft Spacieux à Wimille – Proche de Nausicaa et des Plages, 8 couchages"
type input "Nathalie"
type input "MIONNET"
type input "16 rue du petit rupembert"
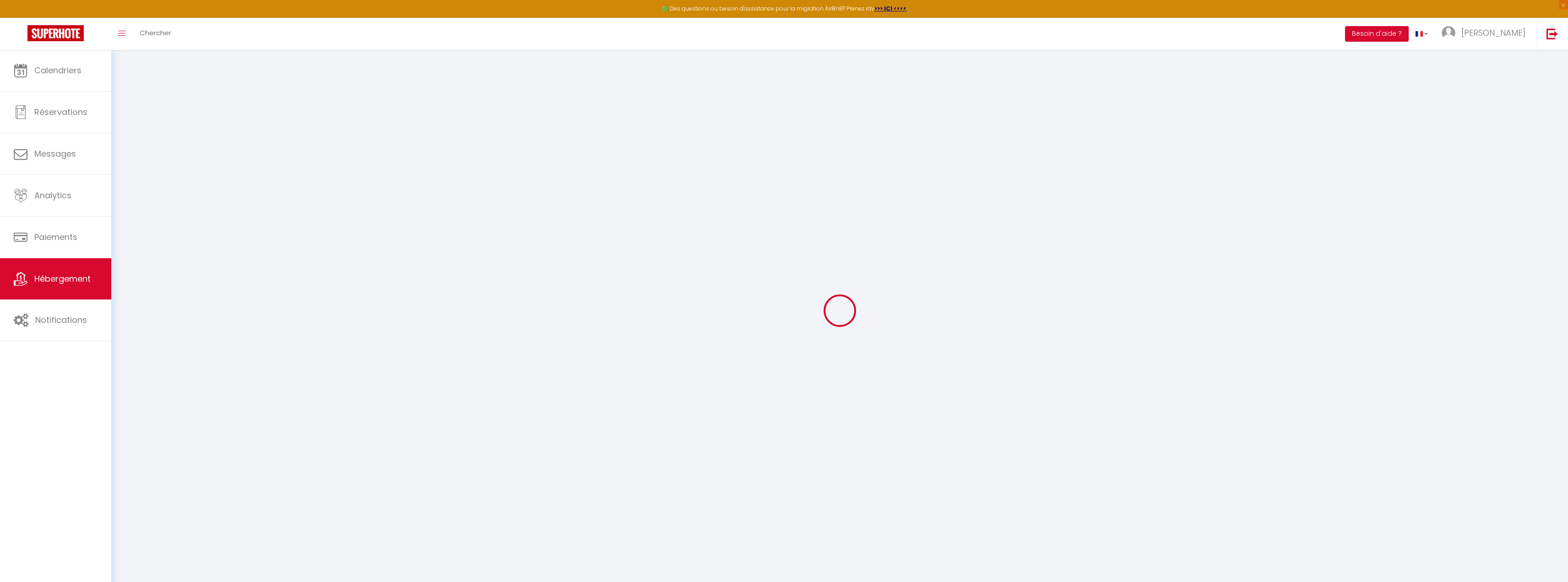
type input "62126"
type input "WIMILLE"
select select "houses"
select select "8"
select select "6"
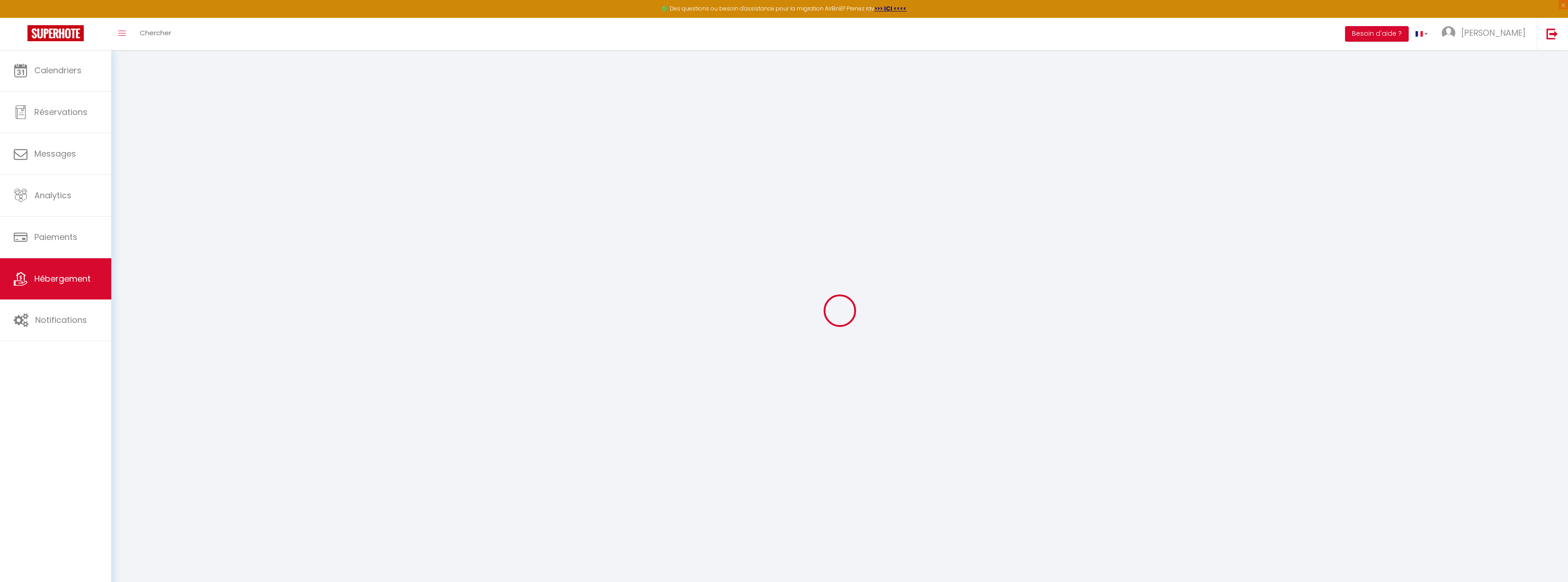
select select "4"
type input "172"
type input "20"
type input "70"
type input "300"
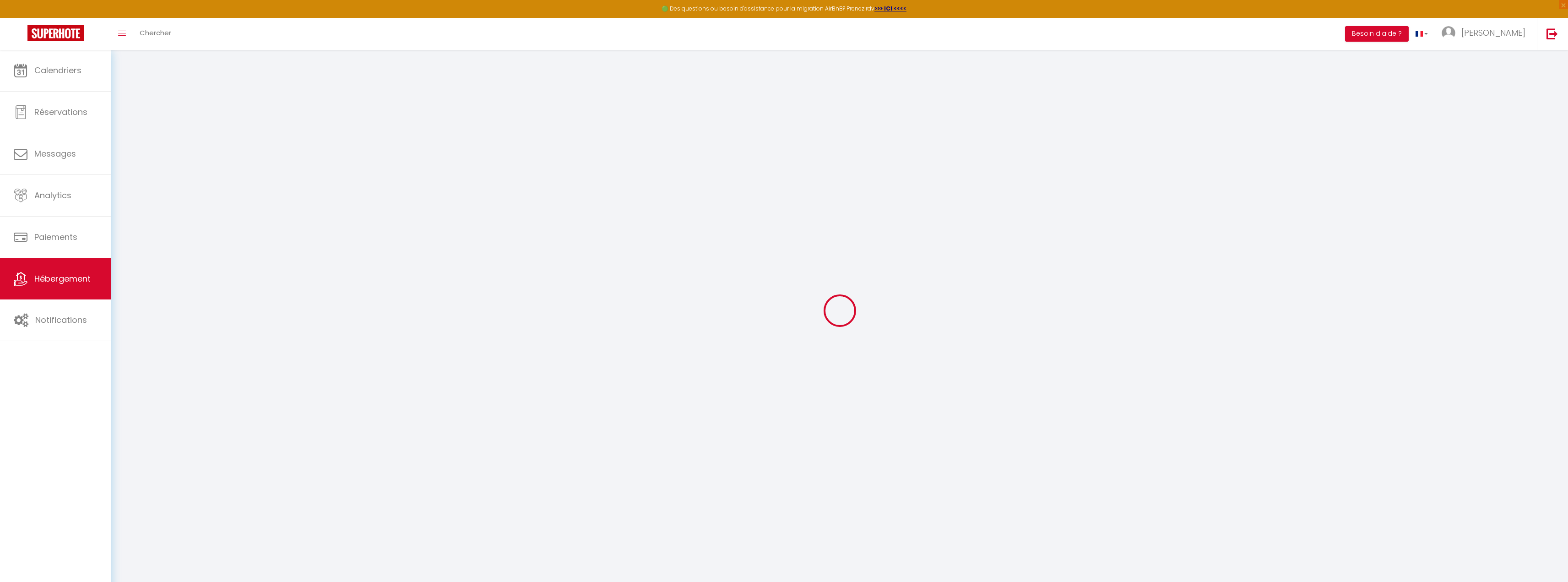
select select
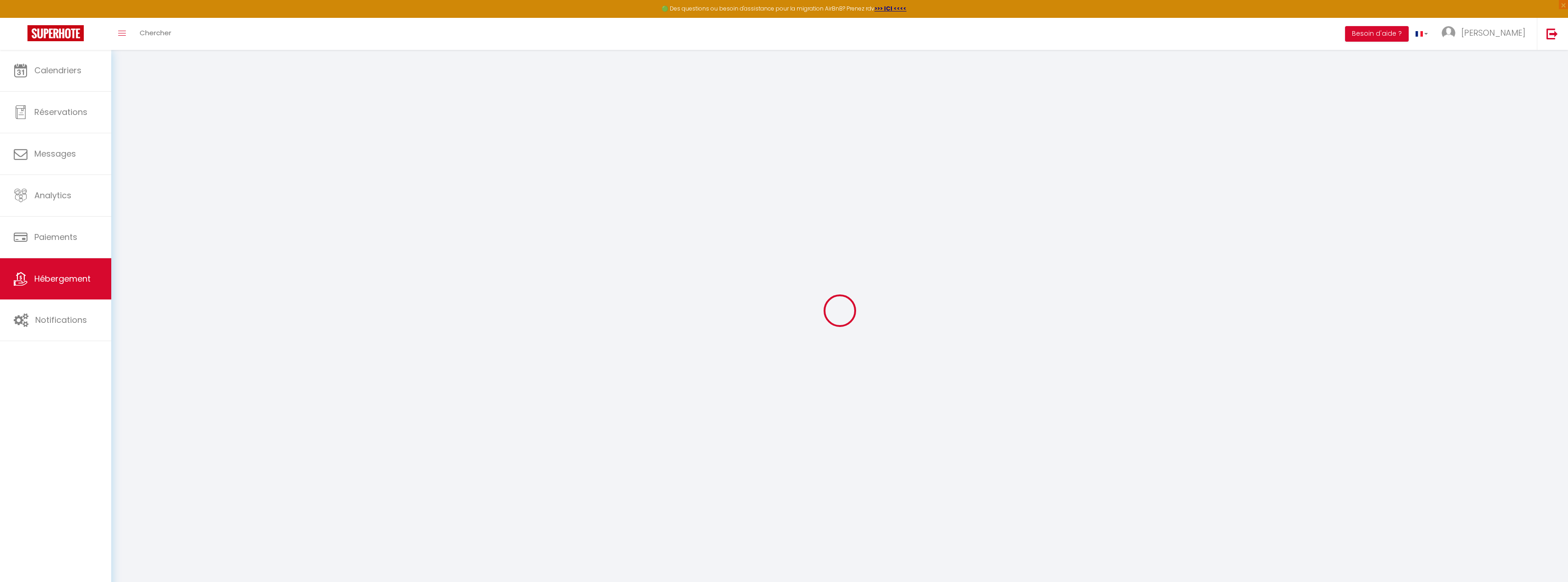
type input "16 Route du Petit Rupembert"
type input "62126"
type input "Wimille"
type input "loftwimille@gmail.com"
select select
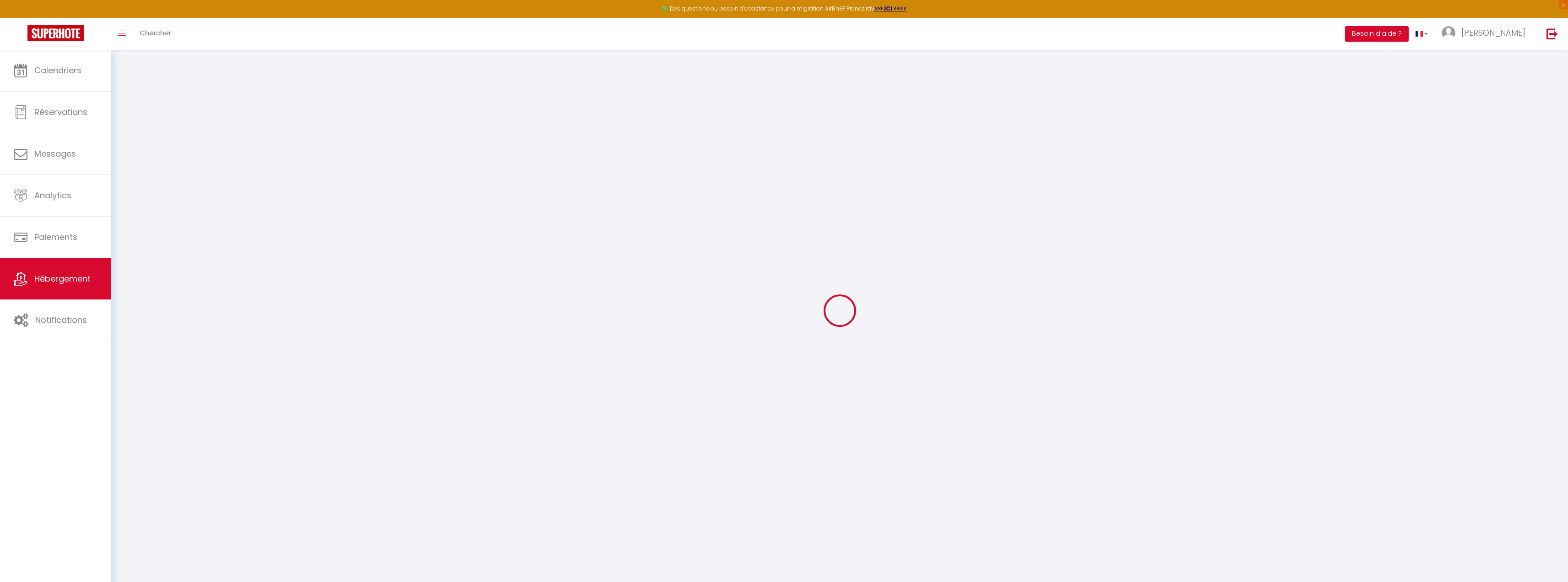
checkbox input "false"
select select
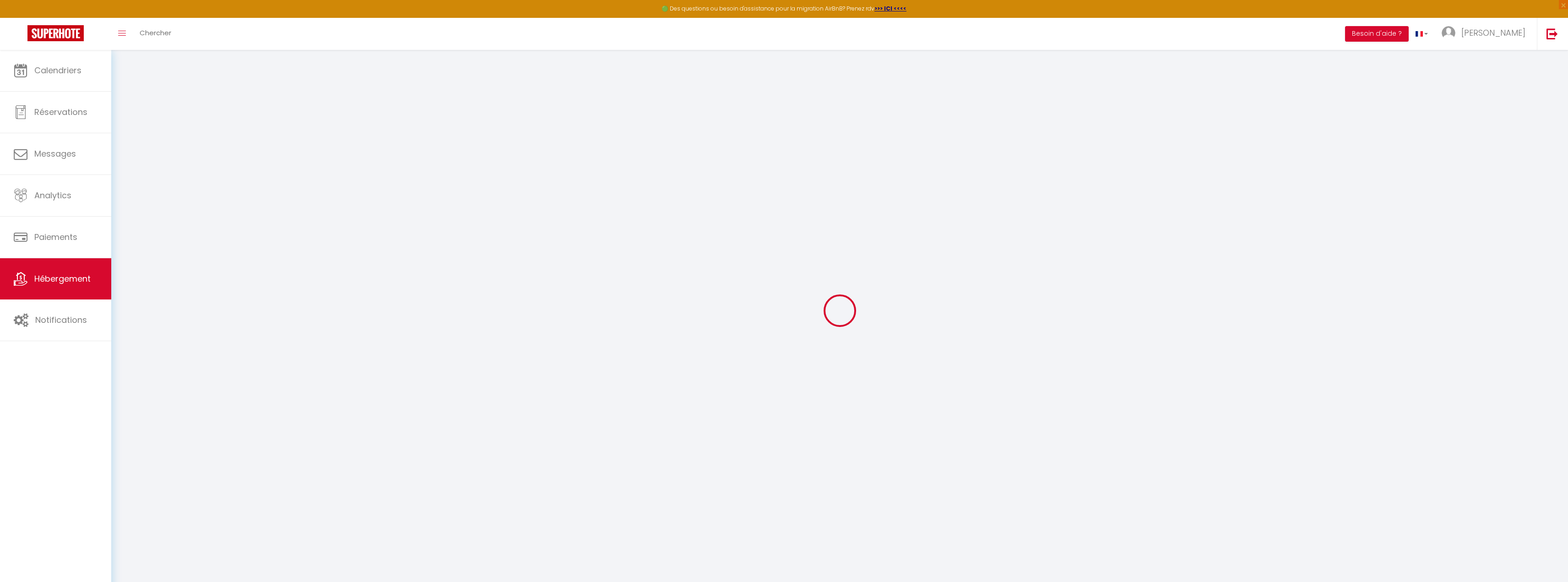
select select
type input "0"
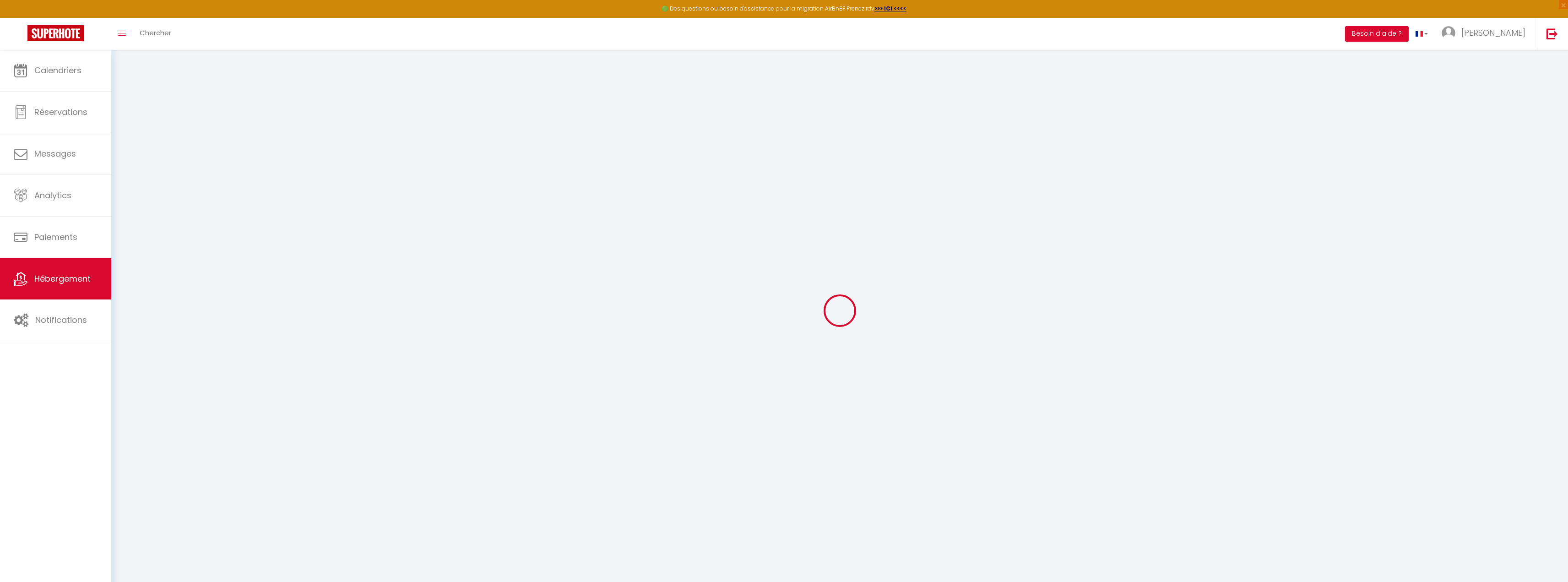
select select
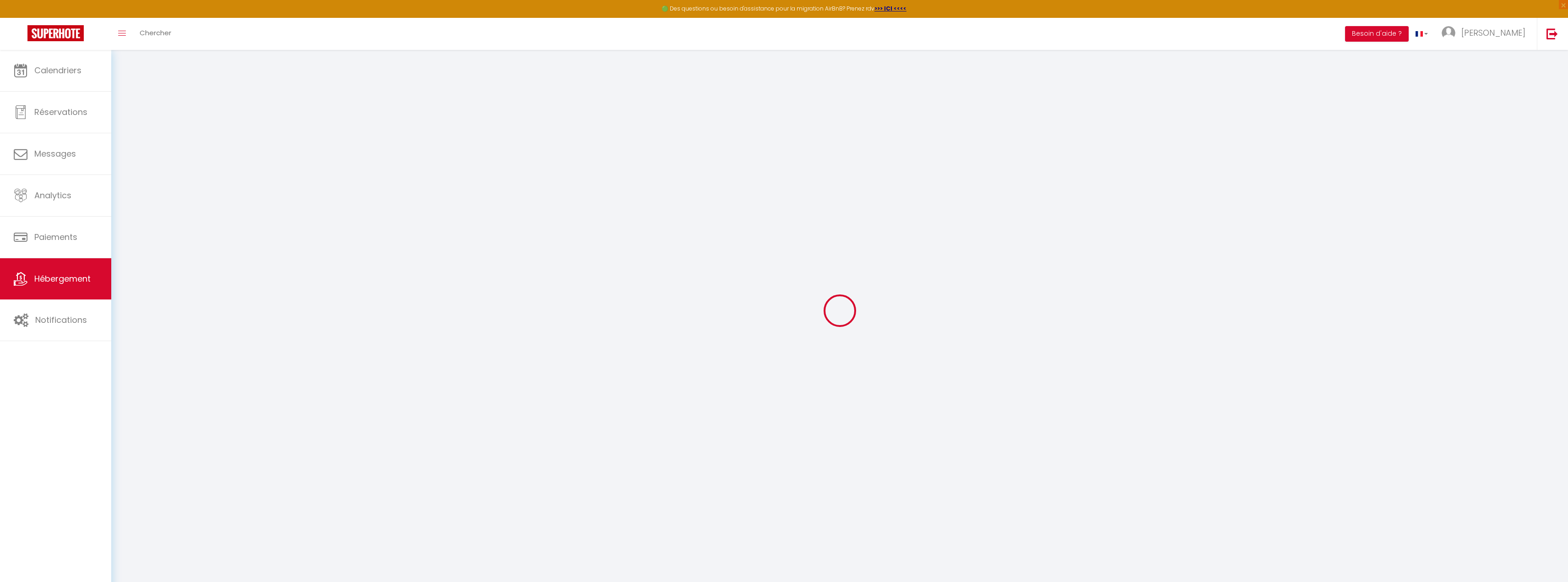
select select
checkbox input "false"
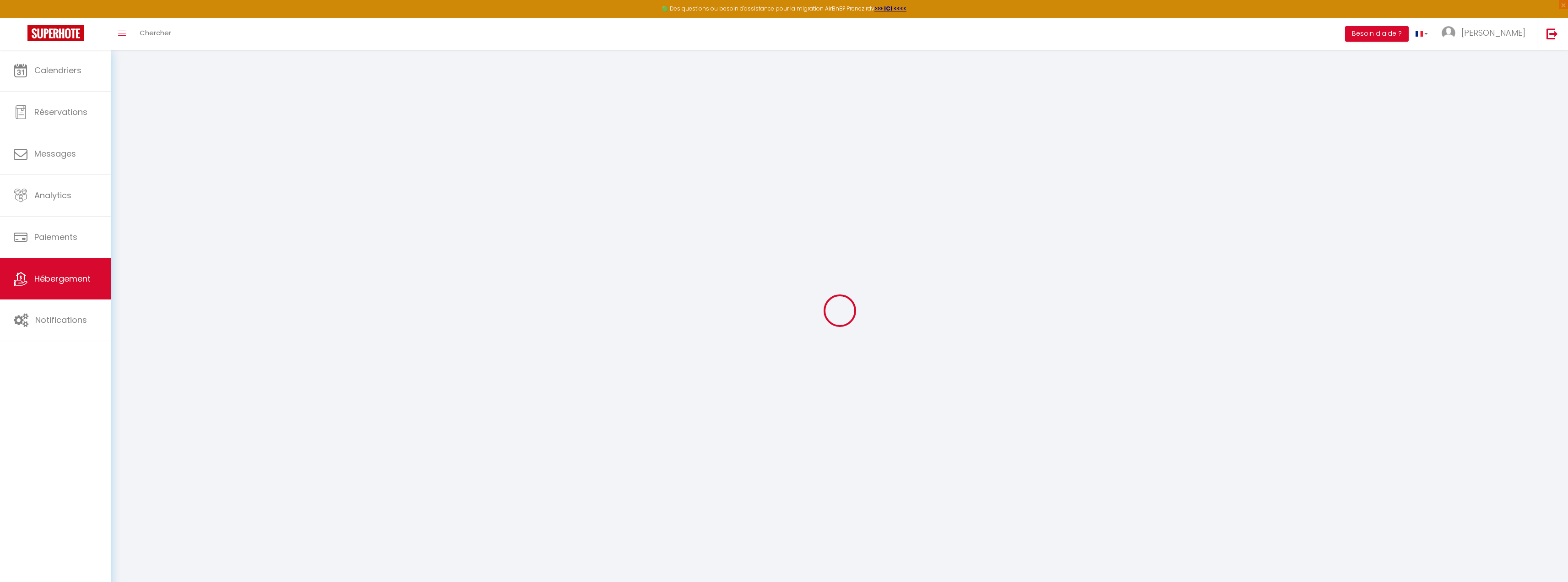
select select "15:00"
select select "23:45"
select select "11:00"
select select "15"
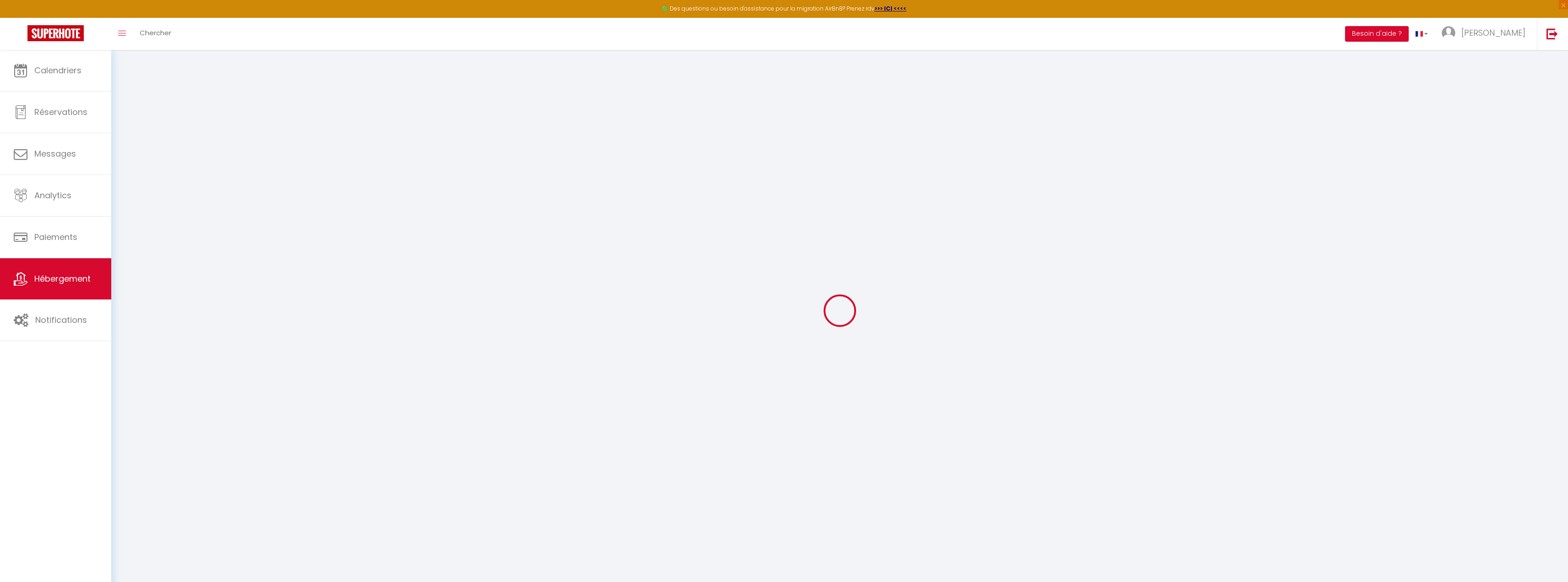
select select
checkbox input "false"
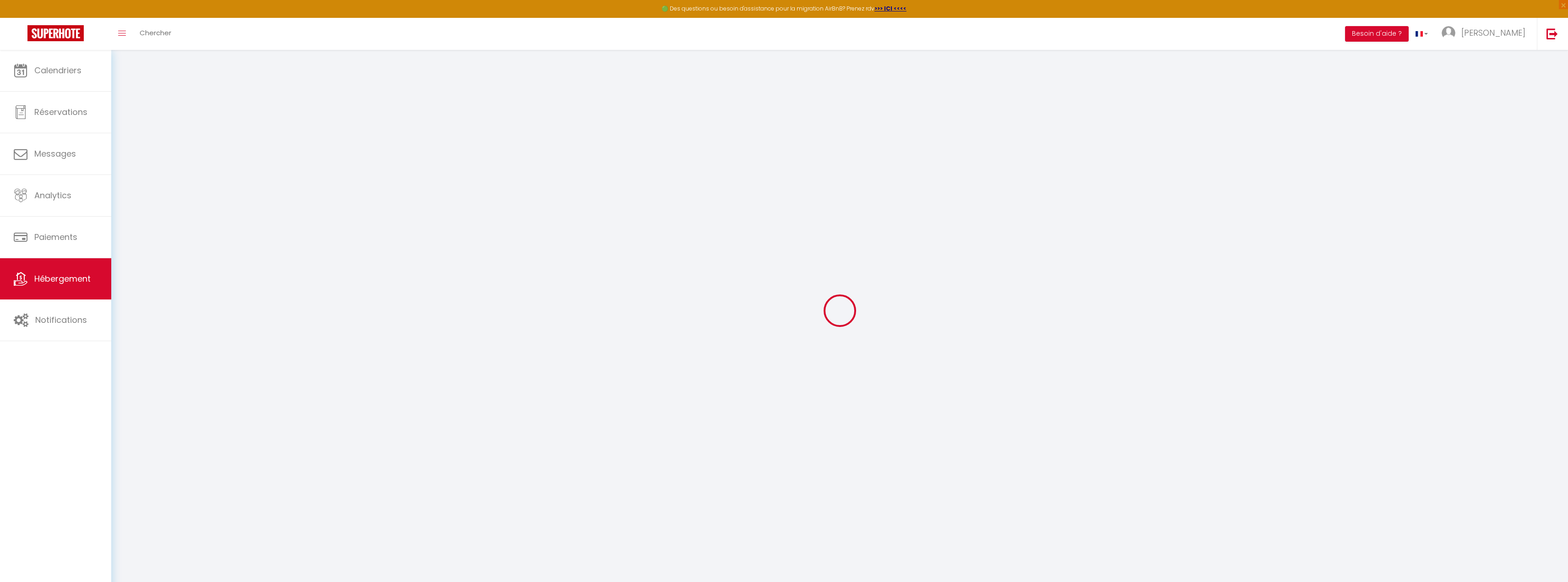
select select
checkbox input "false"
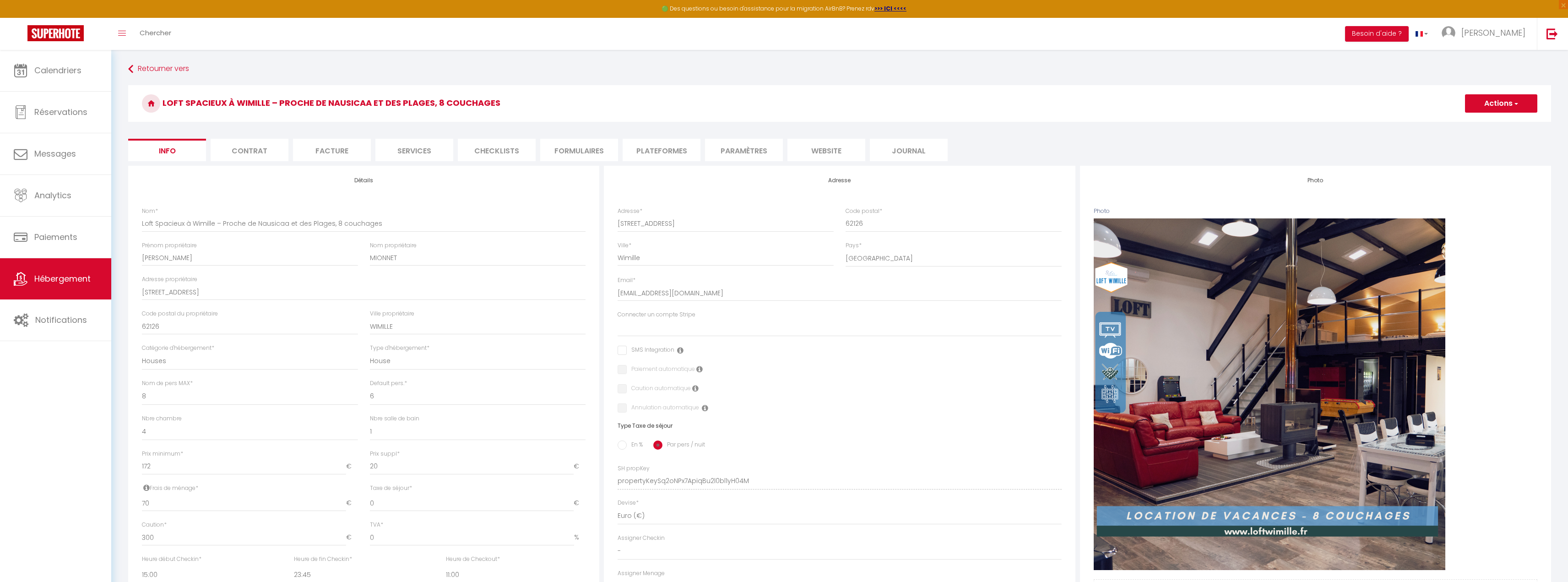
click at [244, 154] on li "Contrat" at bounding box center [249, 150] width 77 height 23
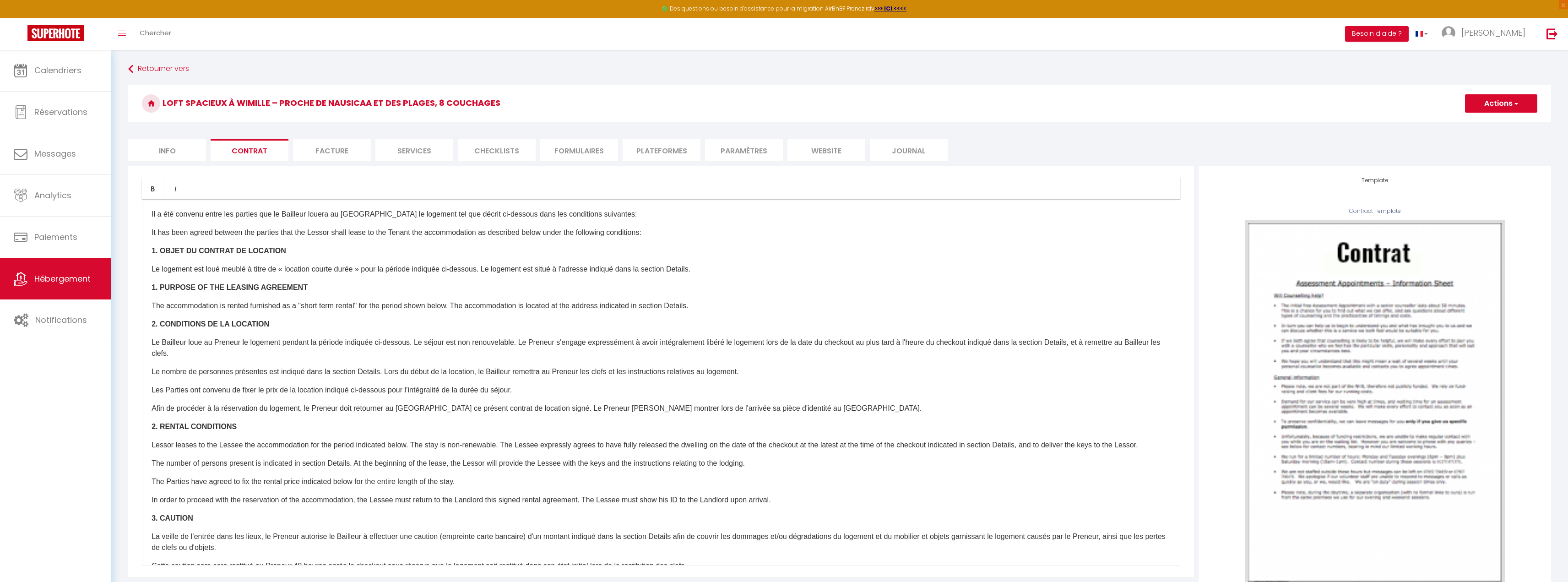
click at [332, 154] on li "Facture" at bounding box center [331, 150] width 77 height 23
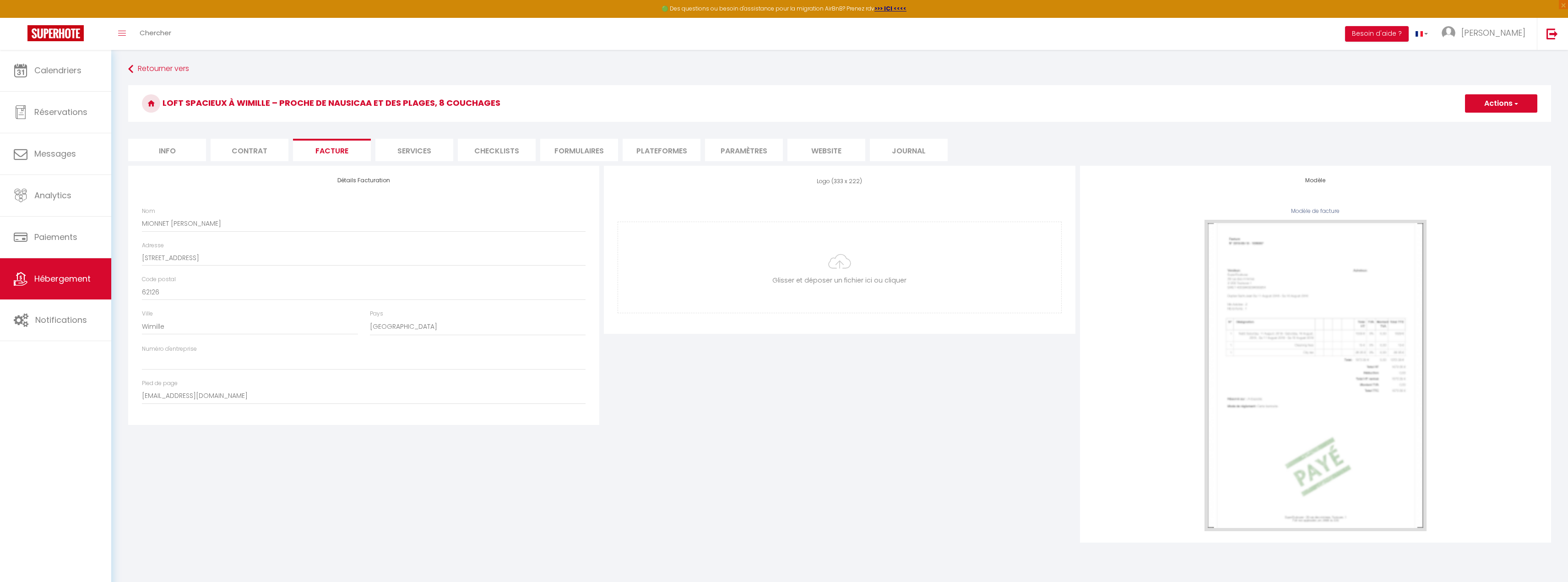
click at [245, 149] on li "Contrat" at bounding box center [249, 150] width 77 height 23
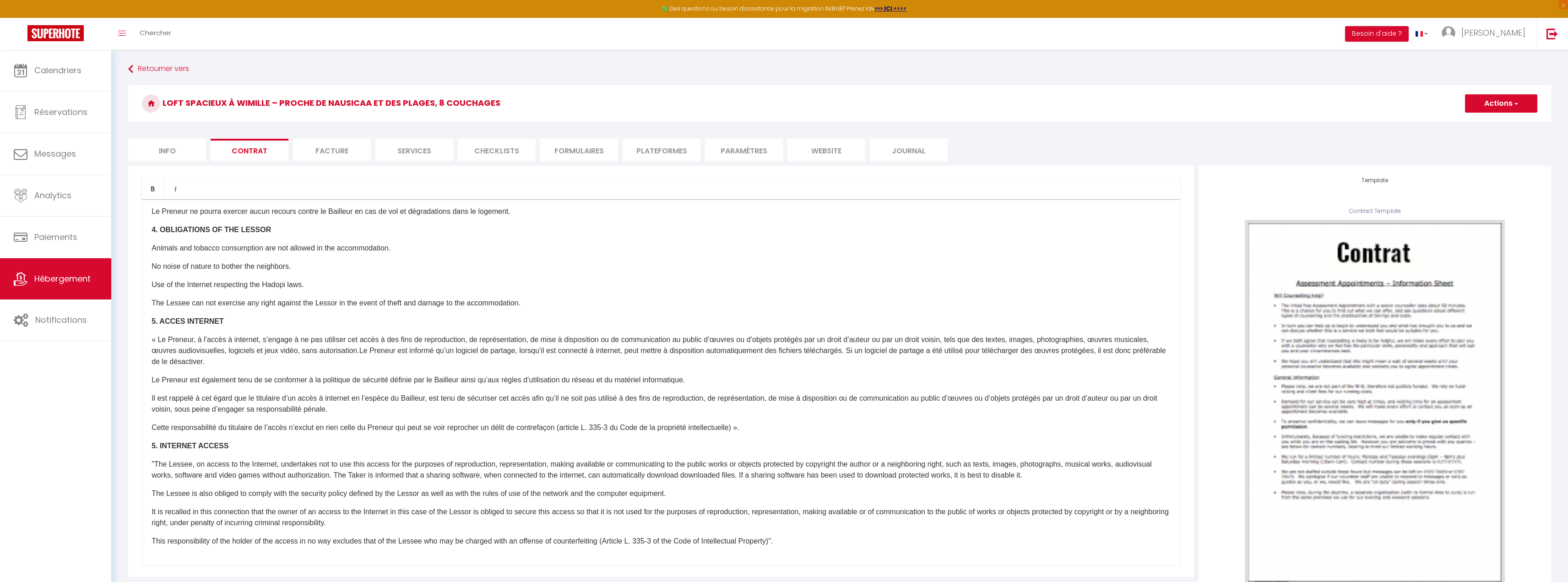
click at [1540, 107] on h3 "Loft Spacieux à Wimille – Proche de Nausicaa et des Plages, 8 couchages" at bounding box center [840, 103] width 1423 height 37
click at [1516, 102] on span "button" at bounding box center [1516, 103] width 6 height 9
click at [352, 144] on li "Facture" at bounding box center [331, 150] width 77 height 23
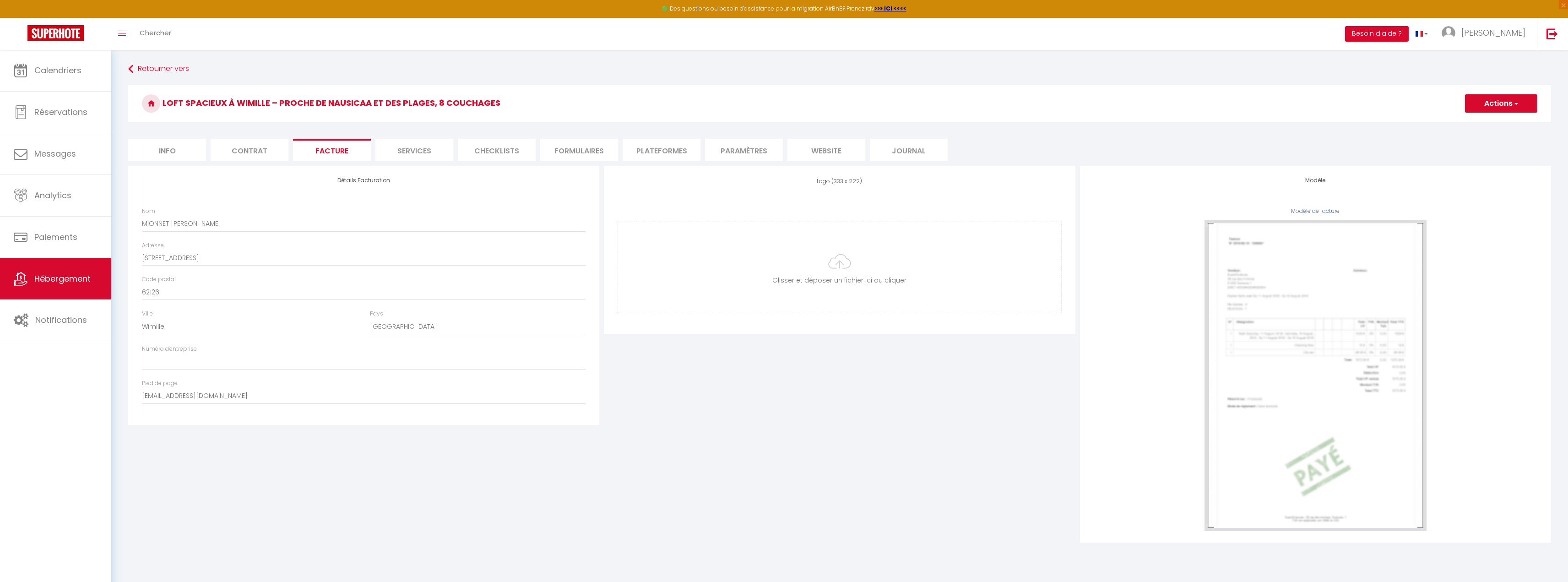
click at [460, 148] on li "Checklists" at bounding box center [496, 150] width 77 height 23
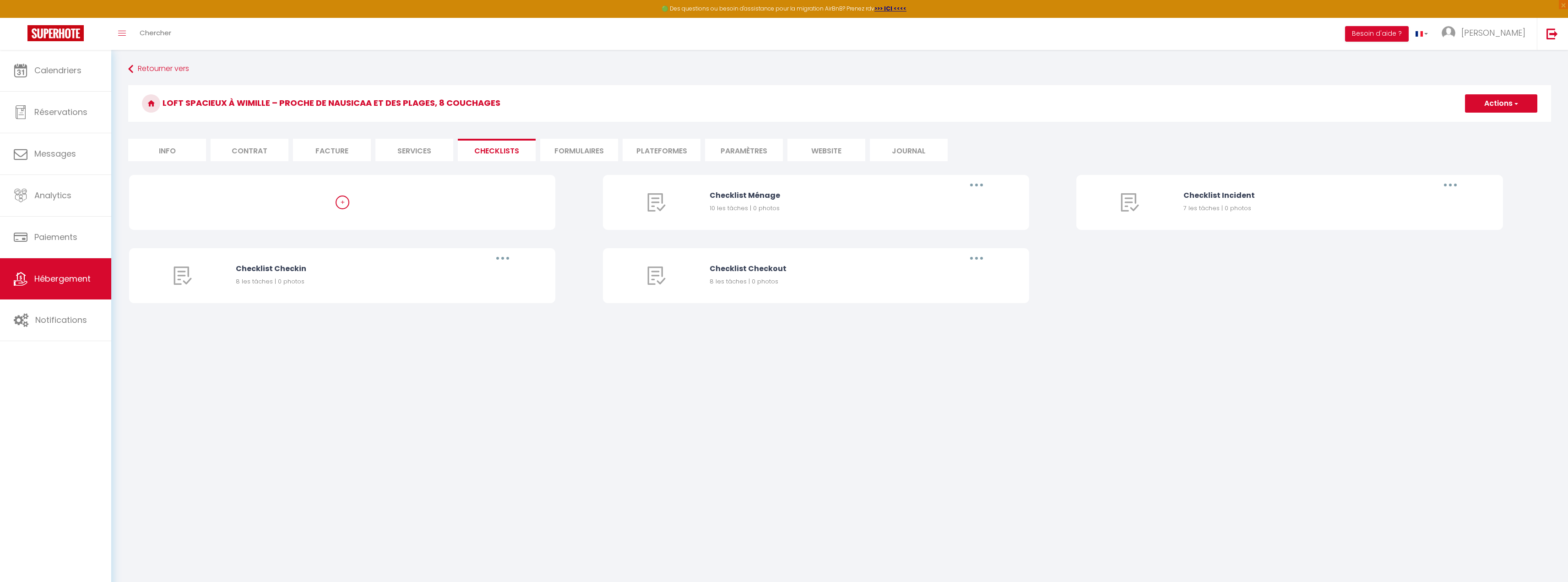
click at [436, 149] on li "Services" at bounding box center [414, 150] width 77 height 23
select select
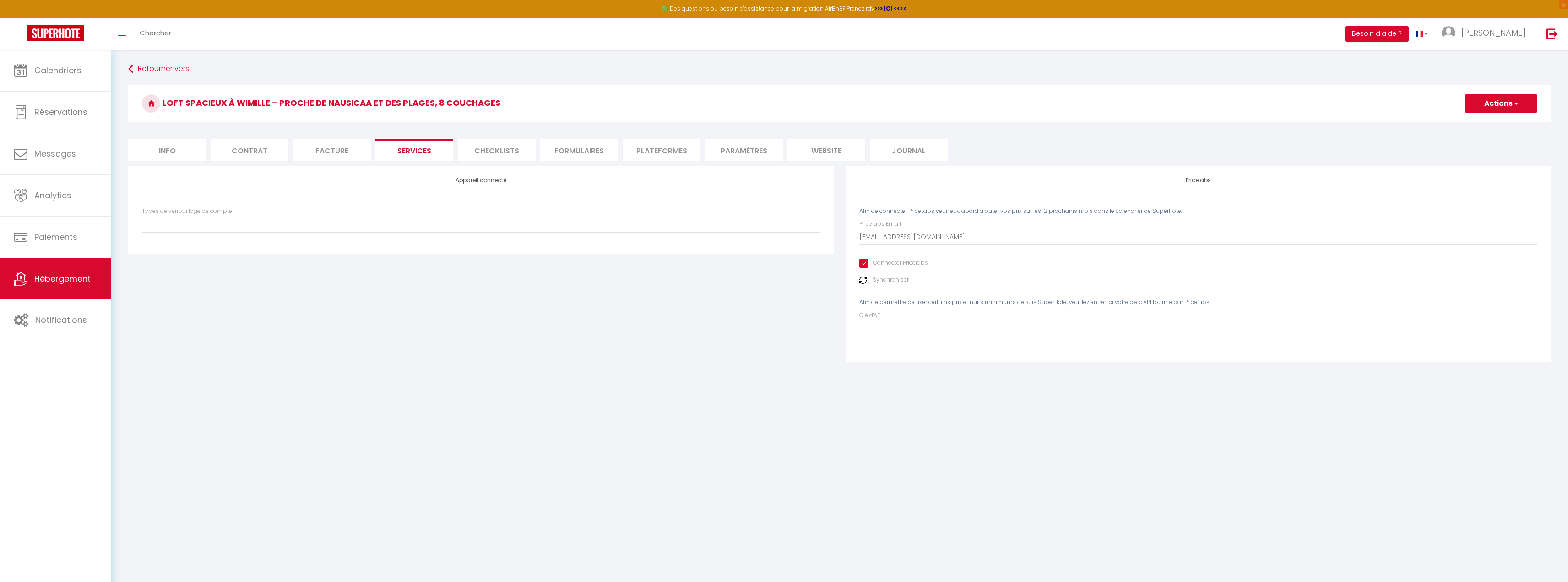
drag, startPoint x: 488, startPoint y: 149, endPoint x: 736, endPoint y: 309, distance: 295.1
click at [670, 329] on form "Loft Spacieux à Wimille – Proche de Nausicaa et des Plages, 8 couchages Actions…" at bounding box center [840, 230] width 1423 height 288
click at [875, 281] on label "Synchroniser" at bounding box center [891, 280] width 36 height 9
click at [887, 279] on label "Synchroniser" at bounding box center [891, 280] width 36 height 9
click at [863, 280] on img at bounding box center [863, 280] width 7 height 7
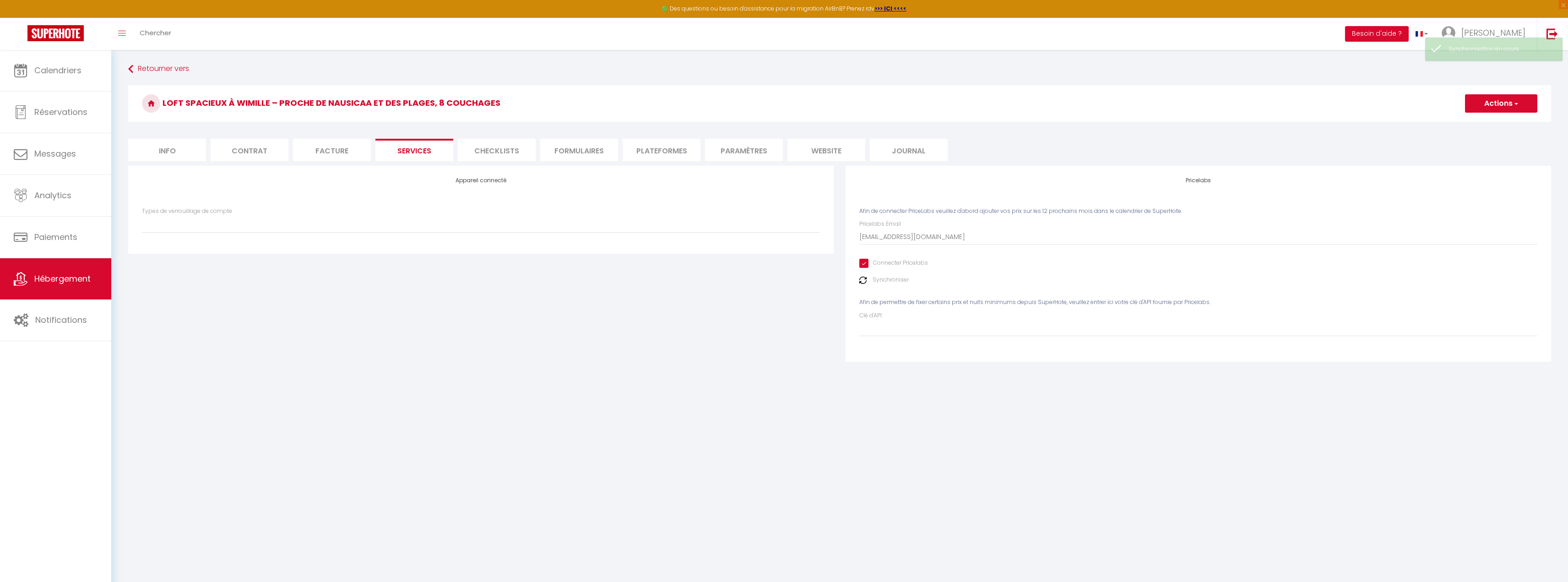
click at [879, 280] on label "Synchroniser" at bounding box center [891, 280] width 36 height 9
click at [484, 147] on li "Checklists" at bounding box center [496, 150] width 77 height 23
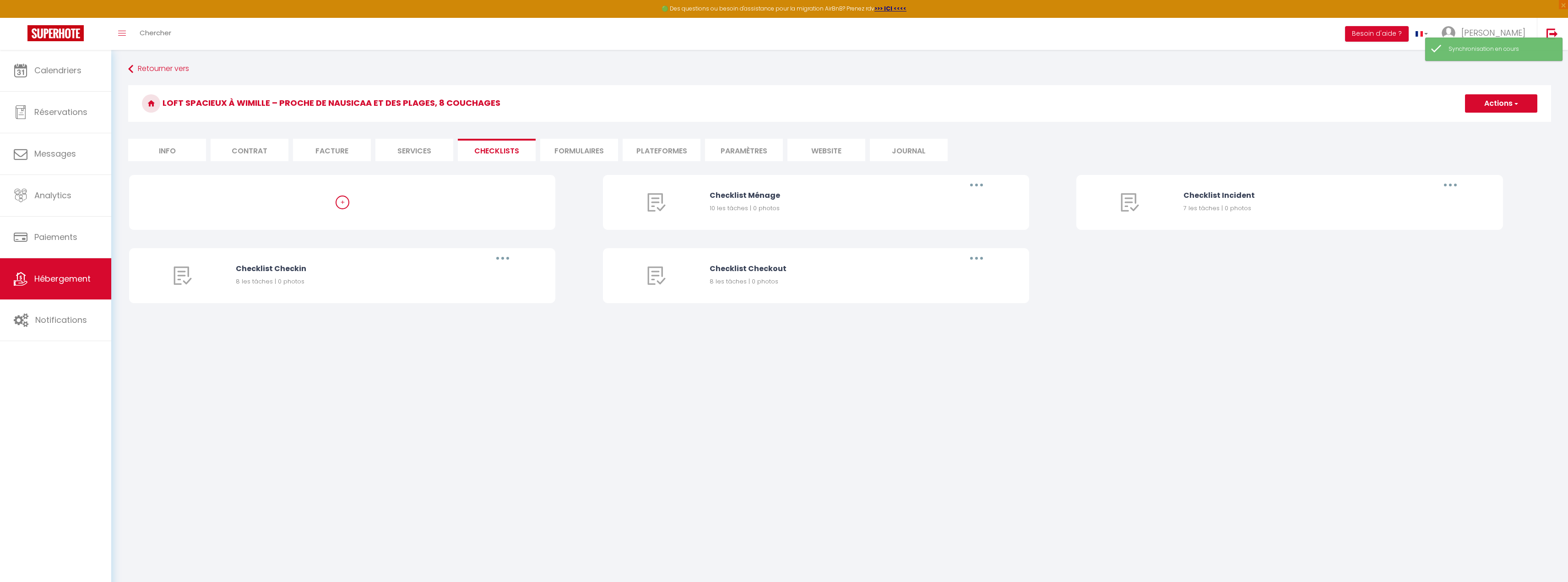
click at [600, 145] on li "Formulaires" at bounding box center [579, 150] width 77 height 23
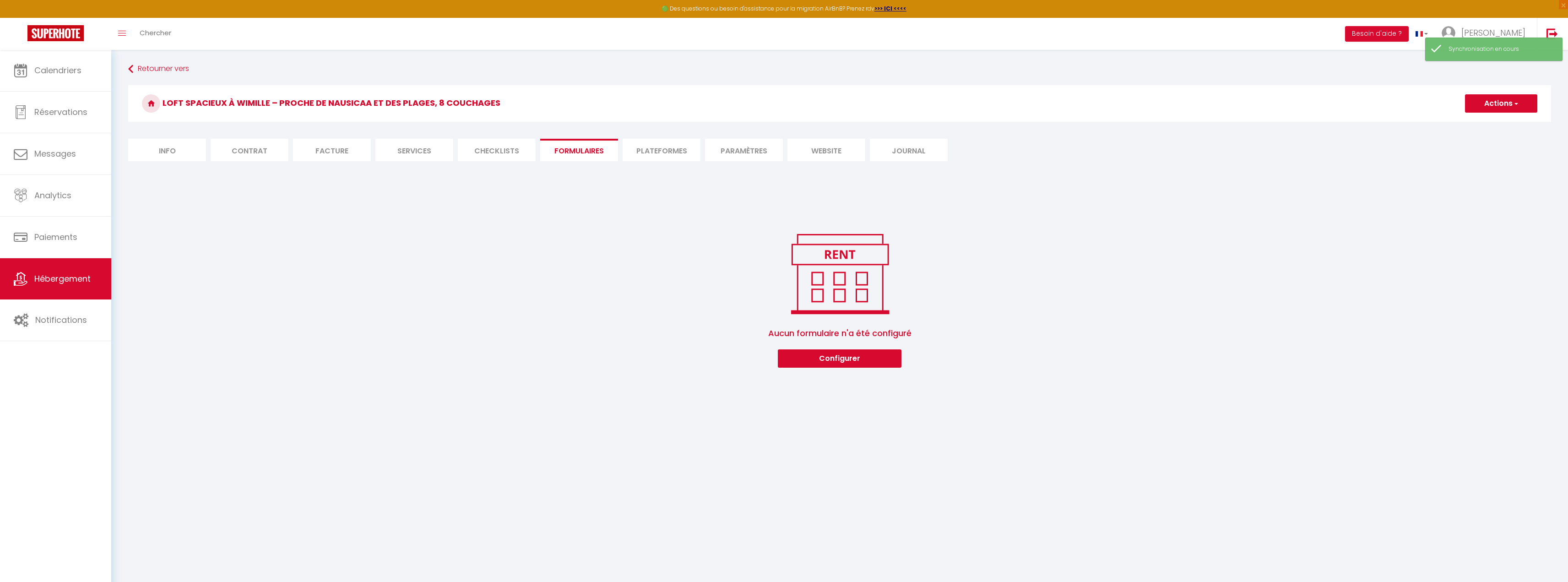
click at [485, 149] on li "Checklists" at bounding box center [496, 150] width 77 height 23
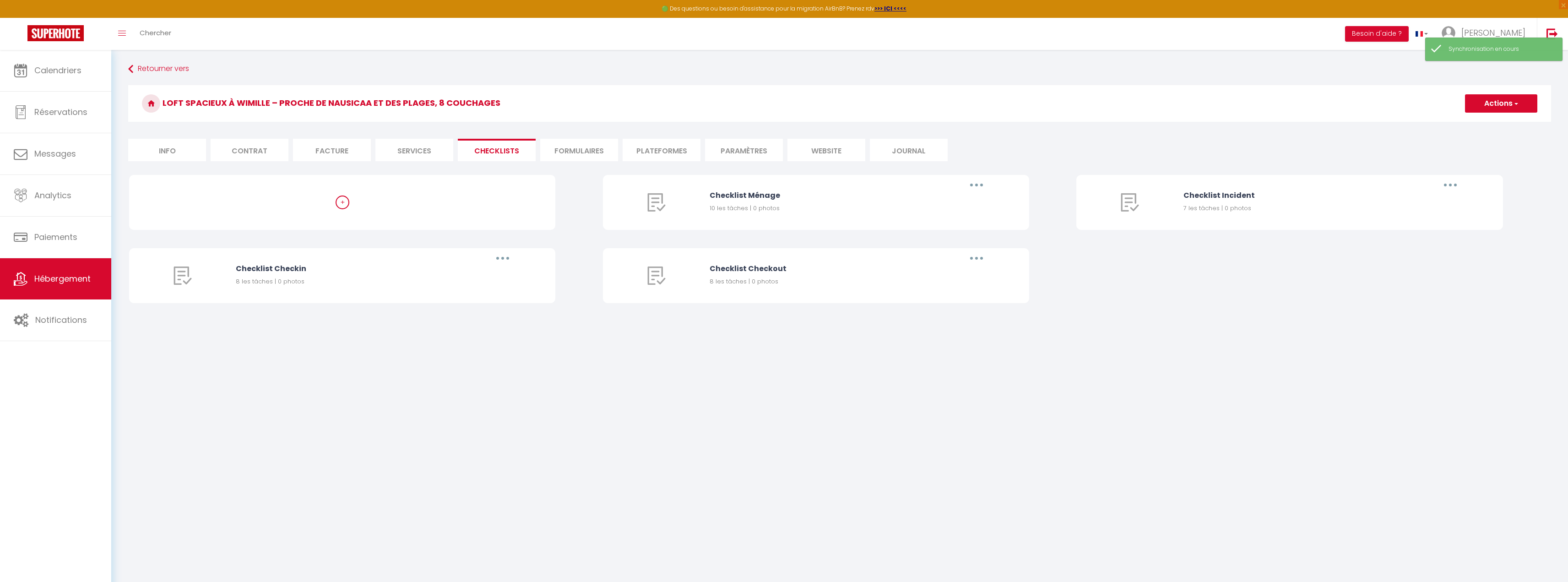
click at [747, 196] on div "Checklist Ménage" at bounding box center [830, 195] width 242 height 12
click at [982, 191] on button "button" at bounding box center [976, 185] width 26 height 15
click at [900, 194] on div "Checklist Ménage" at bounding box center [830, 195] width 242 height 12
click at [591, 156] on li "Formulaires" at bounding box center [579, 150] width 77 height 23
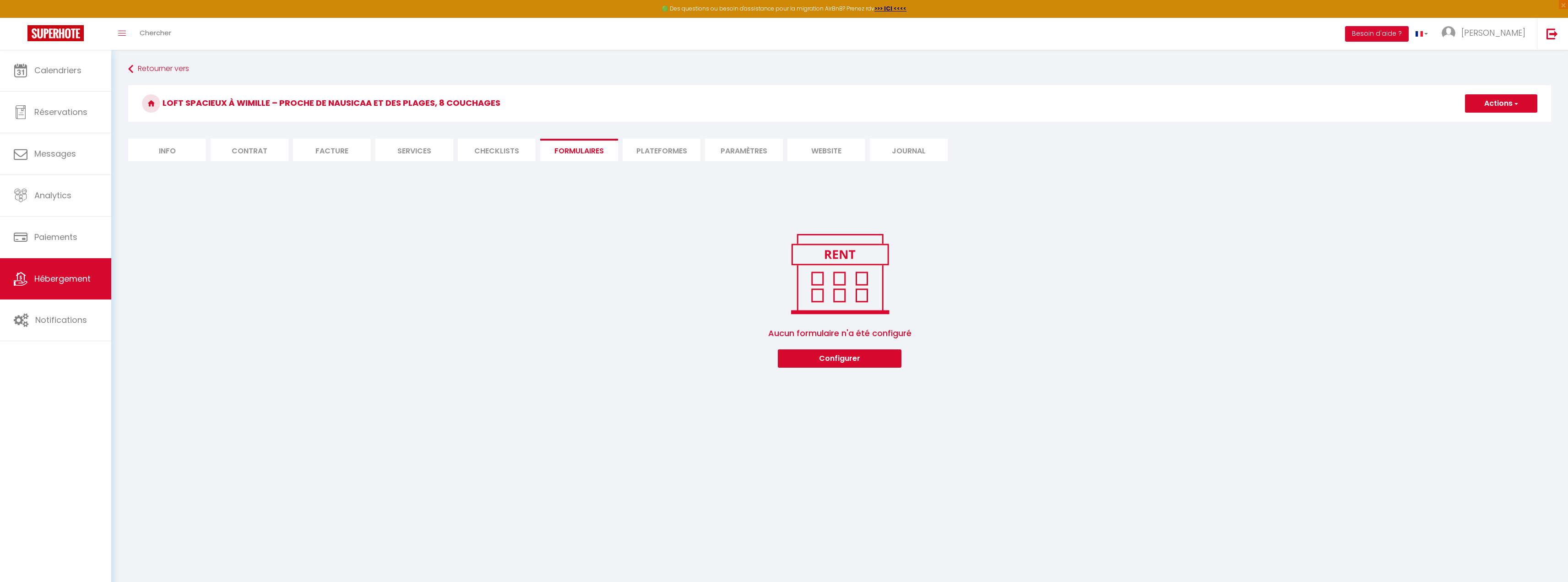
click at [672, 158] on li "Plateformes" at bounding box center [661, 150] width 77 height 23
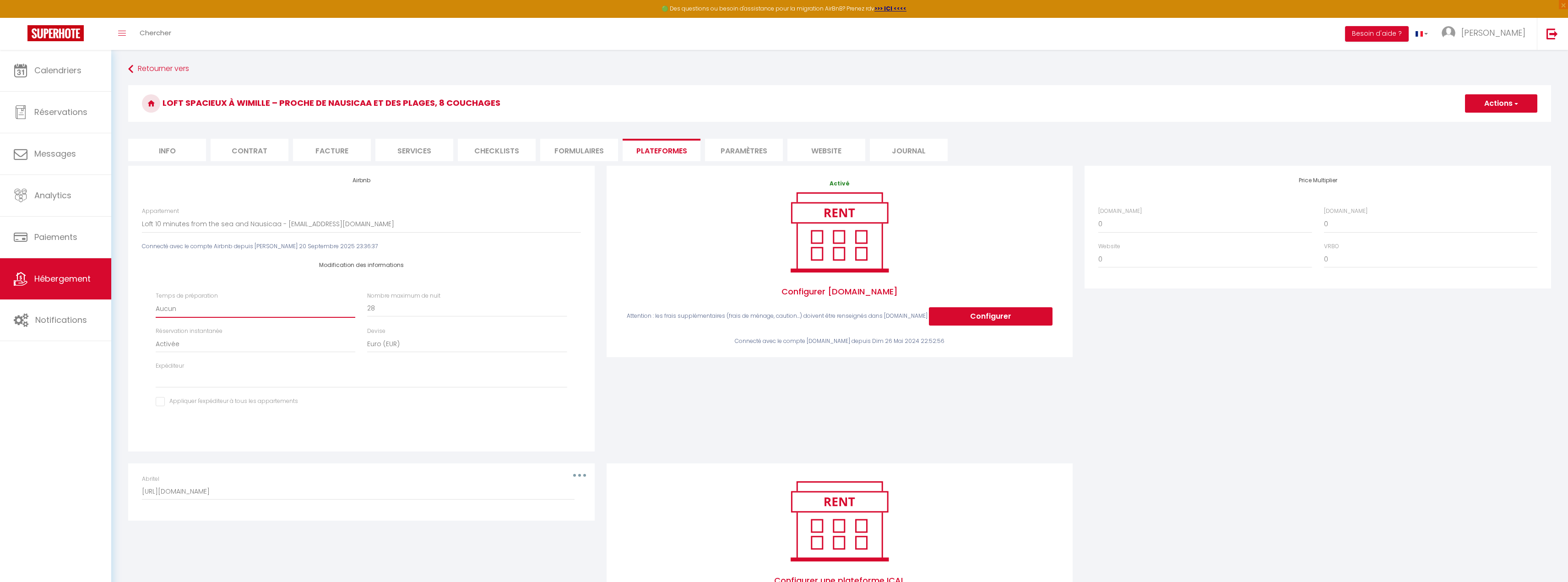
click at [201, 310] on select "Aucun 1 nuit avant et après chaque réservation 2 nuits avant et après chaque ré…" at bounding box center [255, 309] width 200 height 17
click at [218, 280] on div "Modification des informations Temps de préparation Aucun 1 nuit avant et après …" at bounding box center [361, 339] width 438 height 177
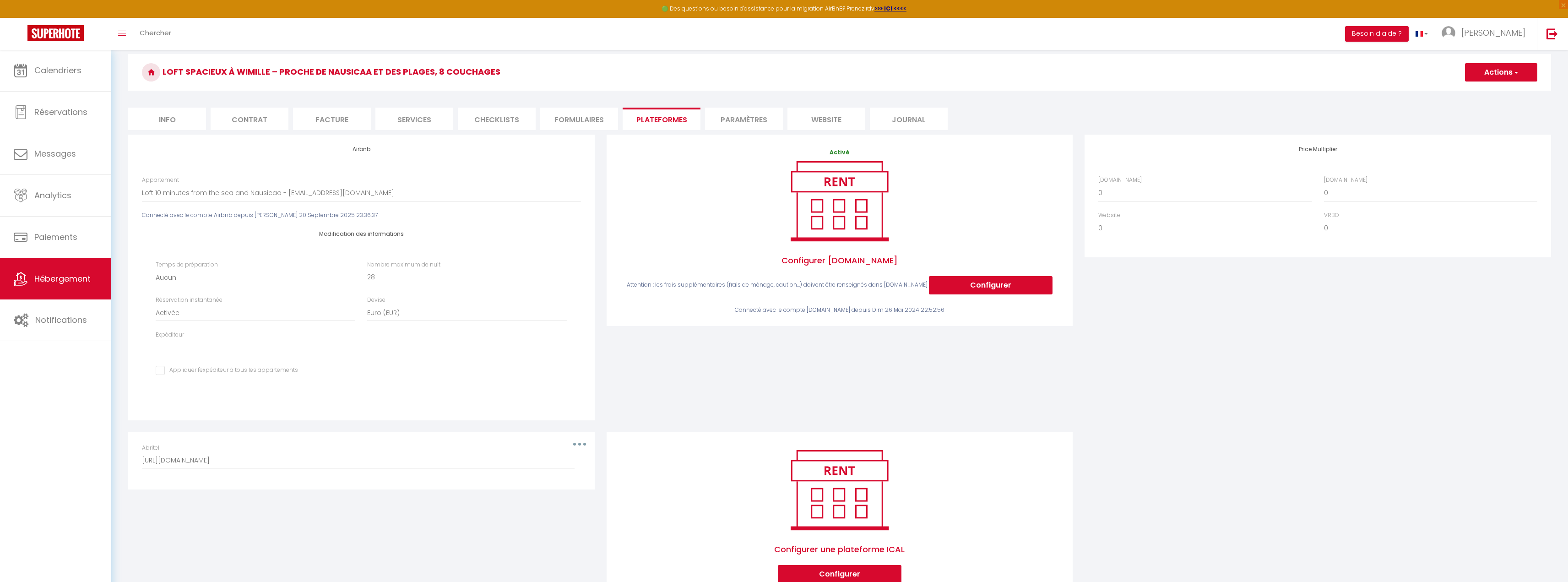
scroll to position [67, 0]
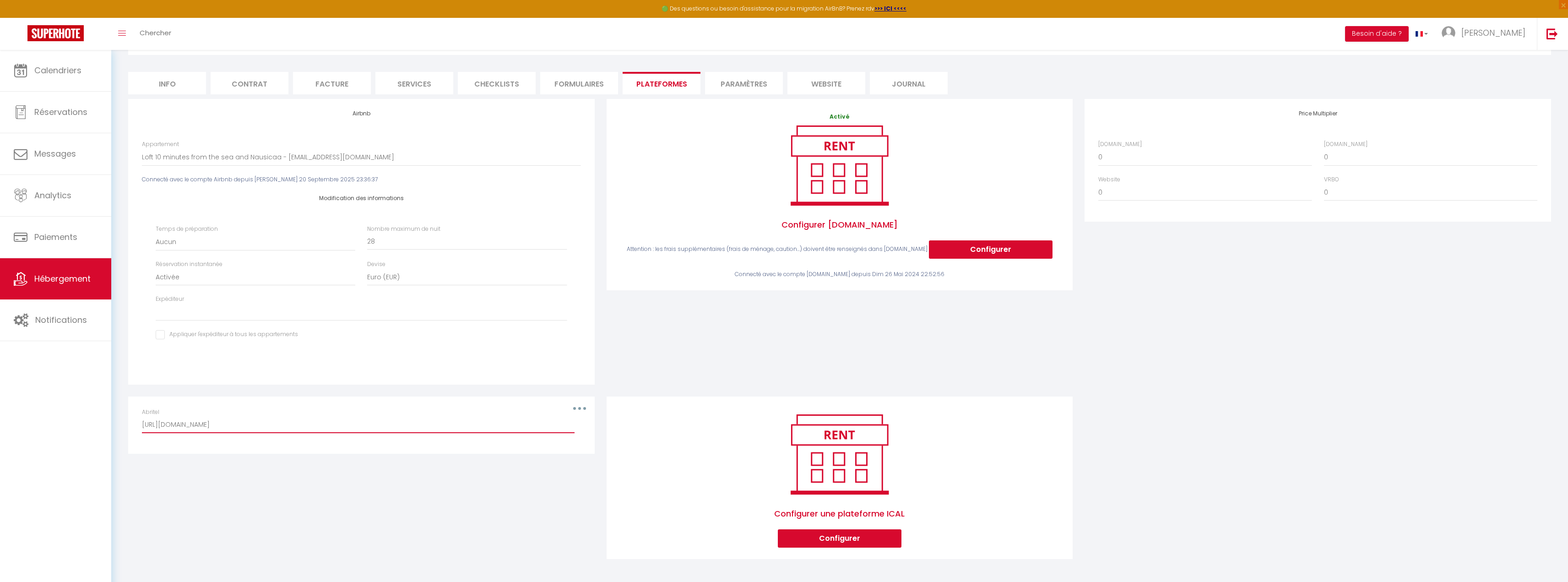
click at [276, 423] on input "http://www.abritel.fr/icalendar/53370dca9184457d8380e8217377c53b.ics" at bounding box center [358, 425] width 433 height 16
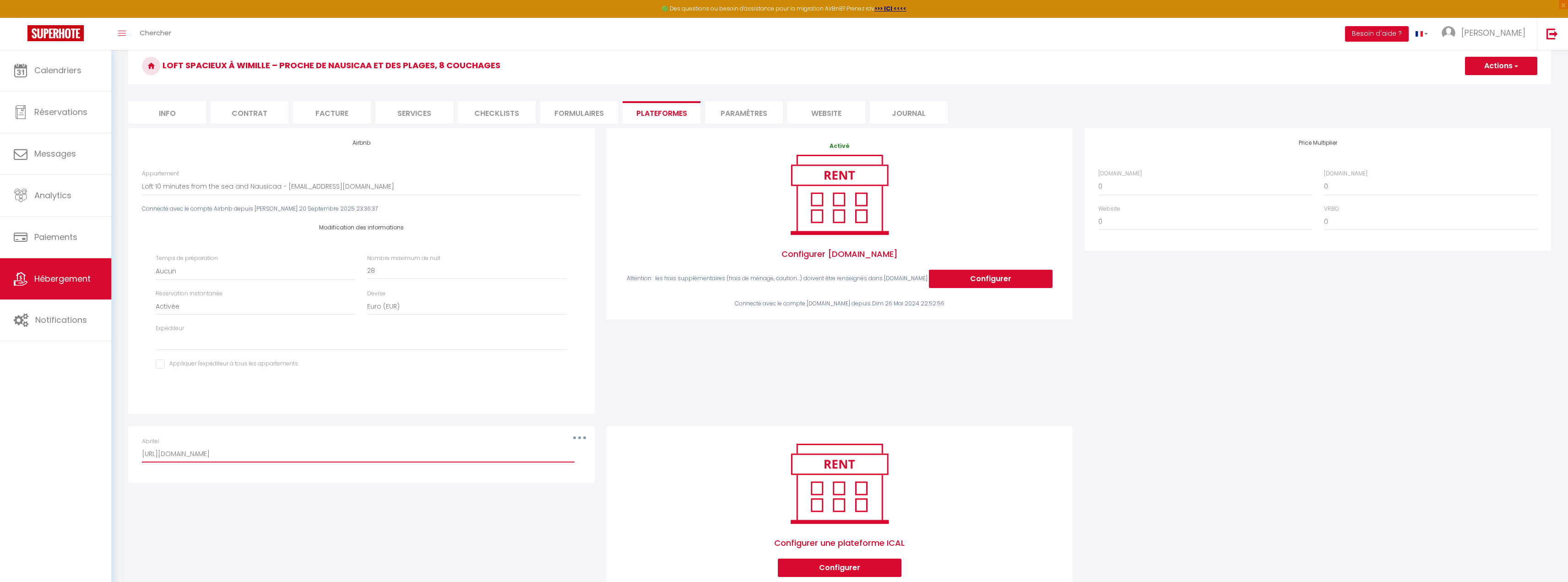
scroll to position [21, 0]
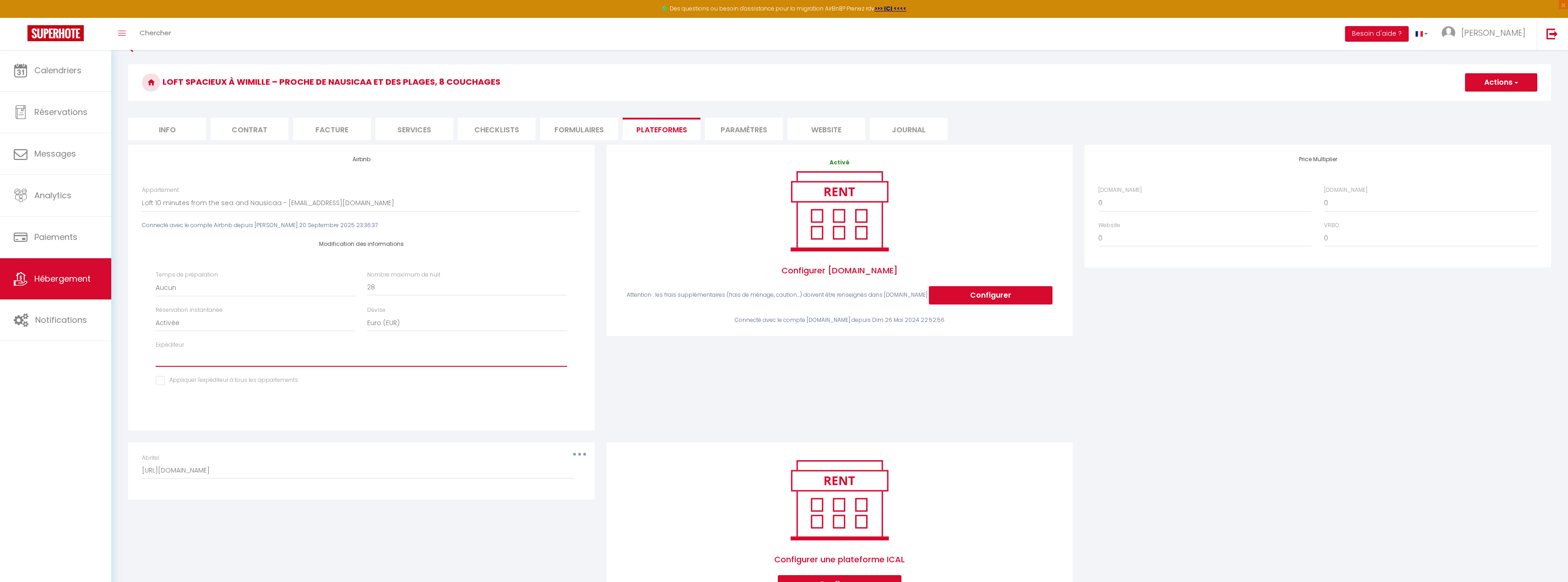
click at [227, 363] on select "loftwimille@gmail.com" at bounding box center [361, 358] width 411 height 17
select select "5535"
click at [156, 349] on select "loftwimille@gmail.com" at bounding box center [361, 358] width 411 height 17
click at [202, 385] on input "checkbox" at bounding box center [227, 381] width 142 height 9
checkbox input "true"
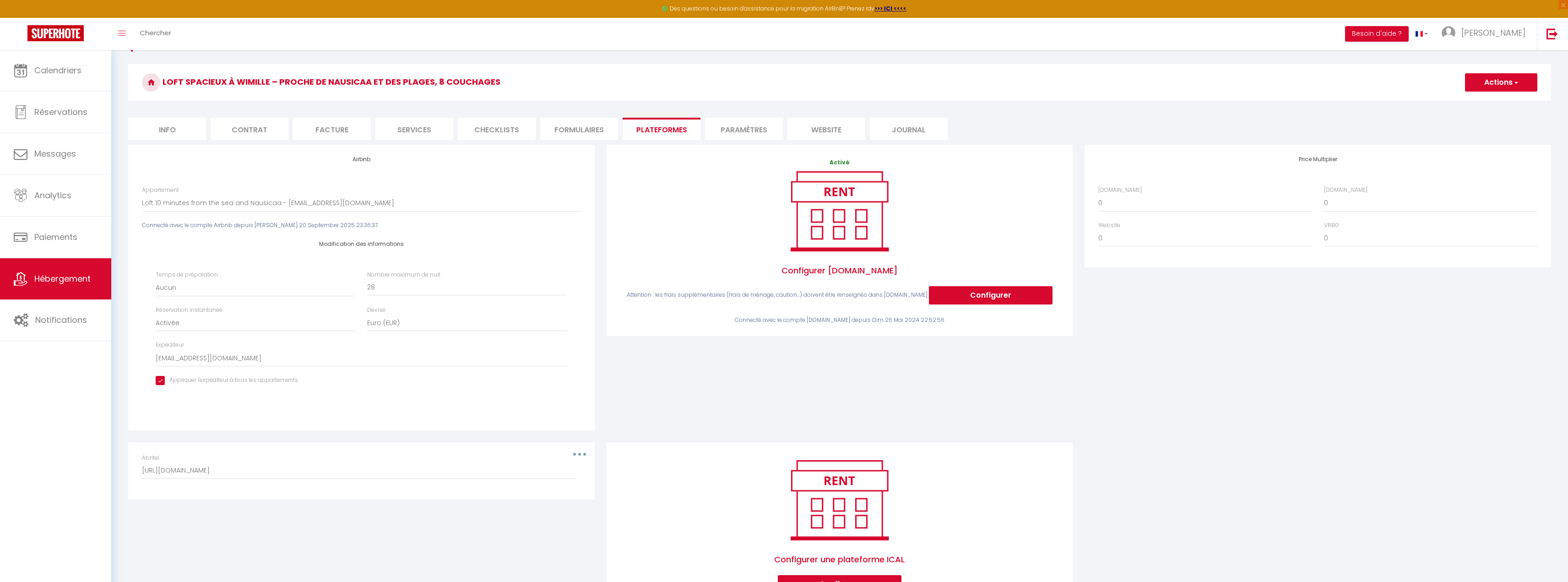
click at [1506, 87] on button "Actions" at bounding box center [1501, 82] width 72 height 18
click at [1493, 100] on link "Enregistrer" at bounding box center [1501, 102] width 72 height 12
select select "EUR"
click at [738, 132] on li "Paramètres" at bounding box center [744, 128] width 77 height 23
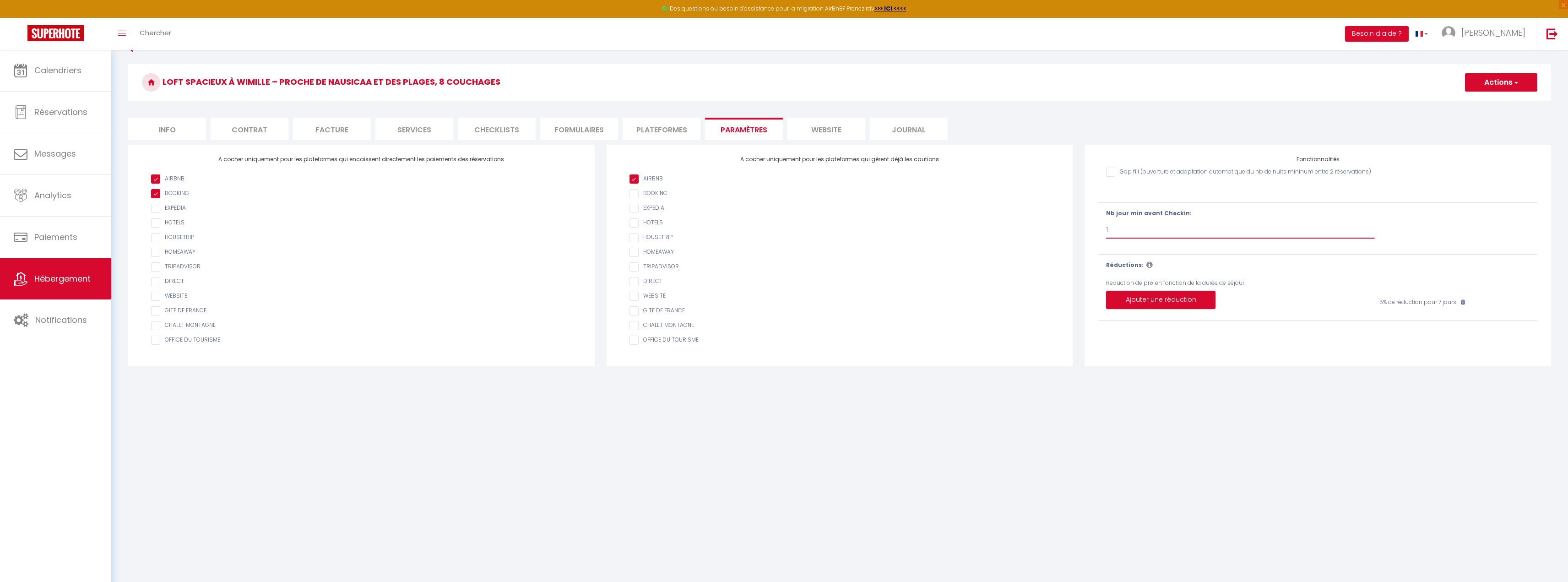
click at [1142, 230] on select "Pas de limite 1 2 3 4 5 6 7" at bounding box center [1240, 230] width 269 height 17
click at [1142, 230] on select "Pas de limite 1 2 3 4 5 6 7" at bounding box center [1240, 230] width 269 height 17
click at [816, 127] on li "website" at bounding box center [826, 128] width 77 height 23
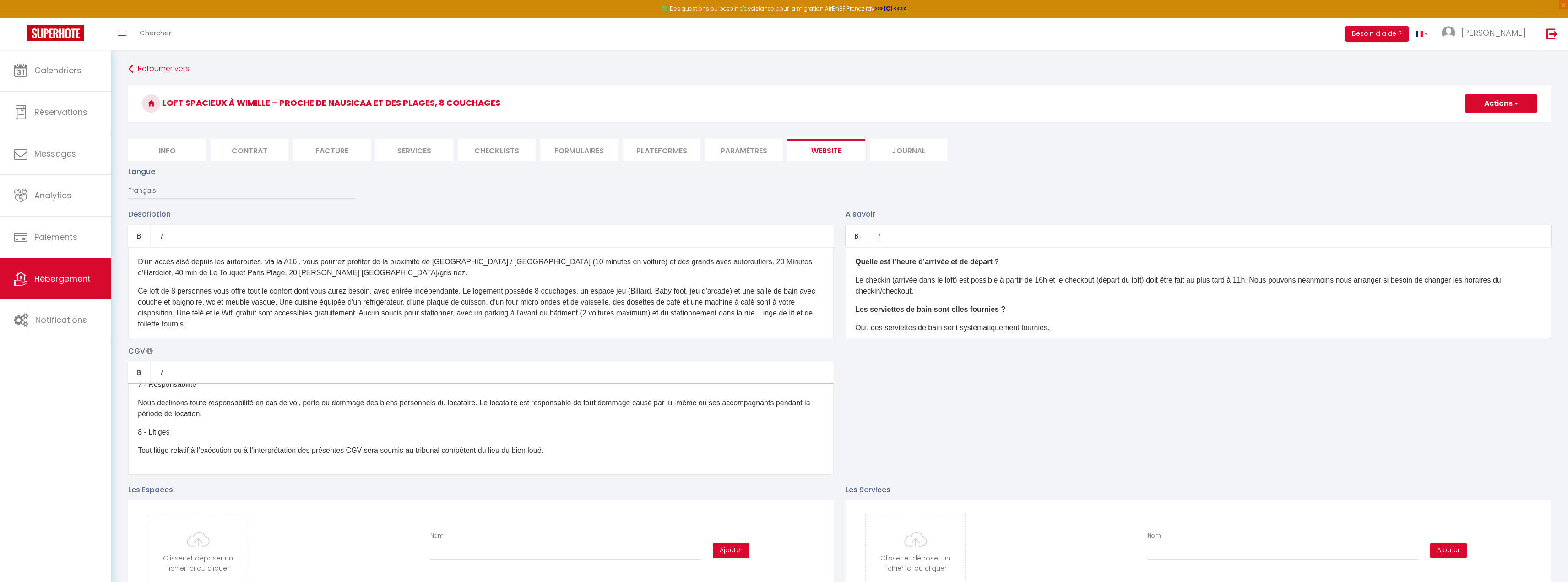
click at [900, 144] on li "Journal" at bounding box center [908, 150] width 77 height 23
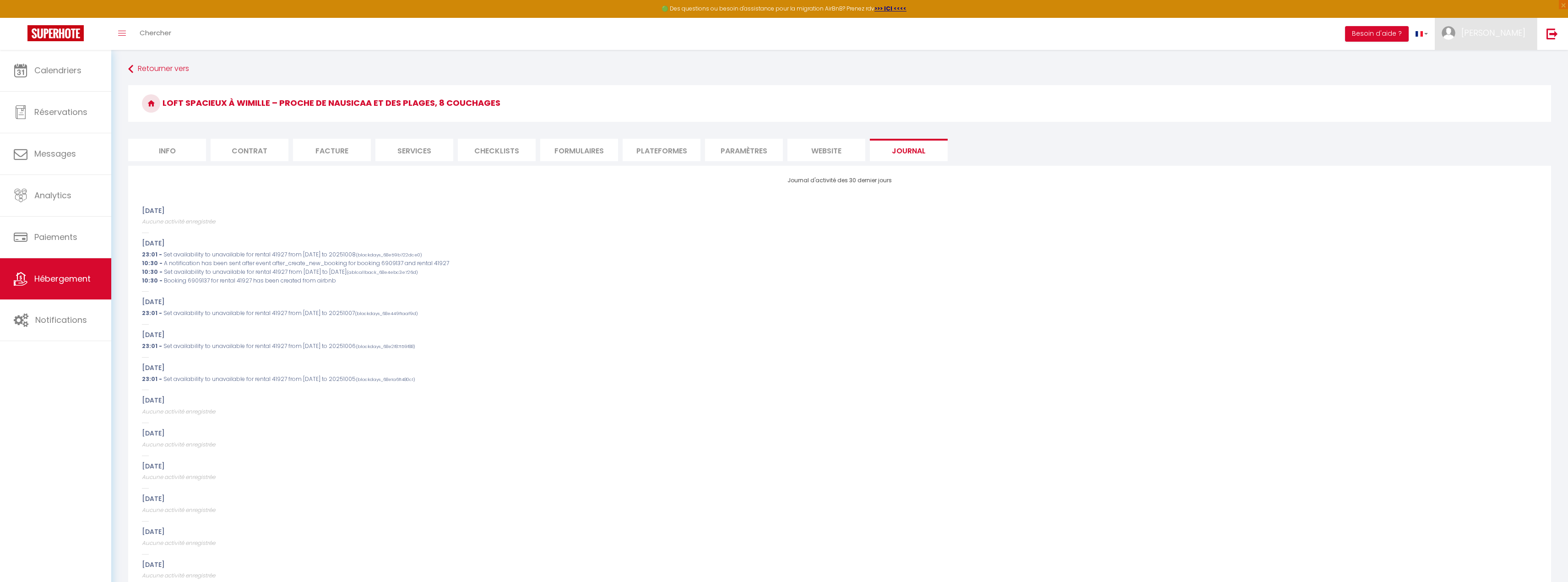
click at [1494, 39] on link "Nathalie" at bounding box center [1486, 34] width 102 height 32
click at [1489, 67] on link "Paramètres" at bounding box center [1500, 63] width 68 height 16
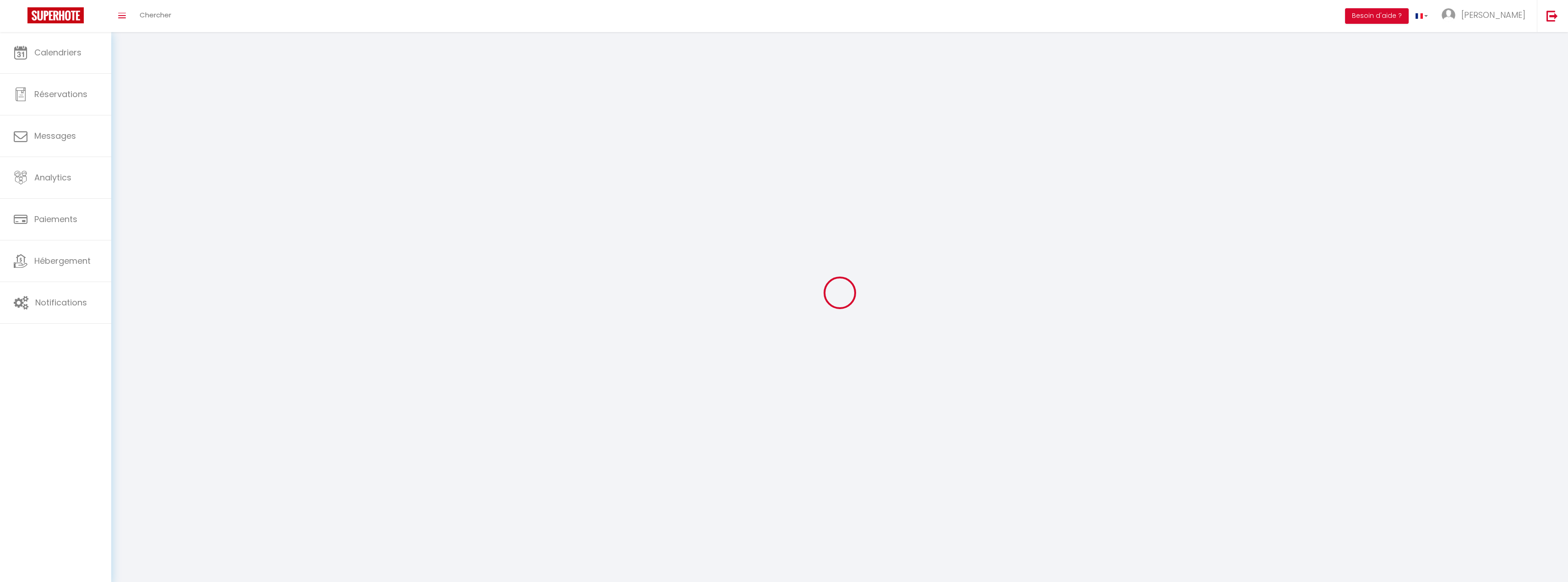
type input "Nathalie"
type input "Mionnet"
type input "0624582923"
type input "16 RUE DU PETIT RUMBERT"
type input "62126"
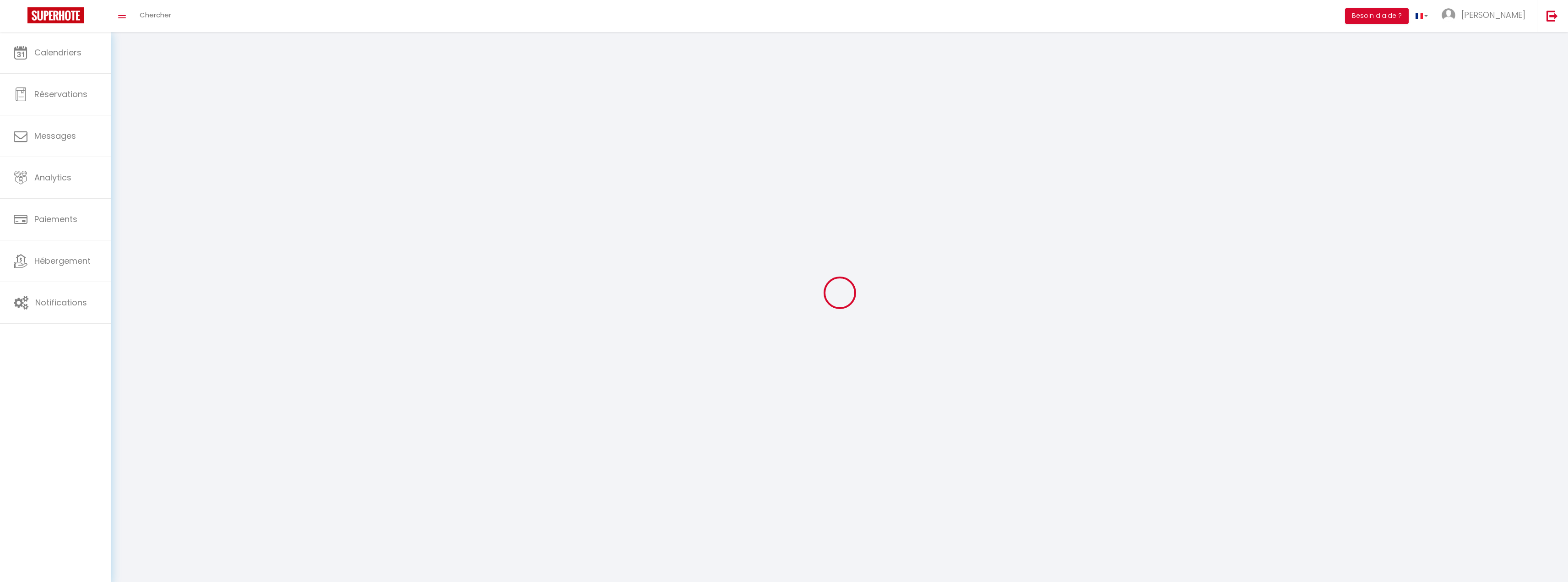
type input "WIMILLE"
type input "fVLrBTLRYFexrA1OV3FC6gR35"
type input "sHq7vbEa79SK4QDThZBuUq6tg"
type input "https://app.superhote.com/#/get-available-rentals/sHq7vbEa79SK4QDThZBuUq6tg"
select select "28"
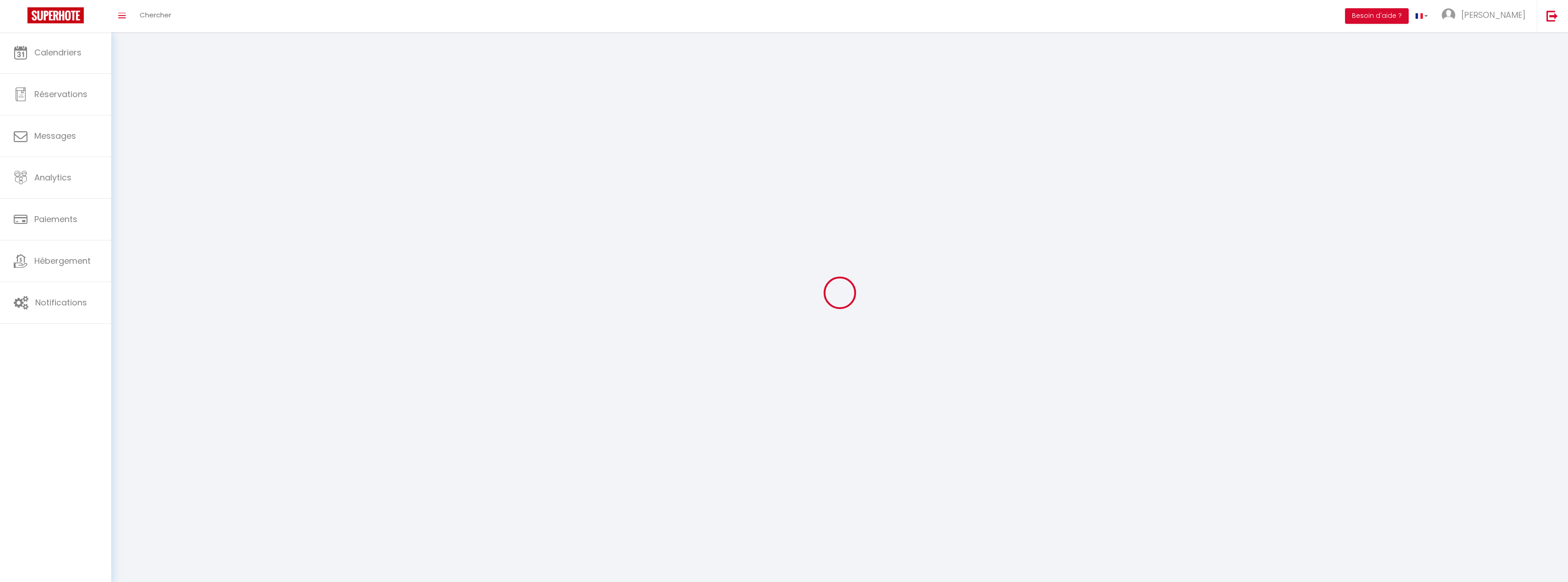
select select "fr"
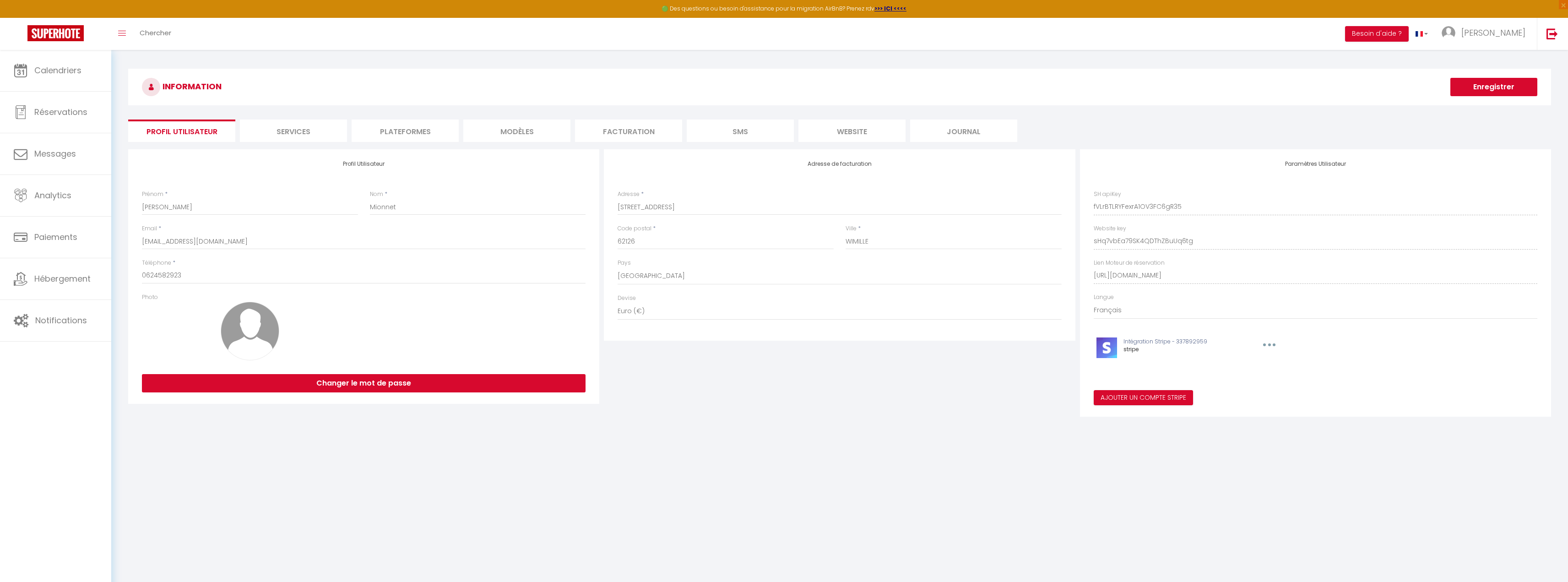
click at [318, 133] on li "Services" at bounding box center [293, 131] width 107 height 23
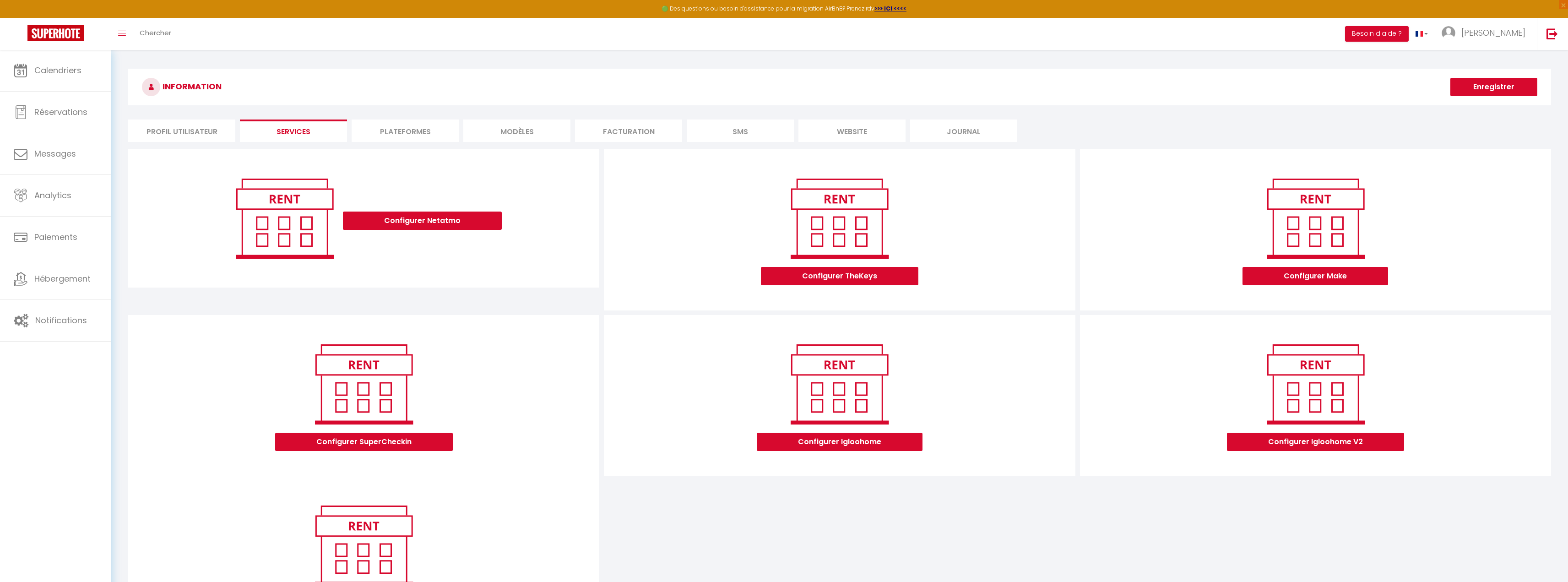
click at [377, 131] on li "Plateformes" at bounding box center [405, 131] width 107 height 23
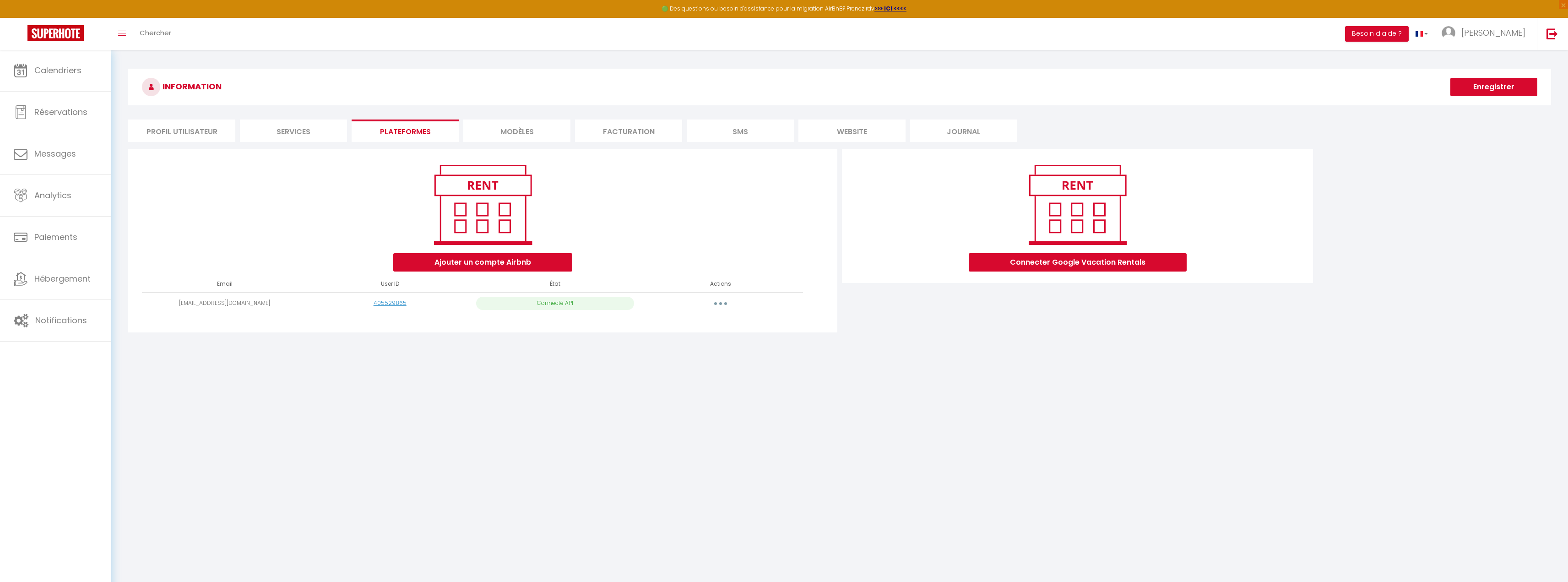
click at [730, 303] on button "button" at bounding box center [720, 303] width 26 height 15
click at [903, 326] on div "Connecter Google Vacation Rentals" at bounding box center [1078, 244] width 476 height 189
click at [499, 137] on li "MODÈLES" at bounding box center [517, 131] width 107 height 23
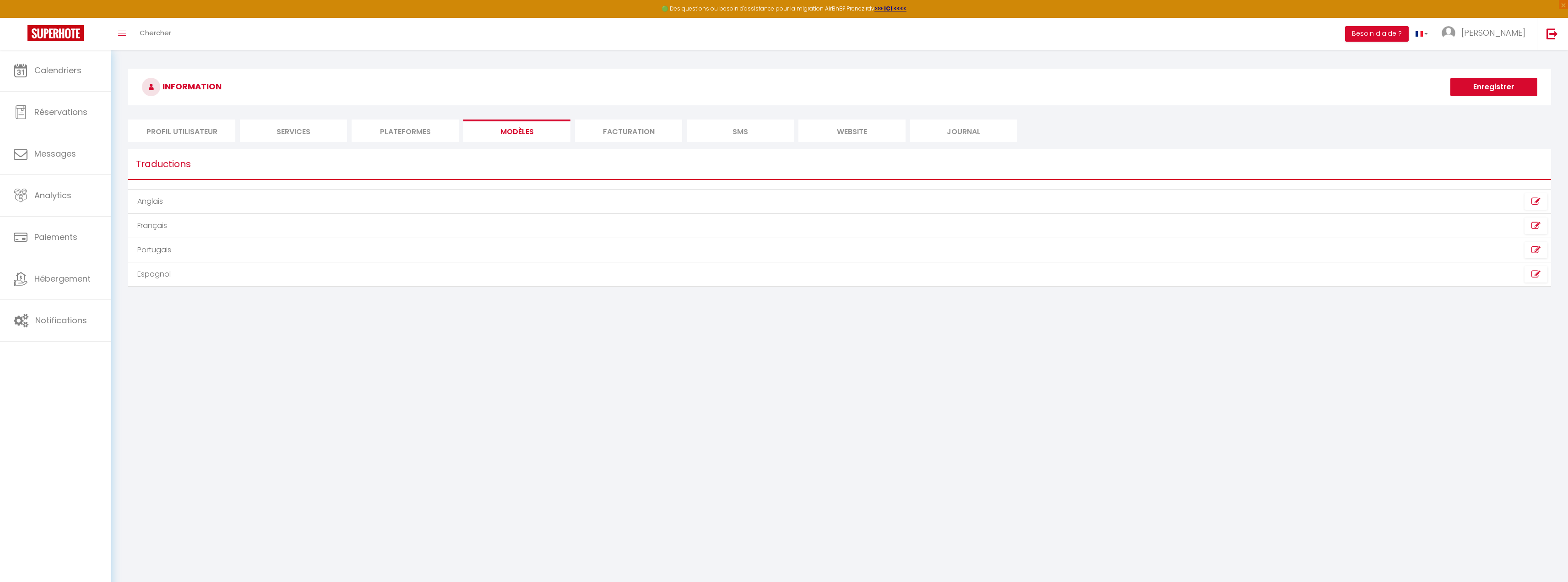
click at [397, 139] on li "Plateformes" at bounding box center [405, 131] width 107 height 23
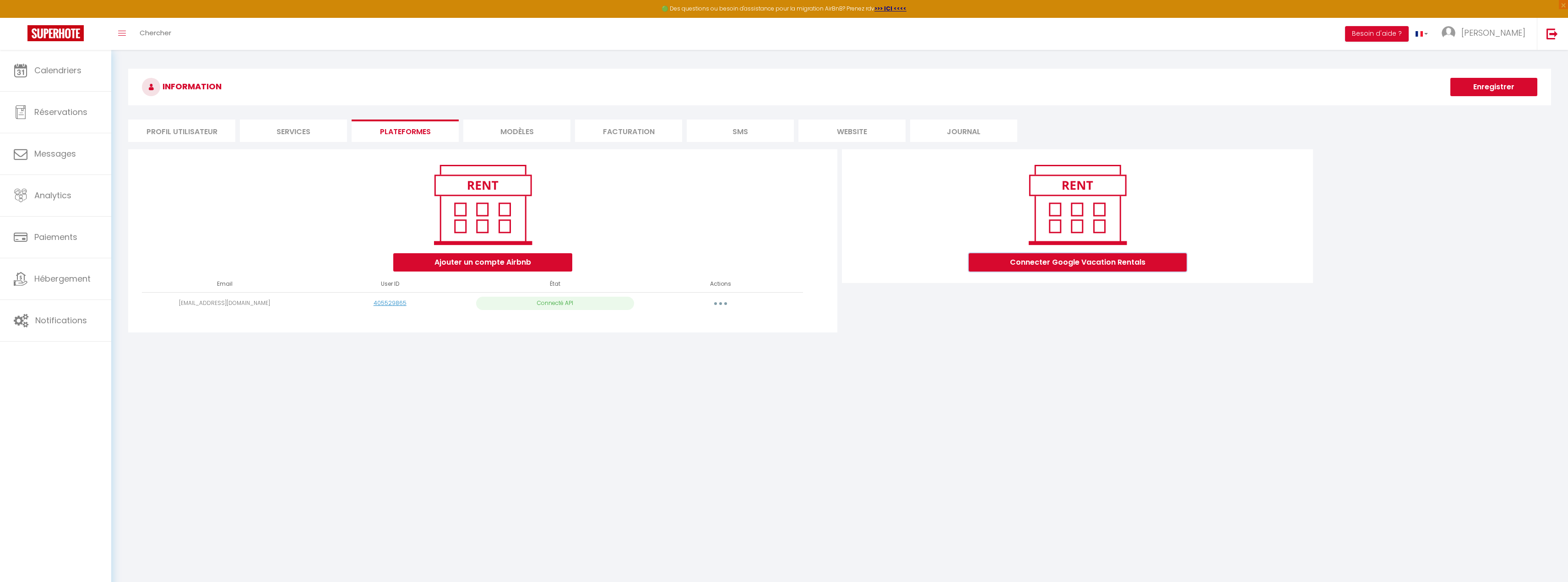
click at [1069, 259] on button "Connecter Google Vacation Rentals" at bounding box center [1077, 262] width 218 height 18
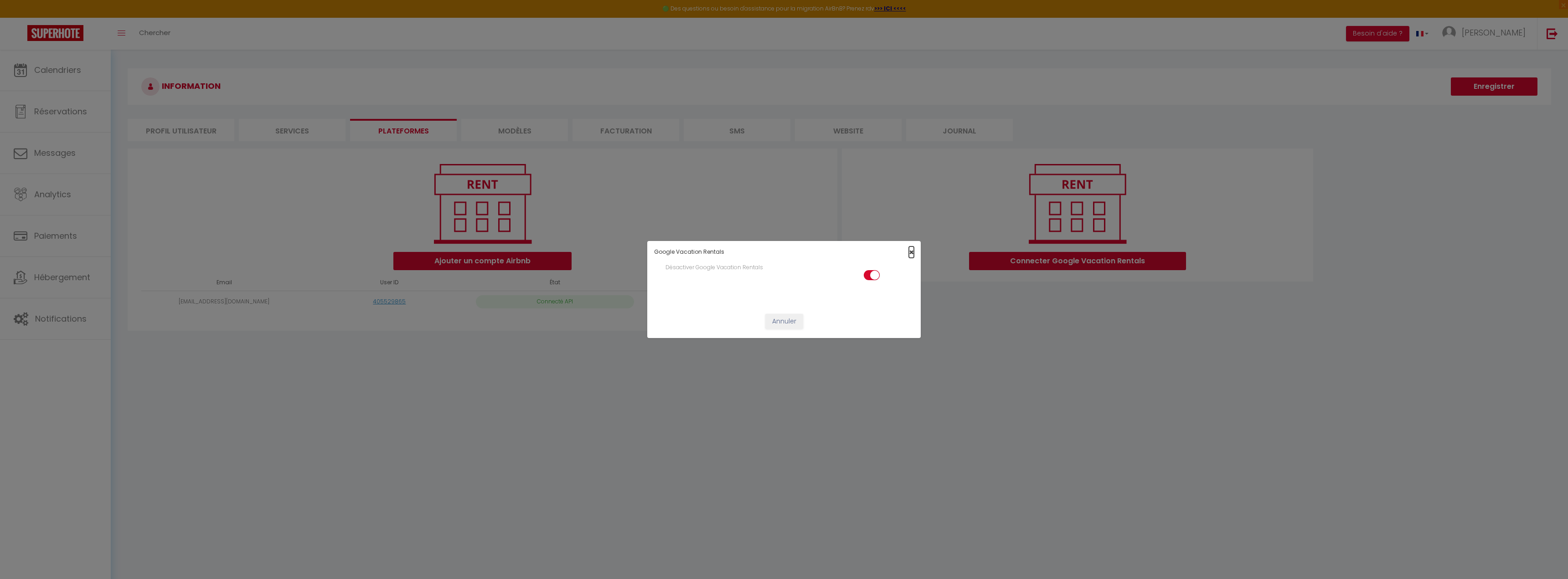
click at [910, 250] on span "×" at bounding box center [911, 252] width 5 height 12
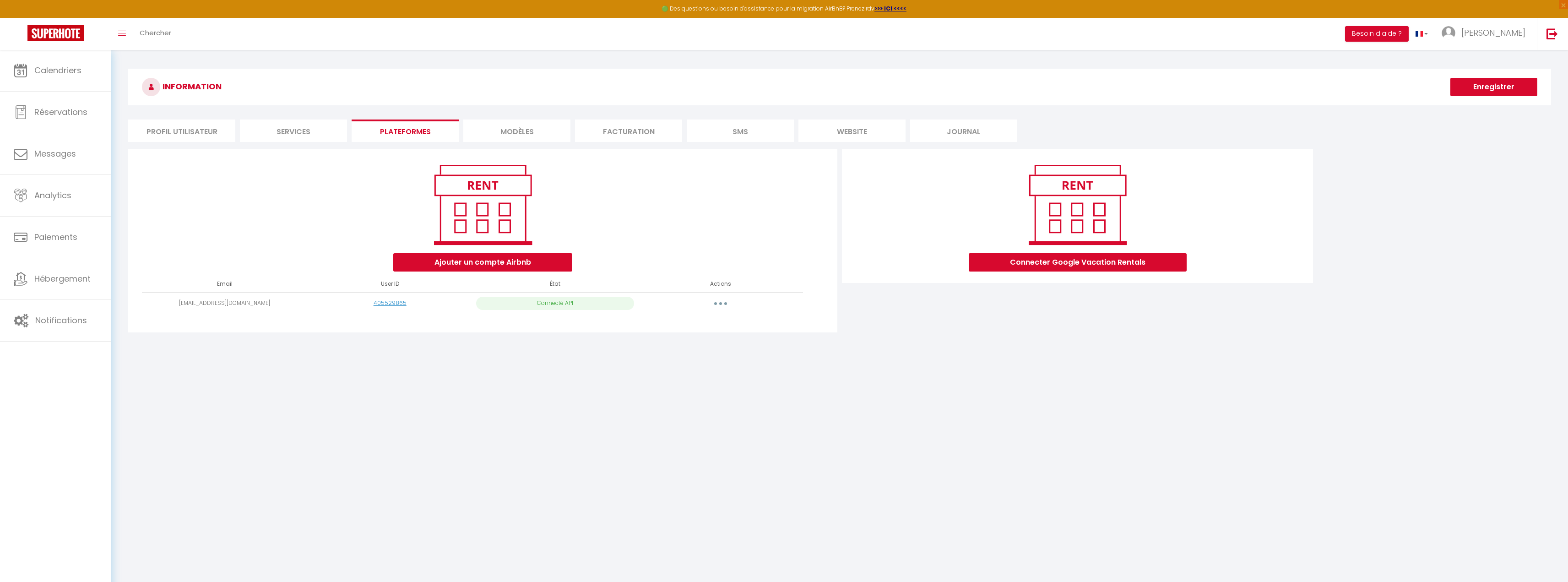
click at [554, 136] on li "MODÈLES" at bounding box center [517, 131] width 107 height 23
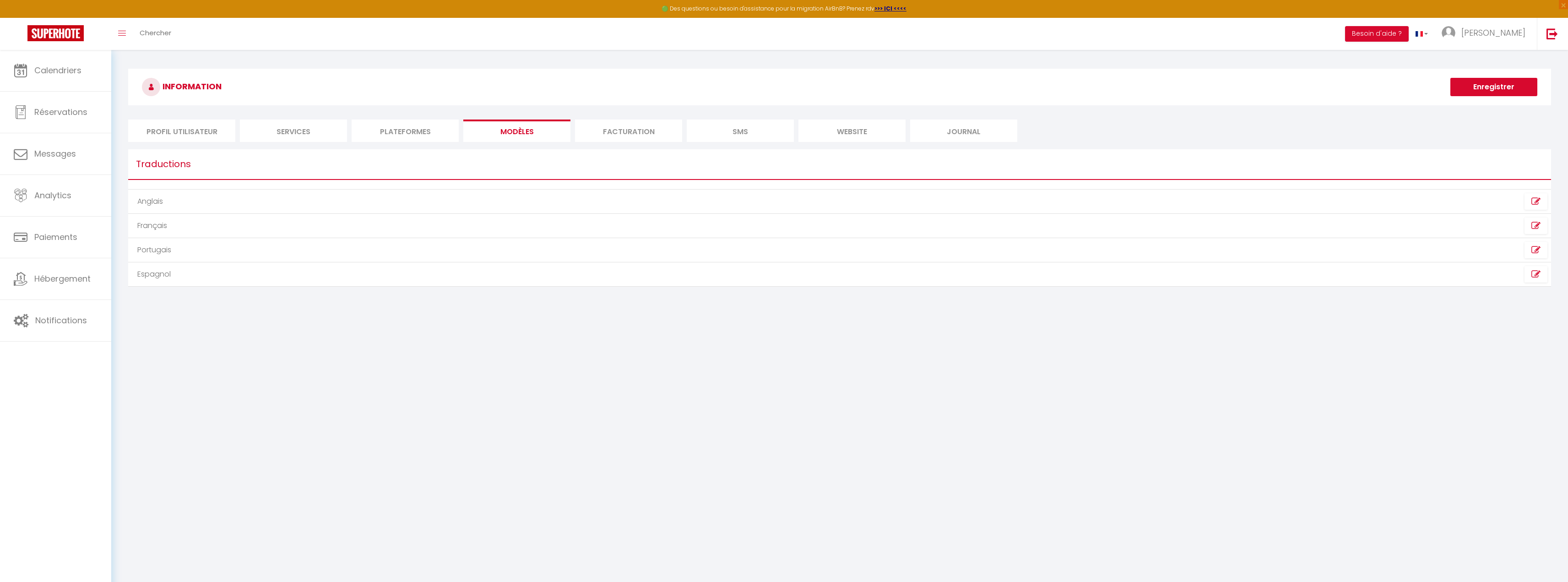
click at [250, 230] on td "Français" at bounding box center [484, 226] width 712 height 24
click at [142, 225] on td "Français" at bounding box center [484, 226] width 712 height 24
click at [1536, 226] on icon at bounding box center [1536, 226] width 9 height 9
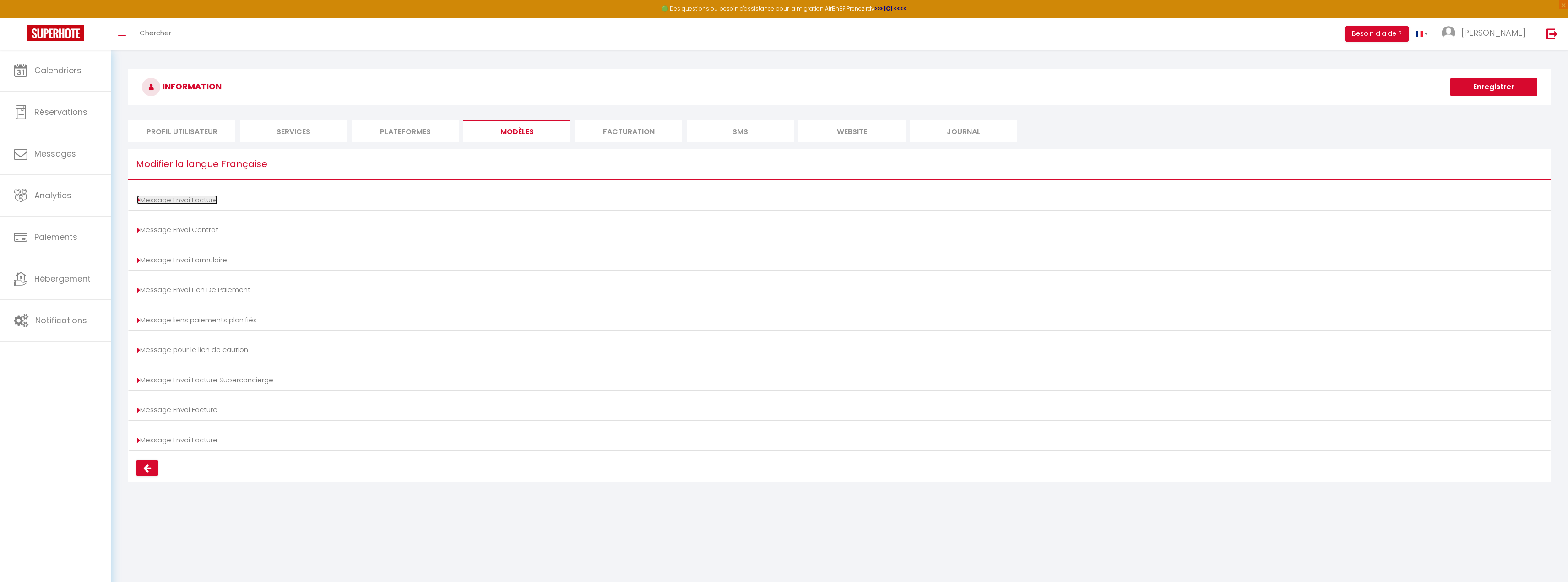
click at [139, 201] on icon at bounding box center [139, 201] width 3 height 9
type input "Votre facture [BOOKING:ID] - [RENTAL:NAME]"
type textarea "Bonjour, Voici le lien pour télécharger votre facture : [INVOICE:LINK] Détails …"
type input "Votre facture [BOOKING:ID] - [RENTAL:NAME]"
type textarea "Bonjour, Voici le lien pour télécharger votre facture : [INVOICE:LINK] Détails …"
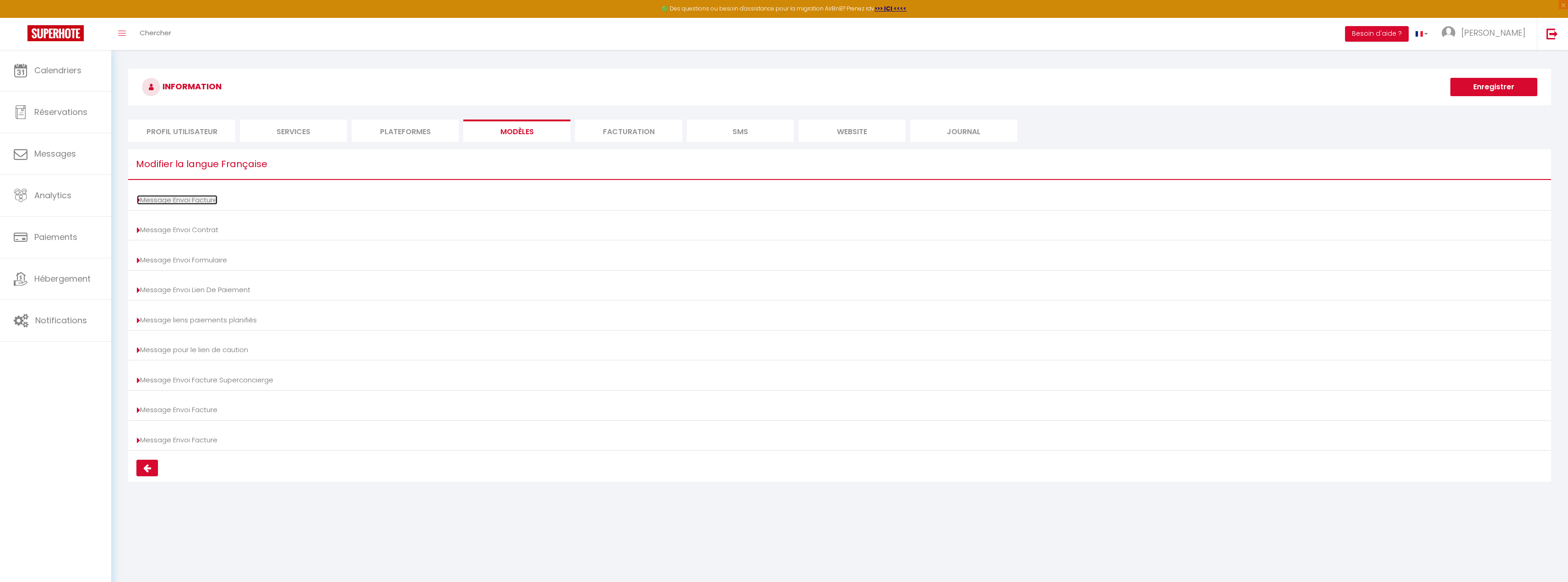
type input "Votre facture [BOOKING:ID] - [RENTAL:NAME]"
type textarea "Bonjour, Voici le lien pour télécharger votre facture : [INVOICE:LINK] Détails …"
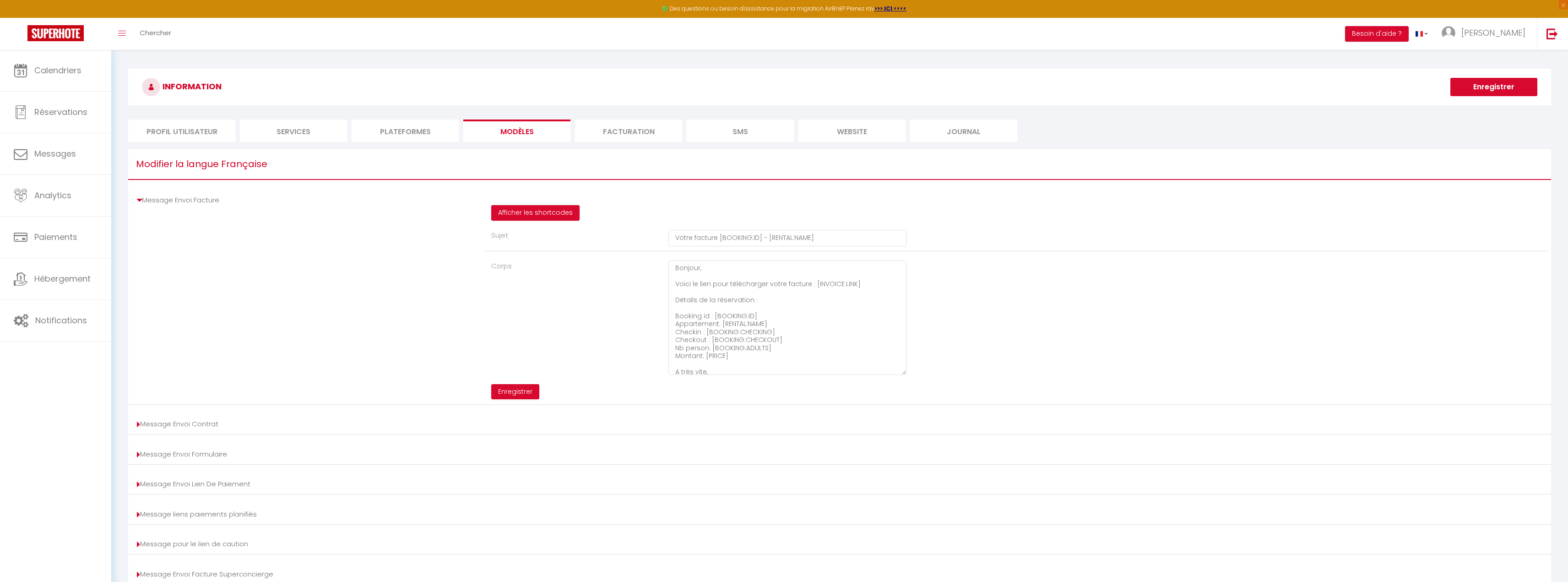
click at [656, 129] on li "Facturation" at bounding box center [629, 131] width 107 height 23
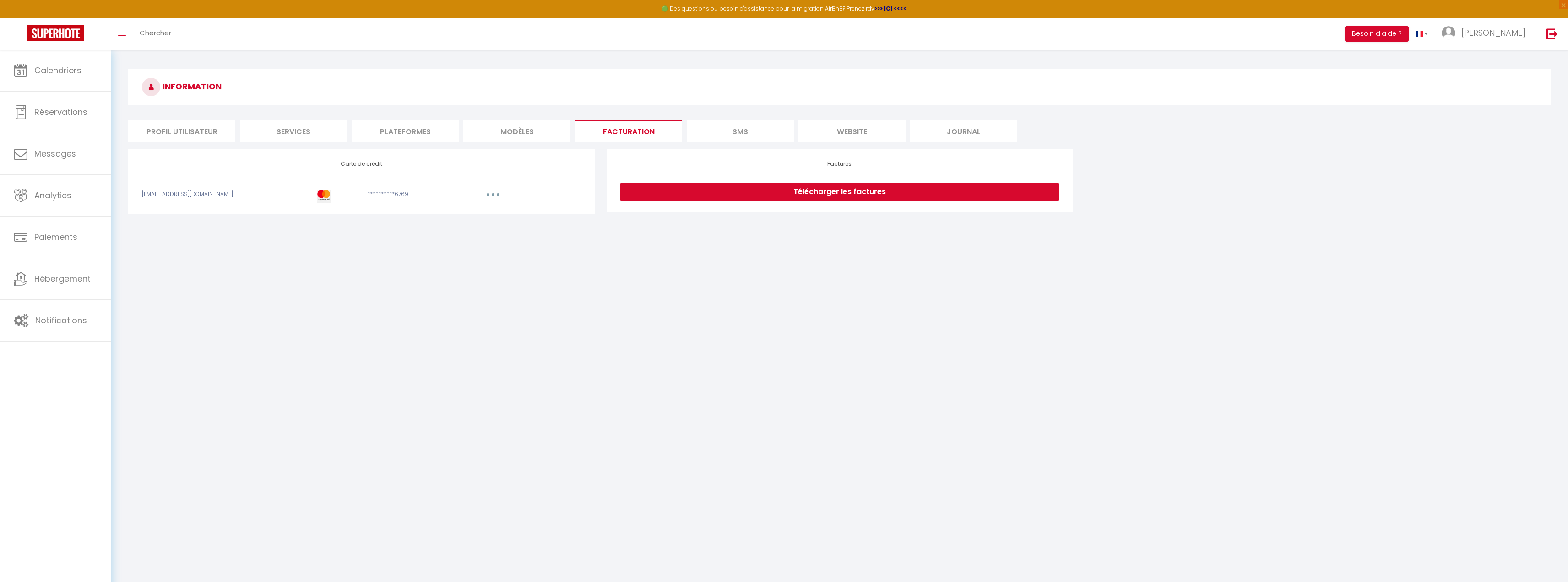
click at [719, 135] on li "SMS" at bounding box center [740, 131] width 107 height 23
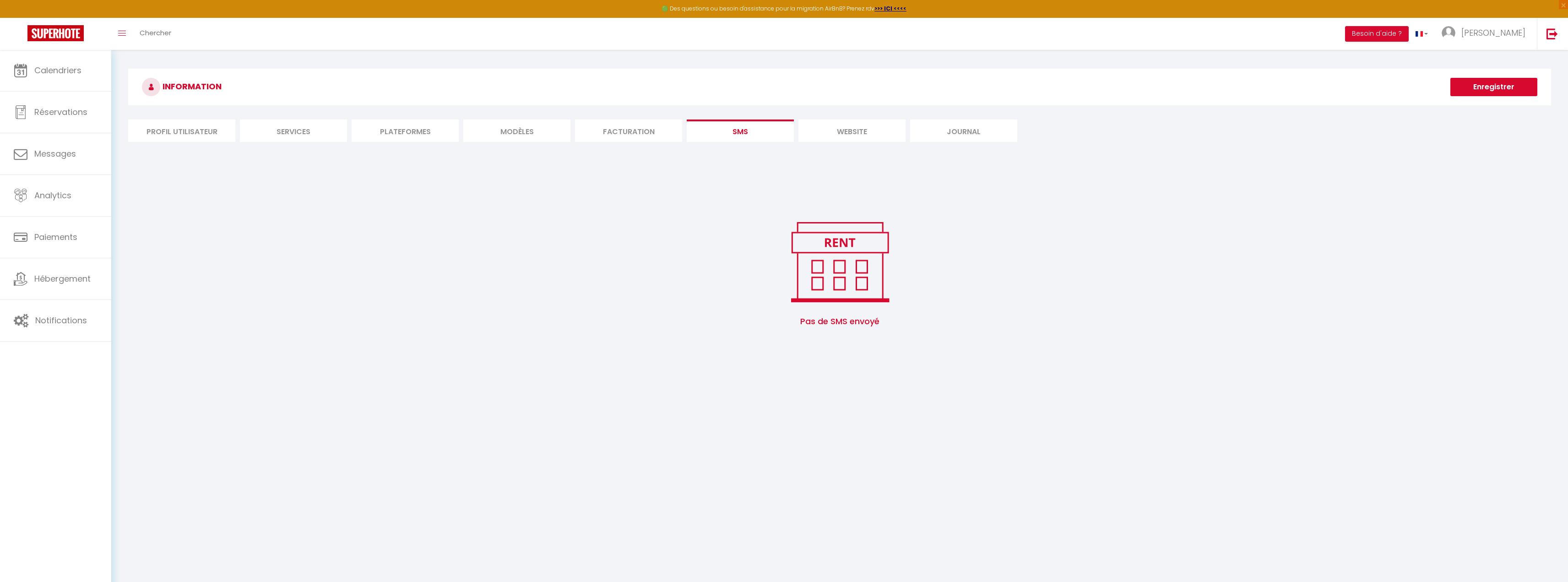
click at [834, 131] on li "website" at bounding box center [852, 131] width 107 height 23
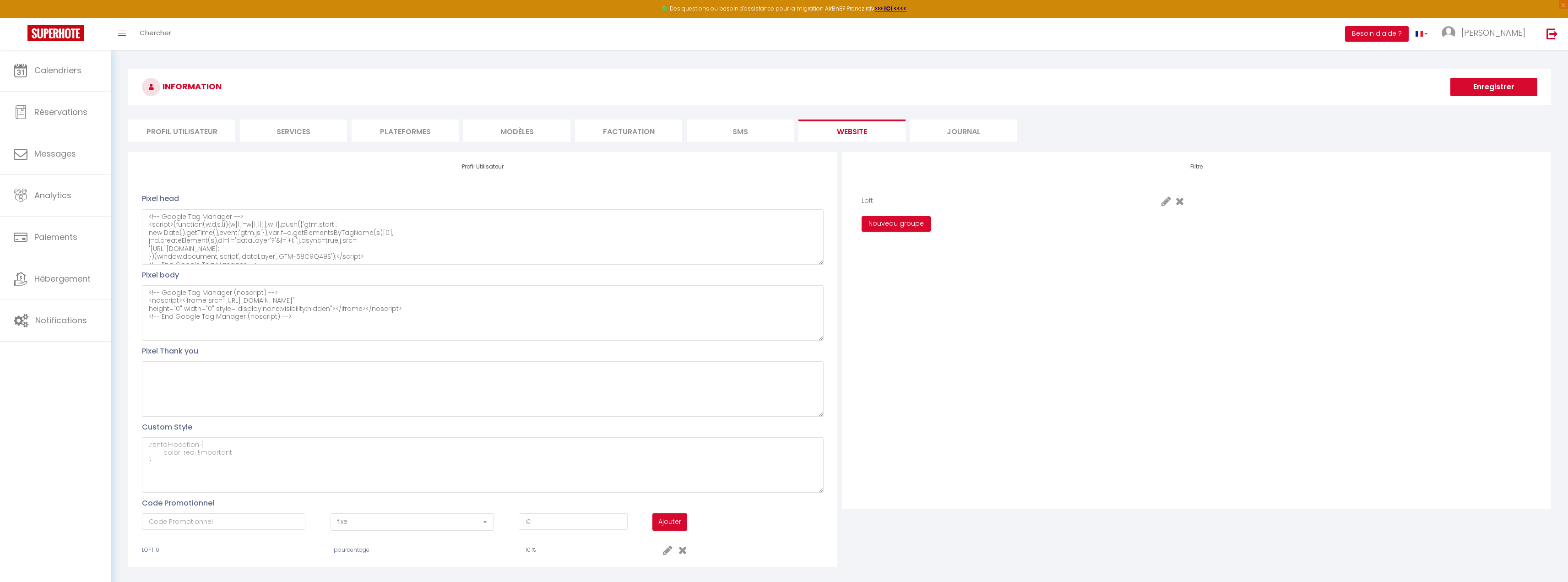
click at [946, 128] on li "Journal" at bounding box center [964, 131] width 107 height 23
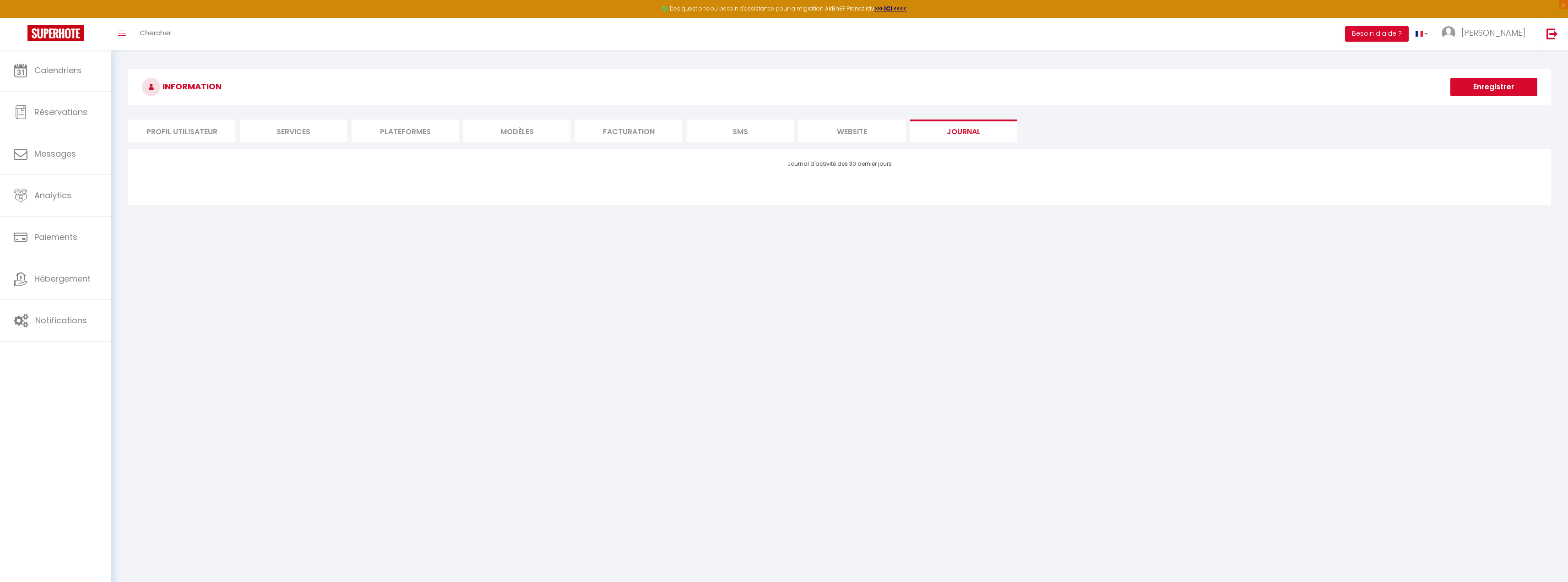
click at [211, 125] on li "Profil Utilisateur" at bounding box center [182, 131] width 107 height 23
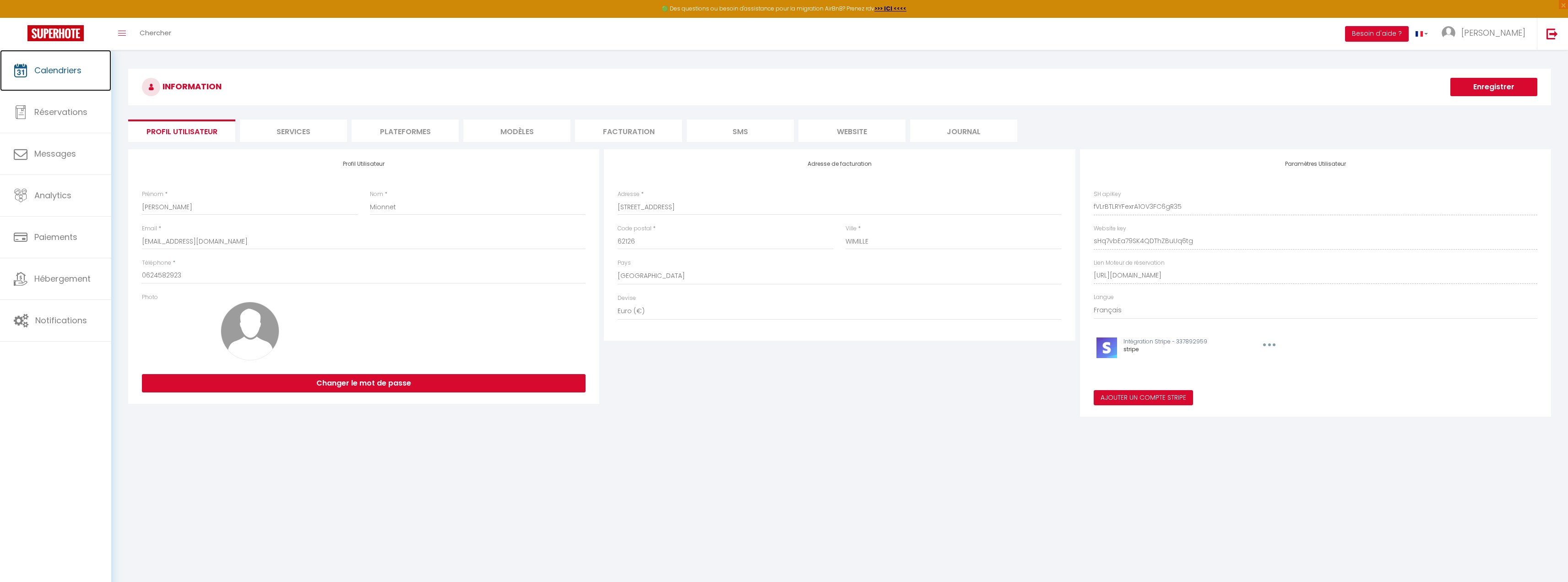
click at [31, 77] on link "Calendriers" at bounding box center [56, 70] width 111 height 42
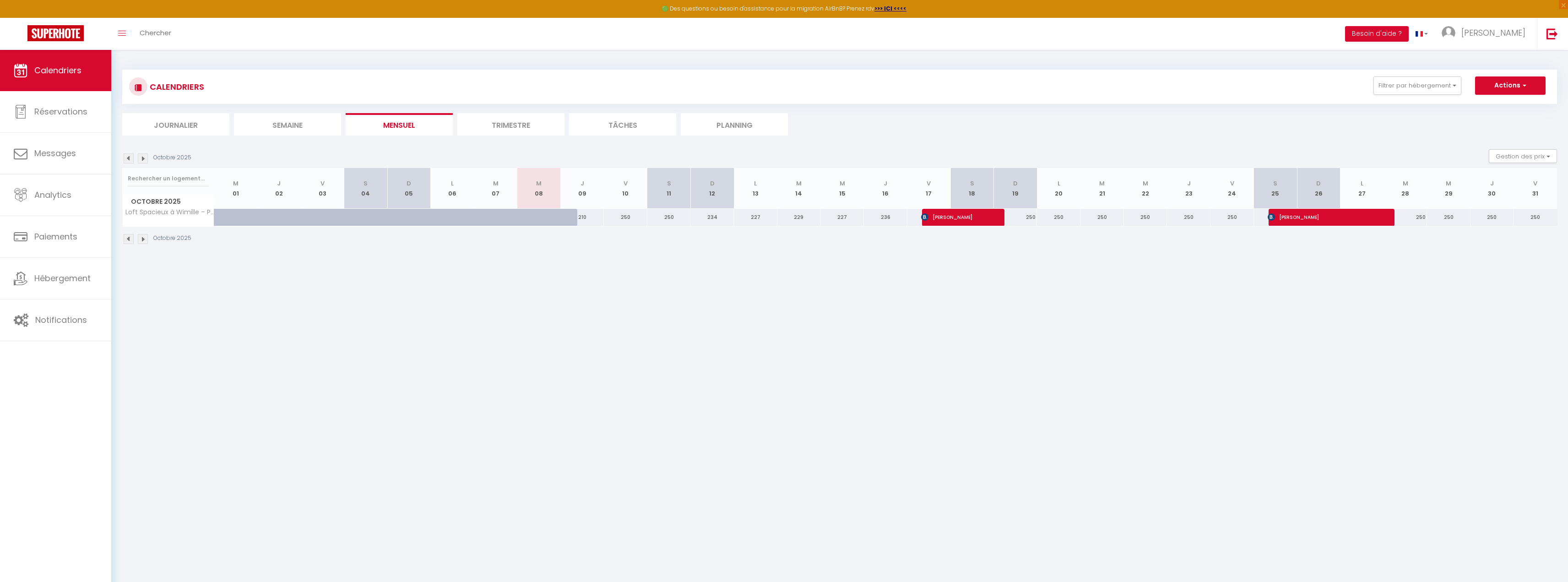
click at [1538, 96] on div "CALENDRIERS Filtrer par hébergement Tous Loft Spacieux à Wimille – Proche de Na…" at bounding box center [839, 87] width 1421 height 20
click at [1530, 92] on button "Actions" at bounding box center [1510, 85] width 70 height 18
click at [1395, 134] on ul "Journalier Semaine Mensuel Trimestre Tâches Planning" at bounding box center [839, 124] width 1435 height 23
click at [1507, 154] on button "Gestion des prix" at bounding box center [1523, 157] width 68 height 14
click at [1527, 190] on span "Nb Nuits minimum" at bounding box center [1518, 186] width 59 height 9
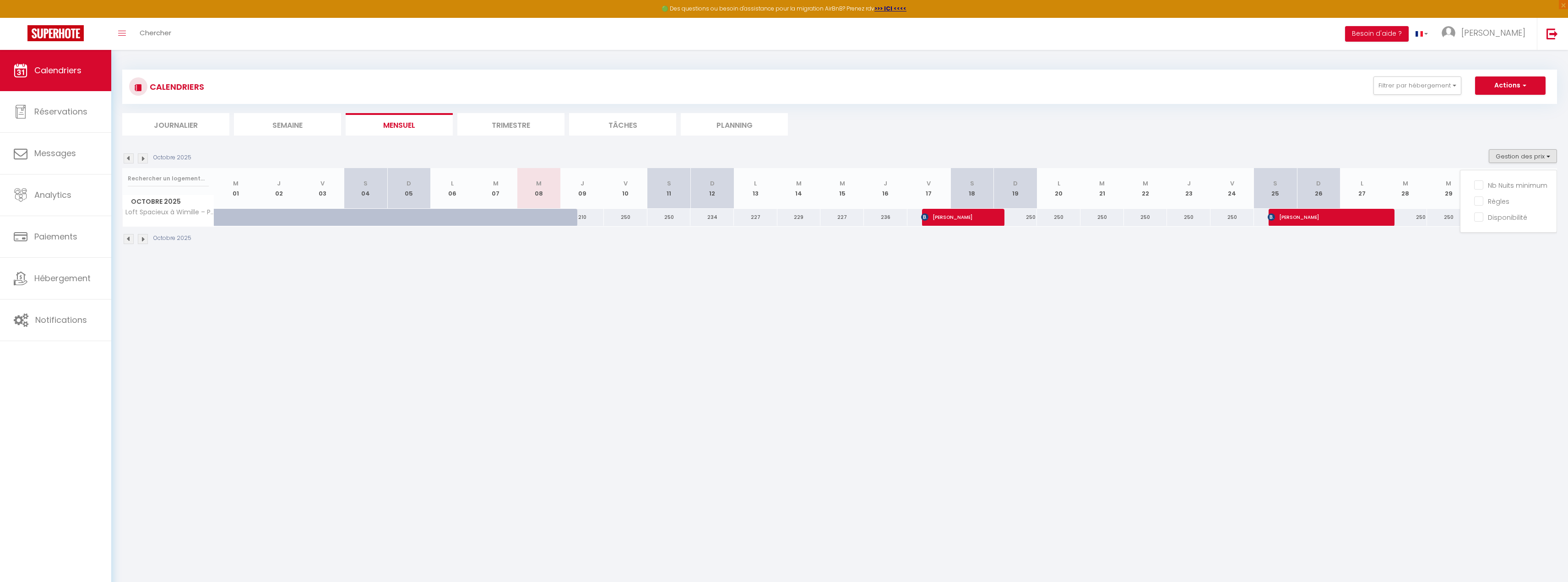
click at [1527, 190] on input "Nb Nuits minimum" at bounding box center [1515, 185] width 82 height 9
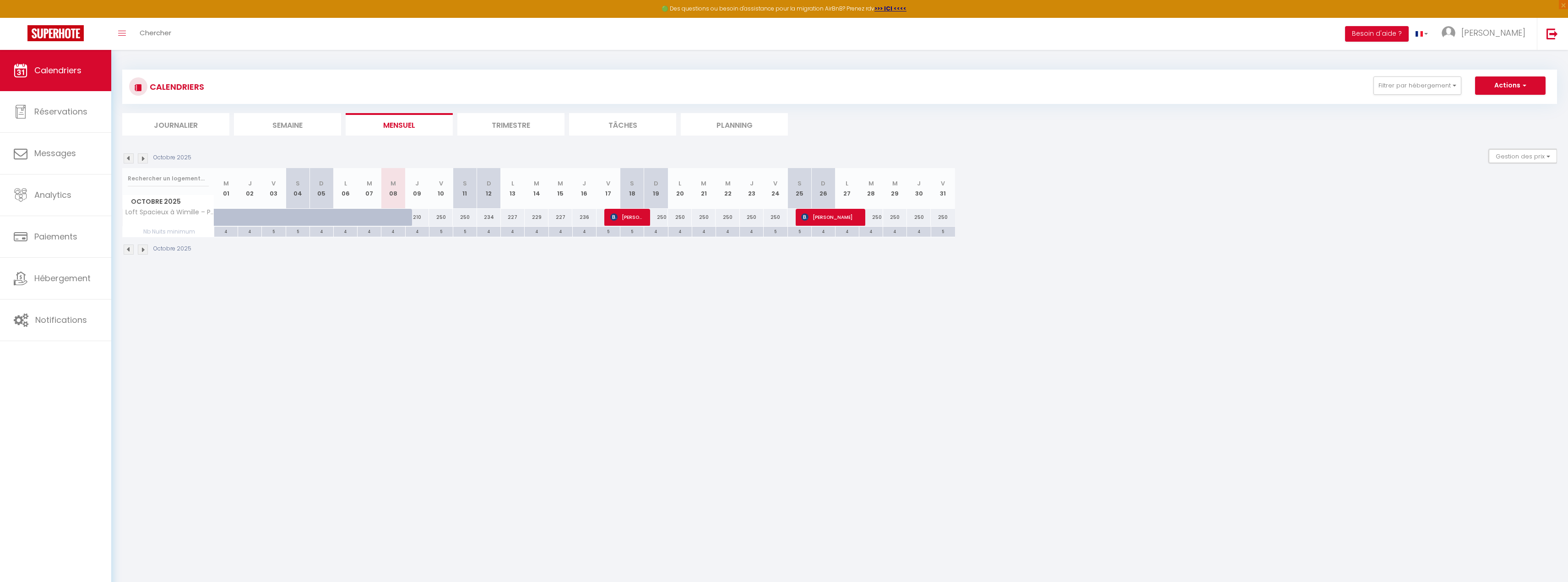
click at [1524, 161] on button "Gestion des prix" at bounding box center [1523, 157] width 68 height 14
click at [145, 158] on img at bounding box center [142, 158] width 10 height 10
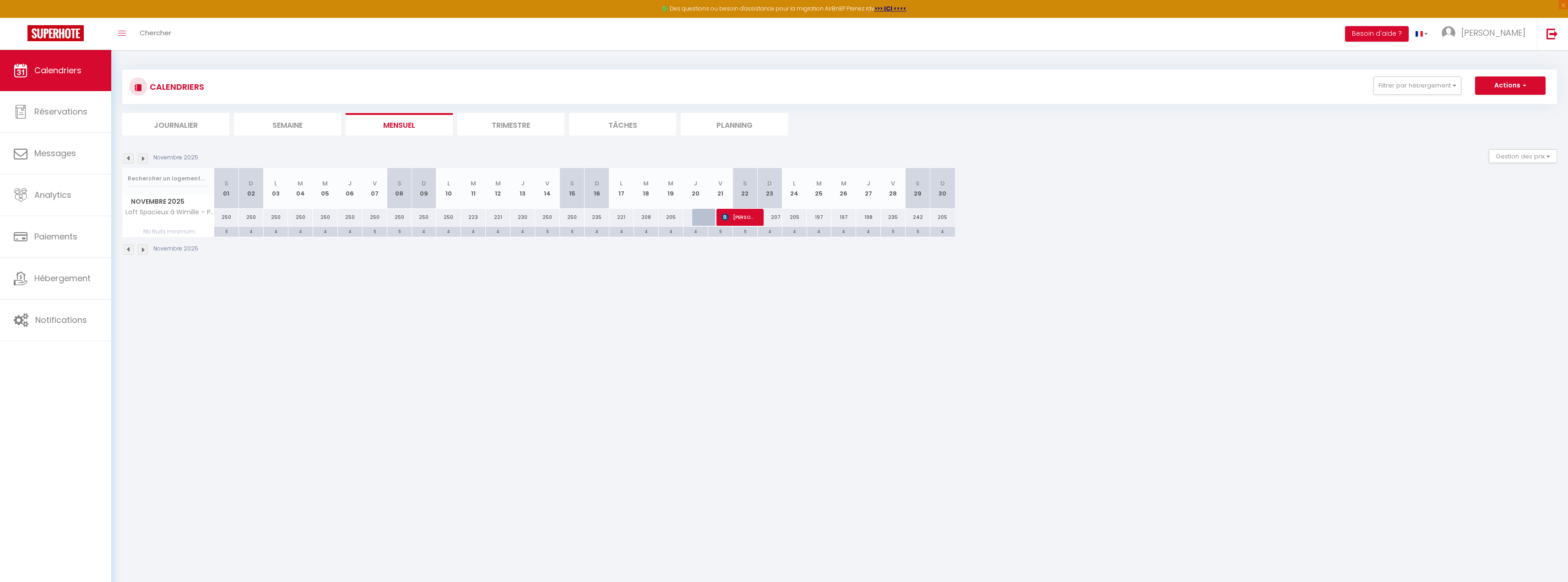
click at [145, 158] on img at bounding box center [142, 158] width 10 height 10
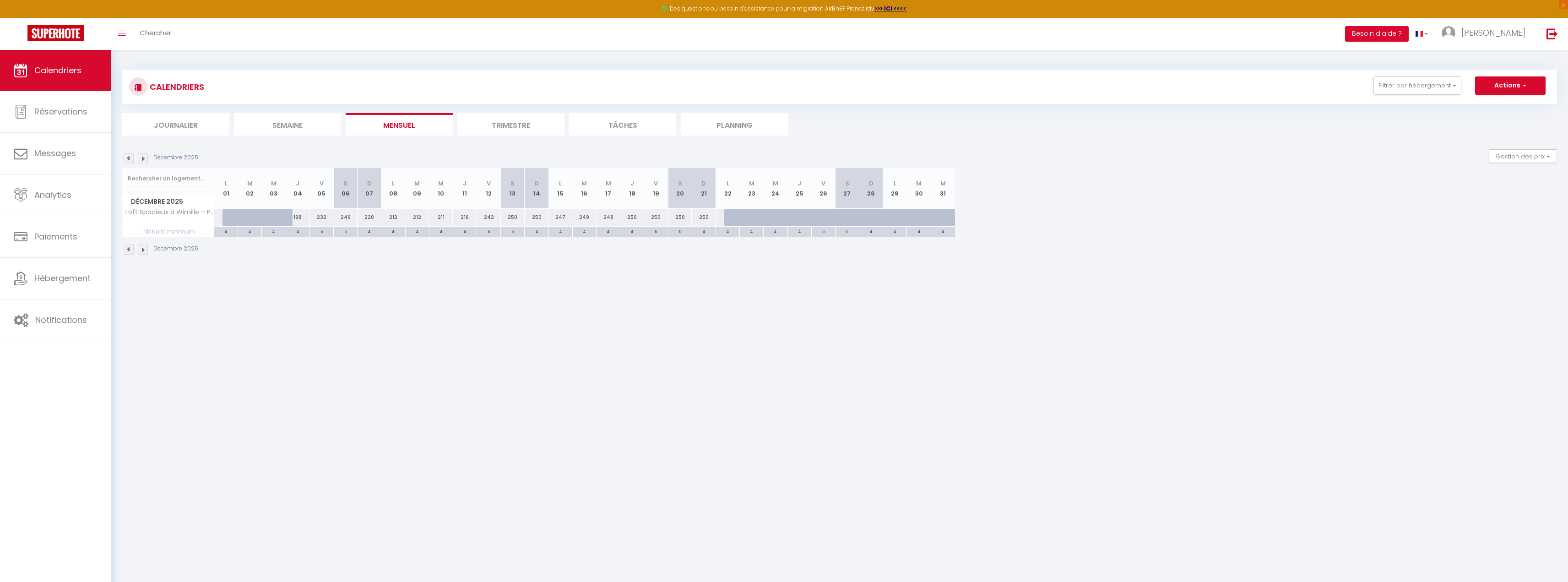
click at [145, 158] on img at bounding box center [142, 158] width 10 height 10
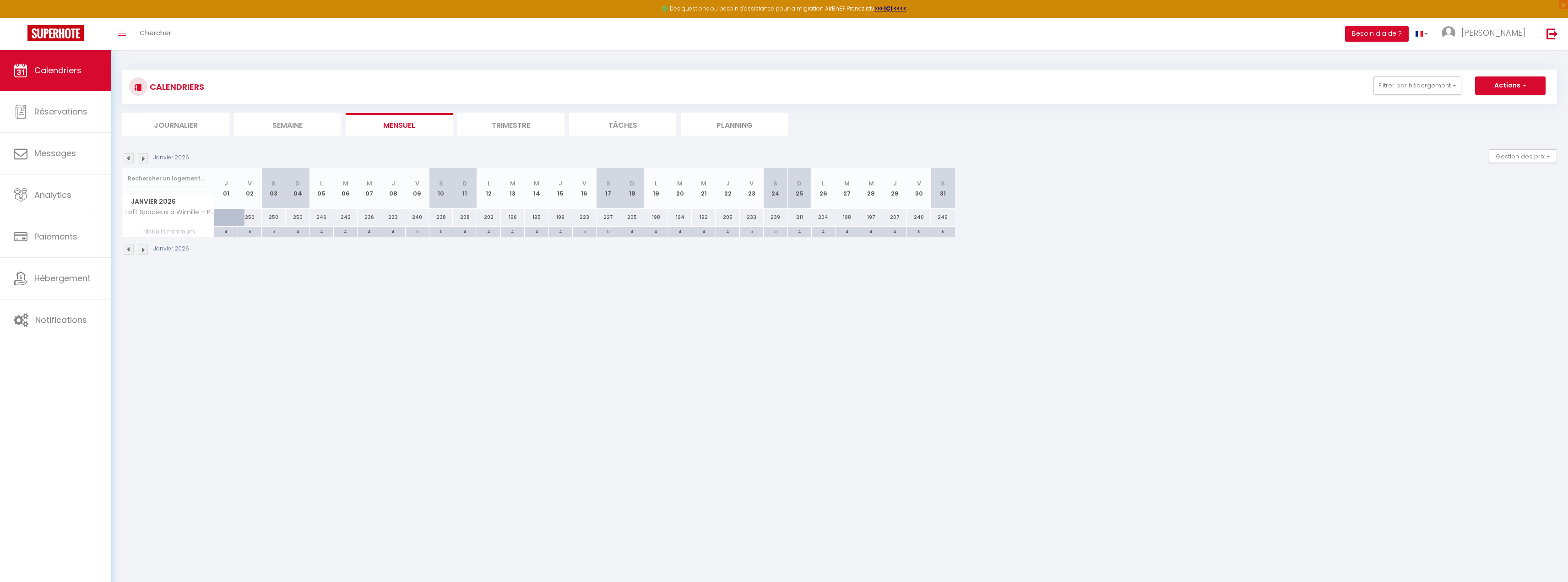
click at [145, 158] on img at bounding box center [142, 158] width 10 height 10
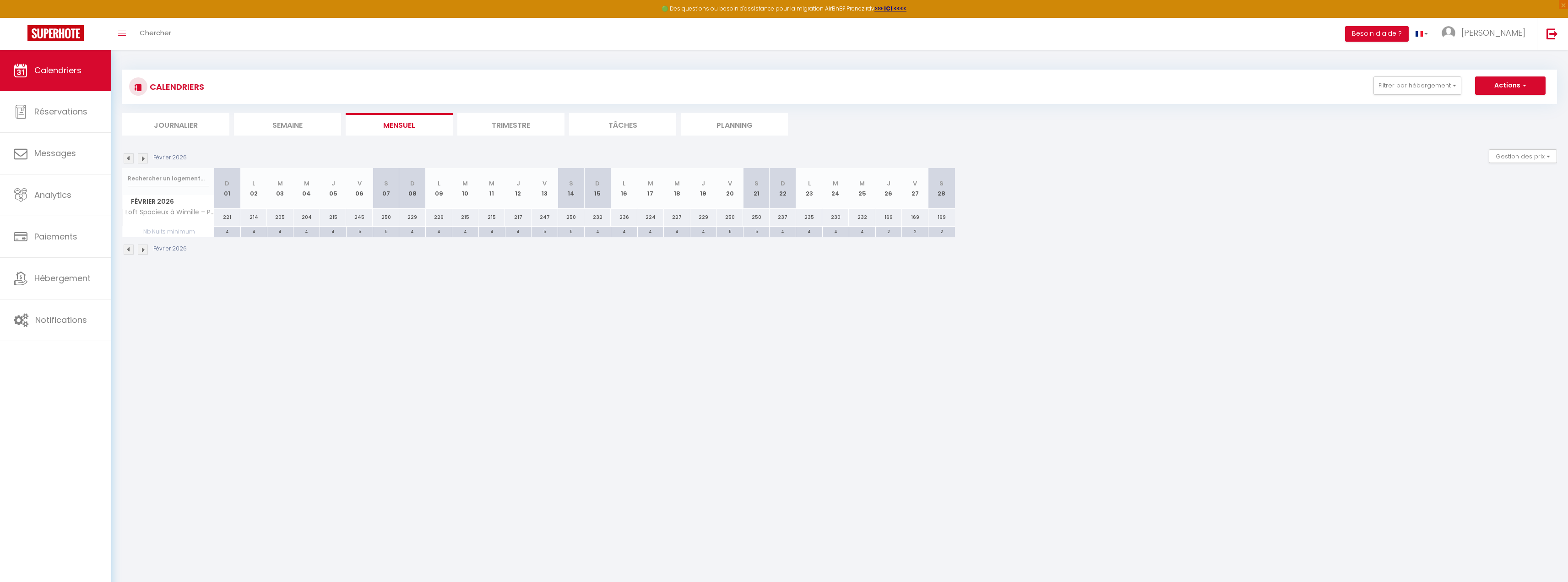
click at [145, 158] on img at bounding box center [142, 158] width 10 height 10
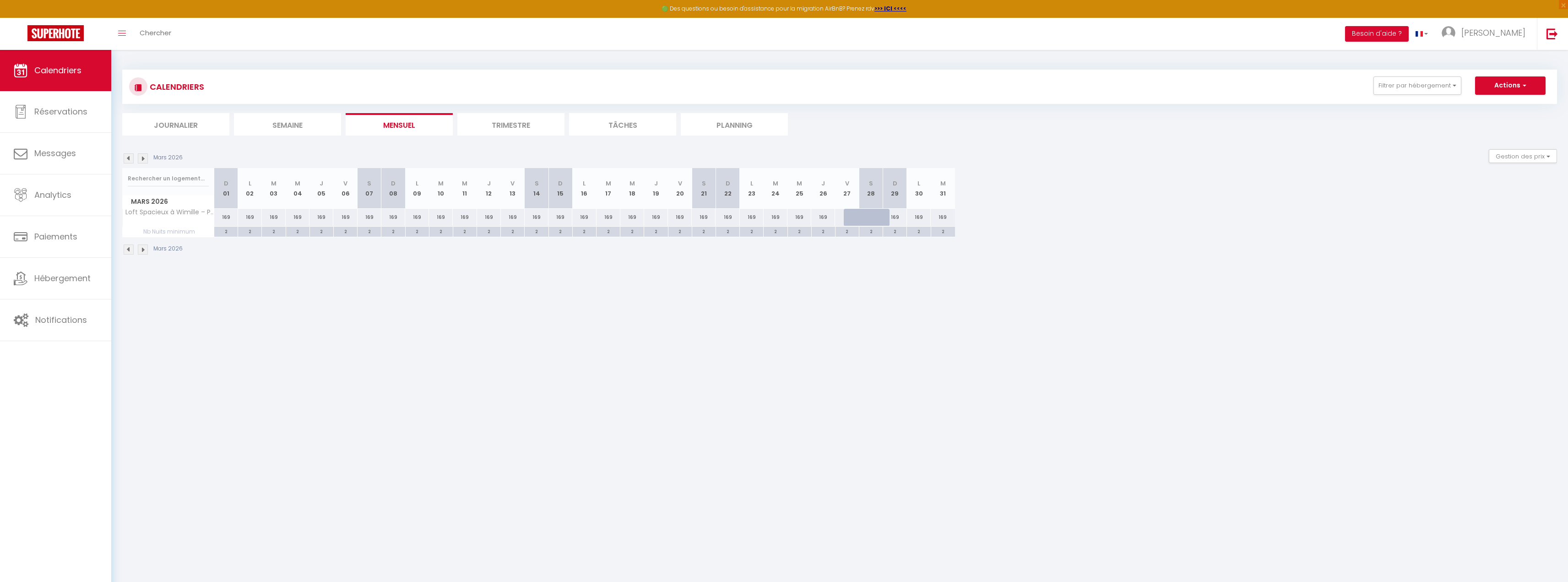
click at [145, 158] on img at bounding box center [142, 158] width 10 height 10
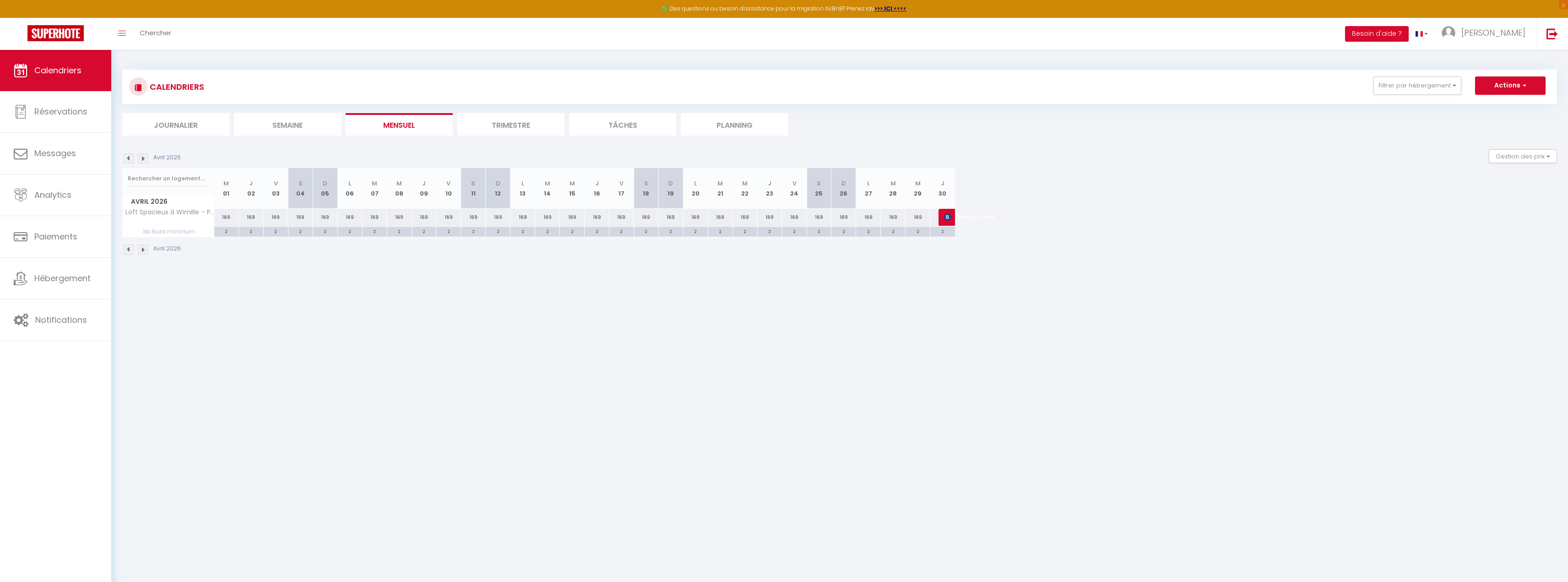
click at [145, 158] on img at bounding box center [142, 158] width 10 height 10
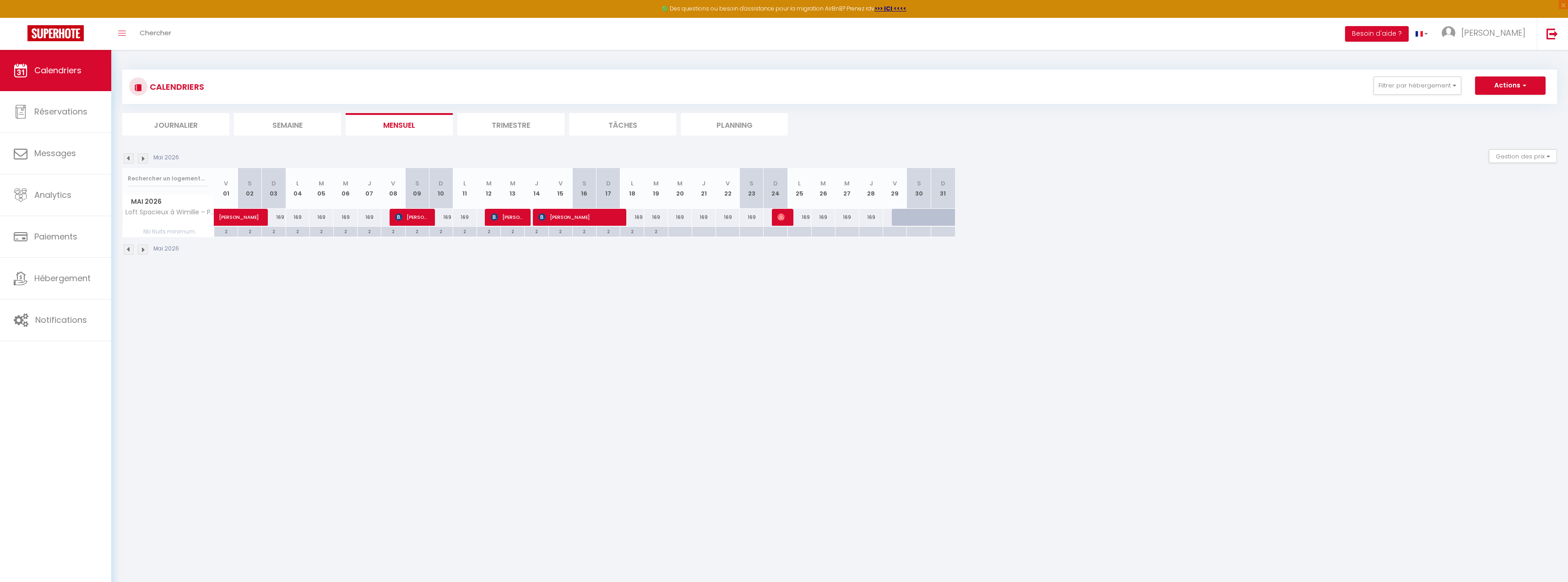
click at [685, 229] on div at bounding box center [679, 231] width 23 height 10
type input "Mer 20 Mai 2026"
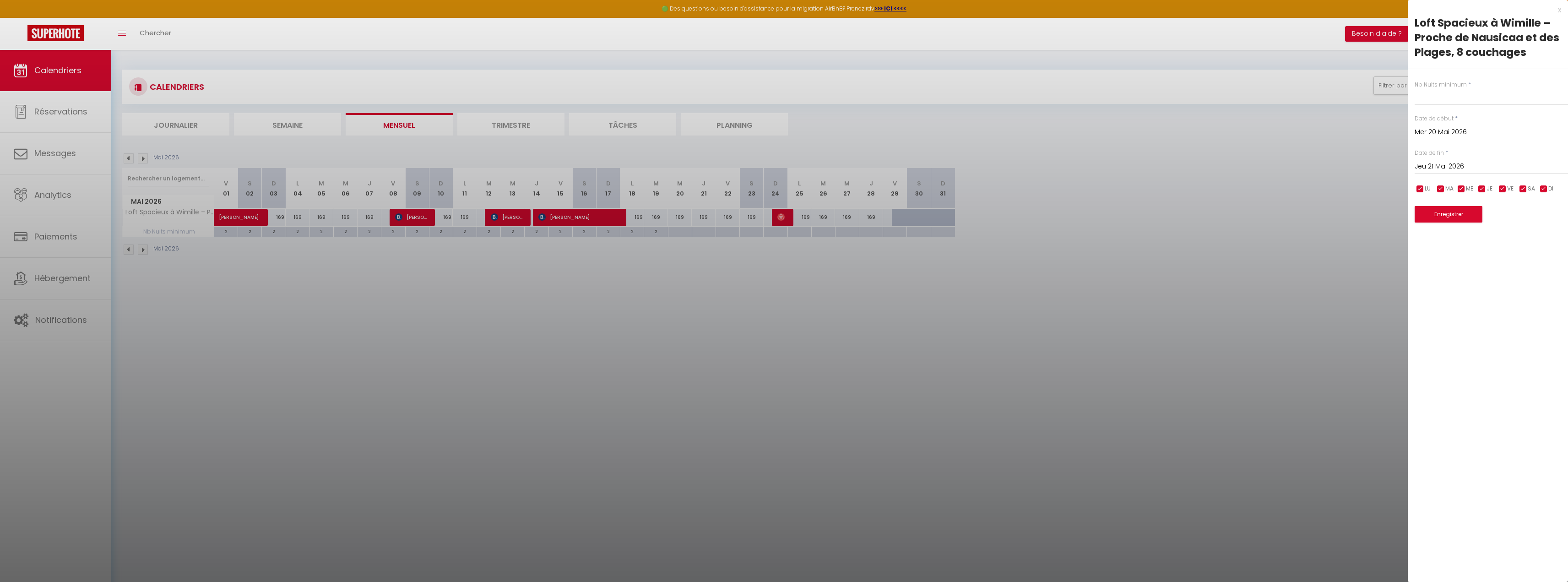
click at [1445, 166] on input "Jeu 21 Mai 2026" at bounding box center [1491, 166] width 153 height 12
click at [1542, 180] on span ">" at bounding box center [1541, 182] width 20 height 18
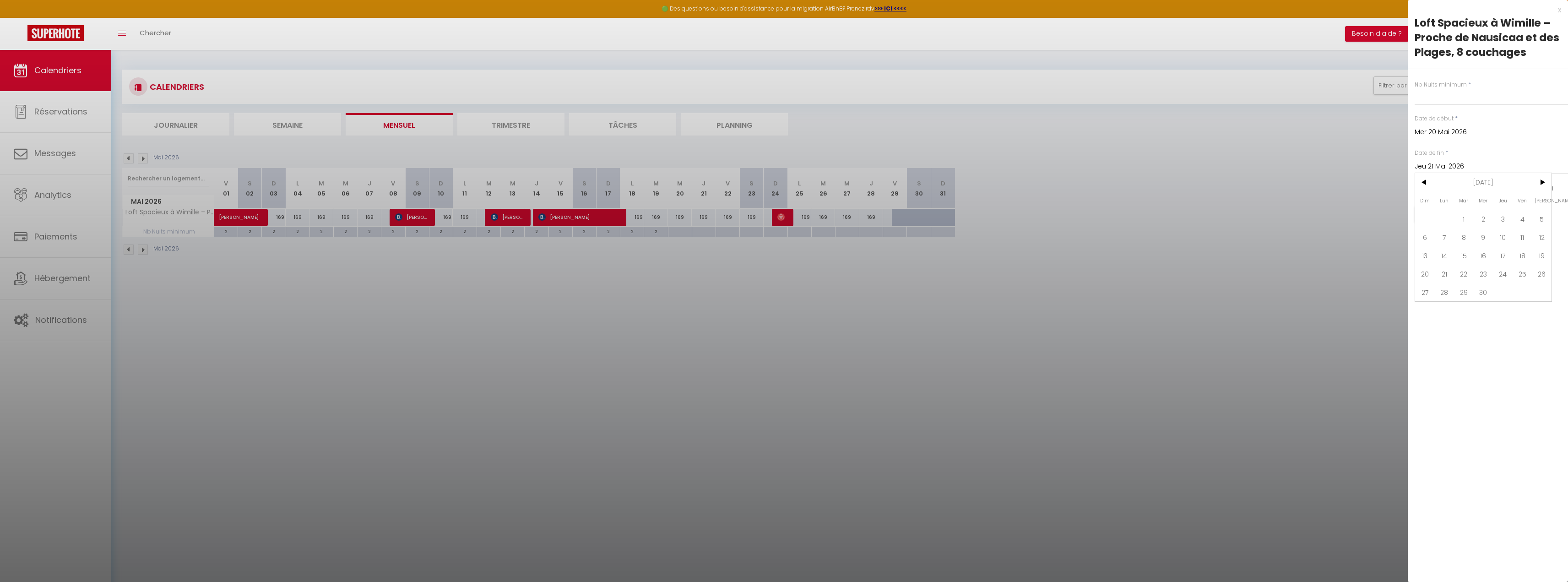
click at [1542, 180] on span ">" at bounding box center [1541, 182] width 20 height 18
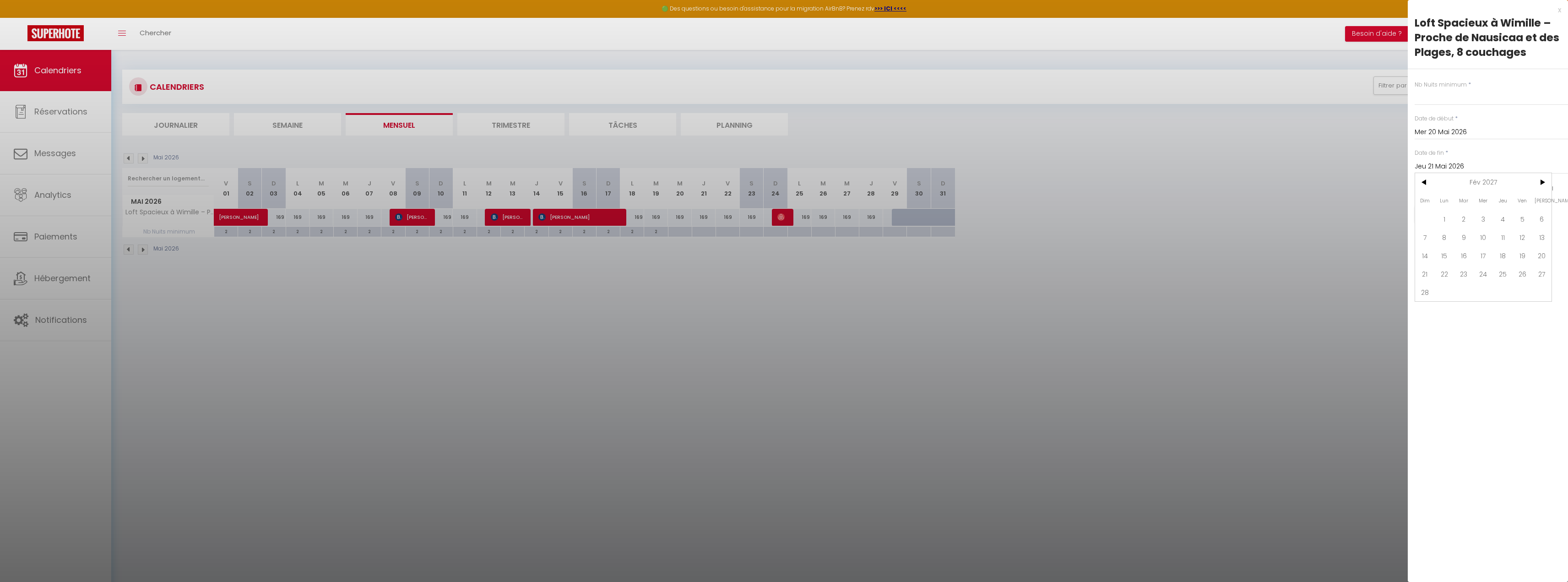
click at [1542, 180] on span ">" at bounding box center [1541, 182] width 20 height 18
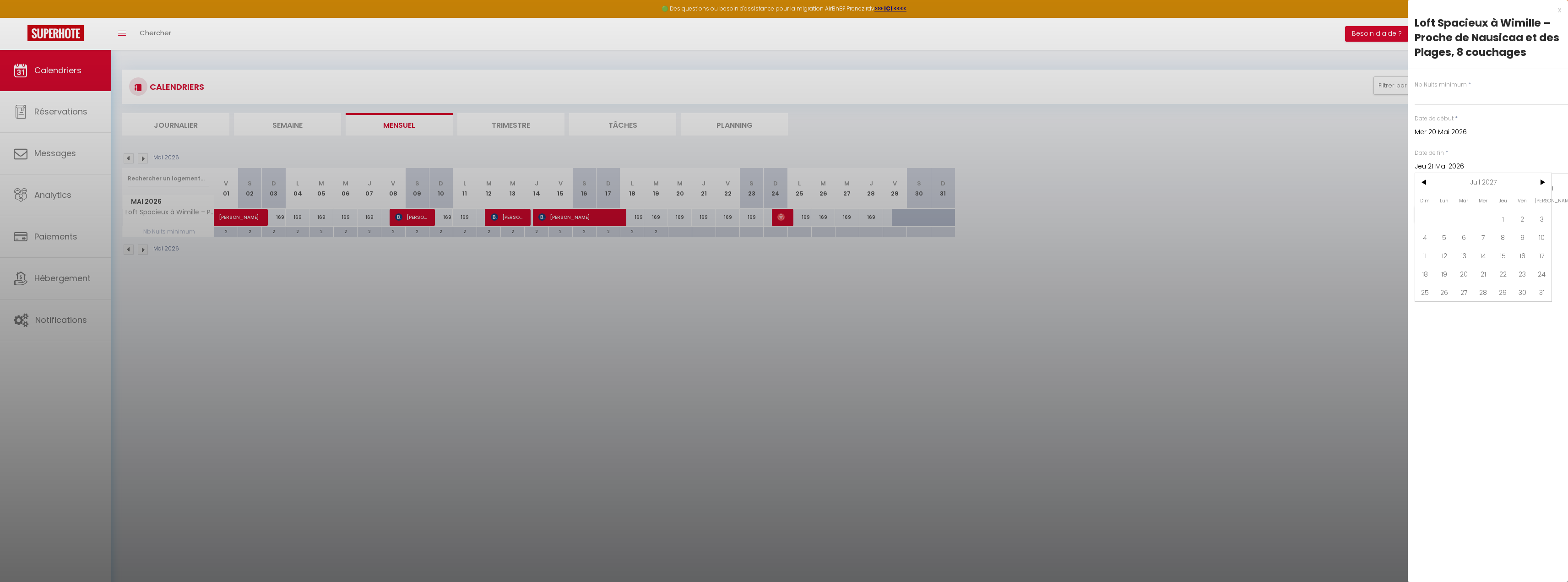
click at [1542, 180] on span ">" at bounding box center [1541, 182] width 20 height 18
click at [1523, 233] on span "8" at bounding box center [1522, 237] width 20 height 18
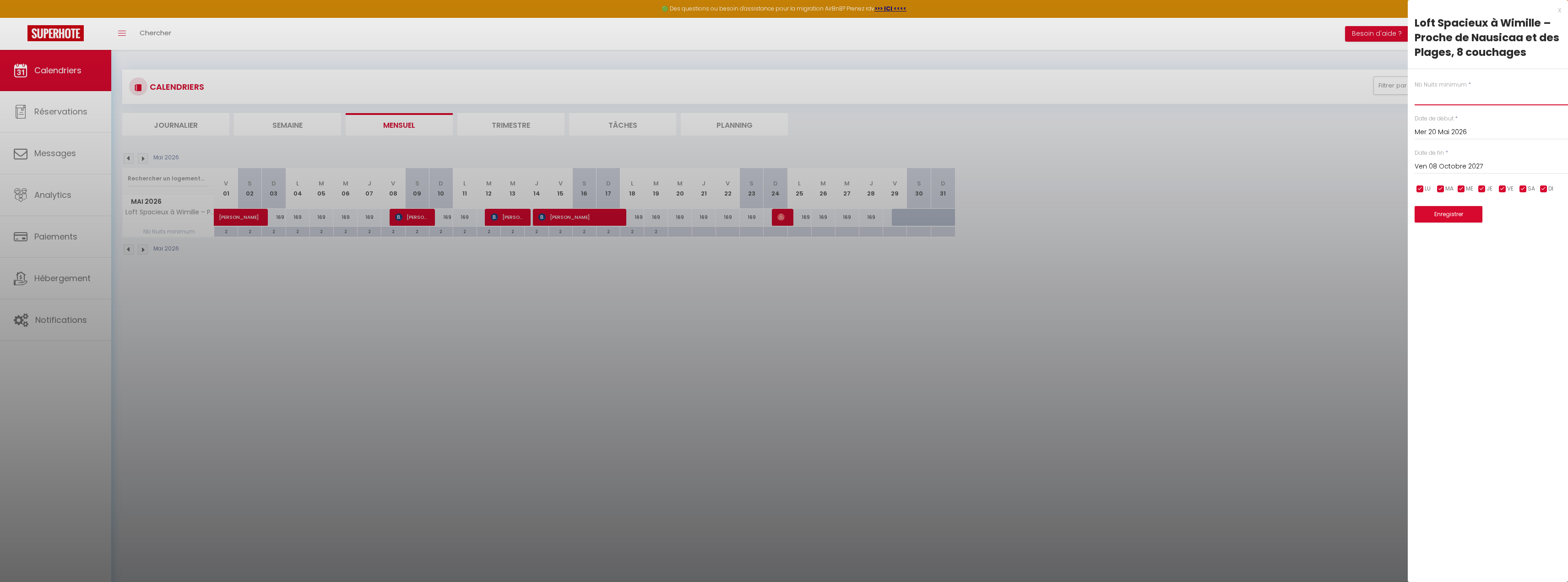
click at [1468, 102] on input "text" at bounding box center [1491, 96] width 153 height 16
click at [1464, 96] on input "text" at bounding box center [1491, 96] width 153 height 16
click at [1445, 214] on button "Enregistrer" at bounding box center [1448, 214] width 68 height 16
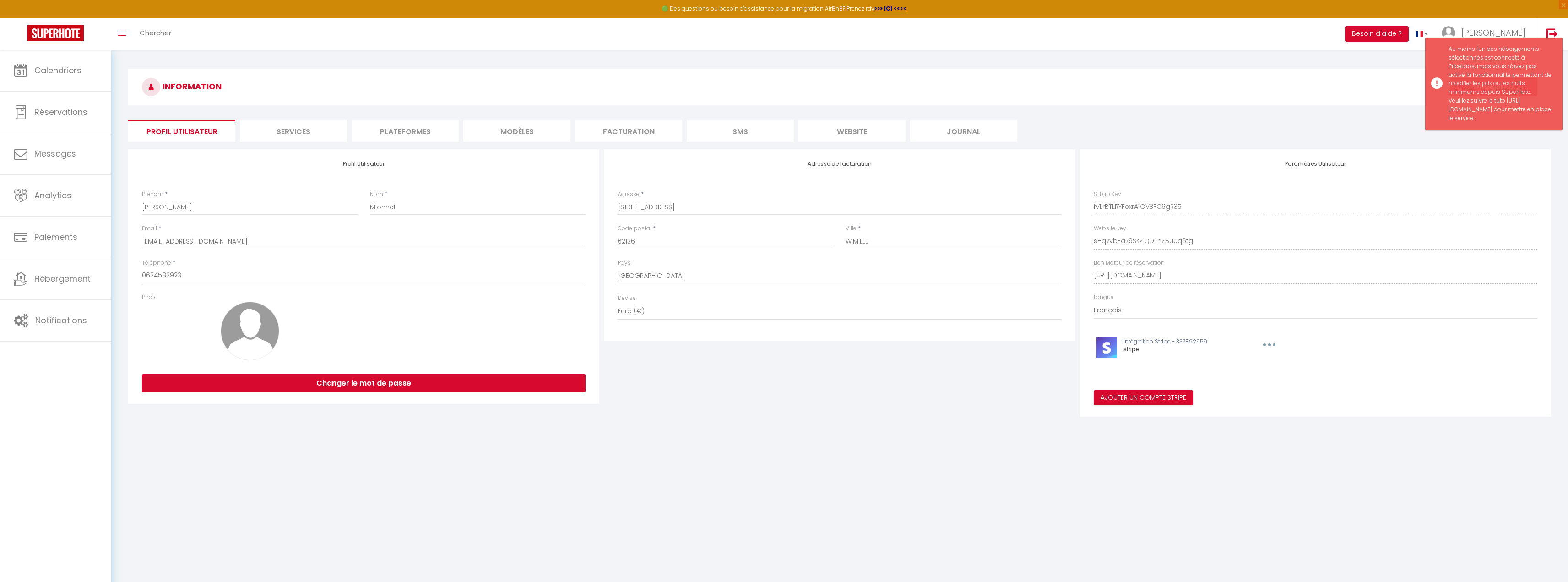
click at [1458, 110] on div "Au moins l'un des hébergements sélectionnés est connecté à PriceLabs, mais vous…" at bounding box center [1500, 83] width 104 height 78
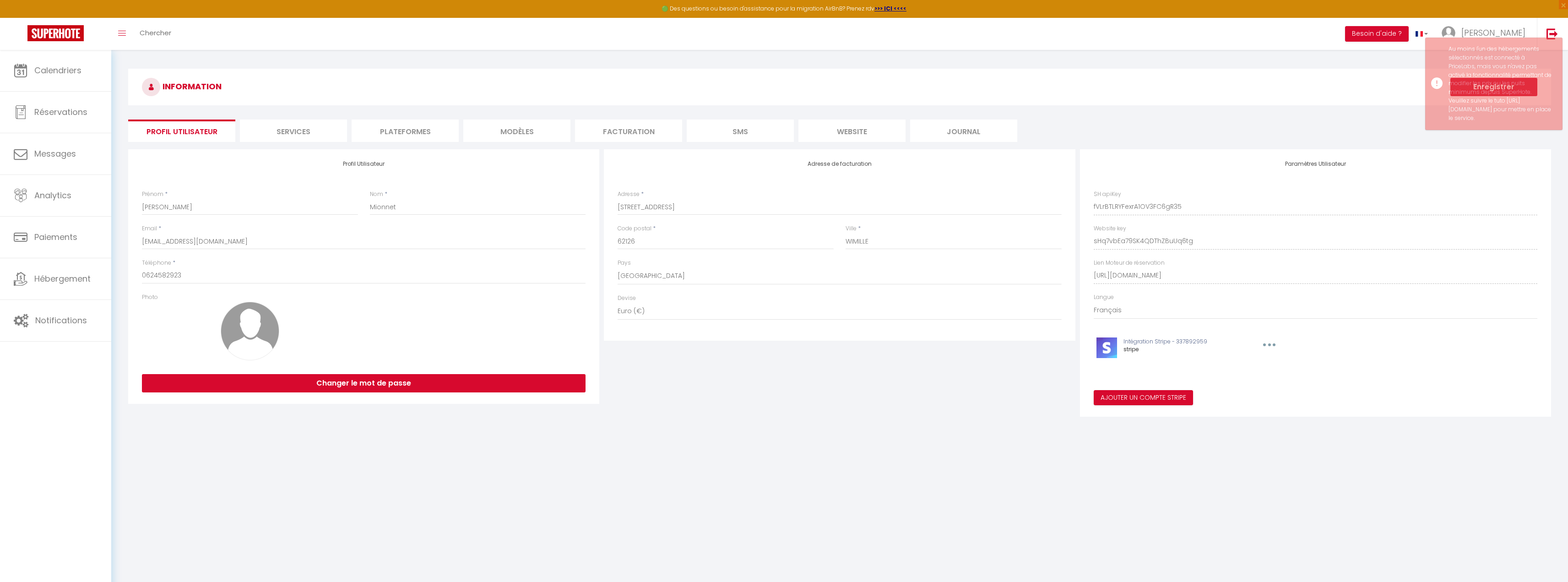
click at [1460, 114] on div "Au moins l'un des hébergements sélectionnés est connecté à PriceLabs, mais vous…" at bounding box center [1500, 83] width 104 height 78
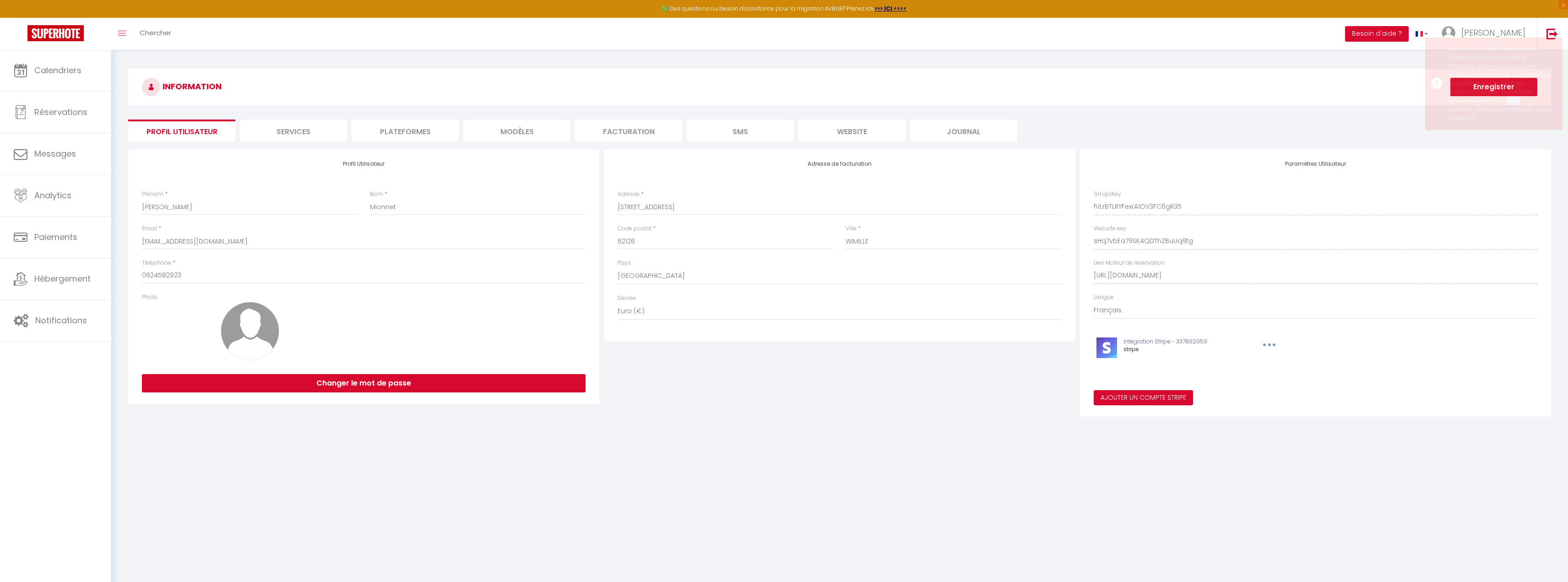
click at [1460, 114] on div "Au moins l'un des hébergements sélectionnés est connecté à PriceLabs, mais vous…" at bounding box center [1500, 83] width 104 height 78
click at [301, 135] on li "Services" at bounding box center [293, 131] width 107 height 23
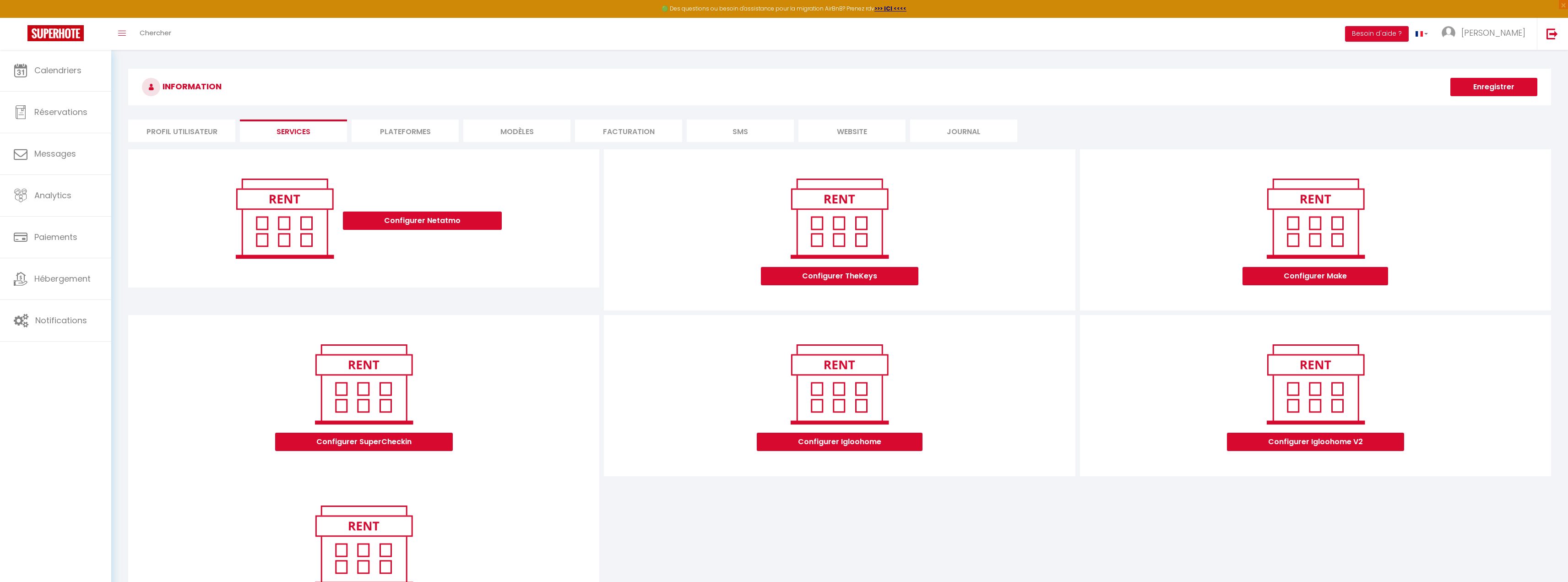
click at [380, 132] on li "Plateformes" at bounding box center [405, 131] width 107 height 23
